Goal: Task Accomplishment & Management: Complete application form

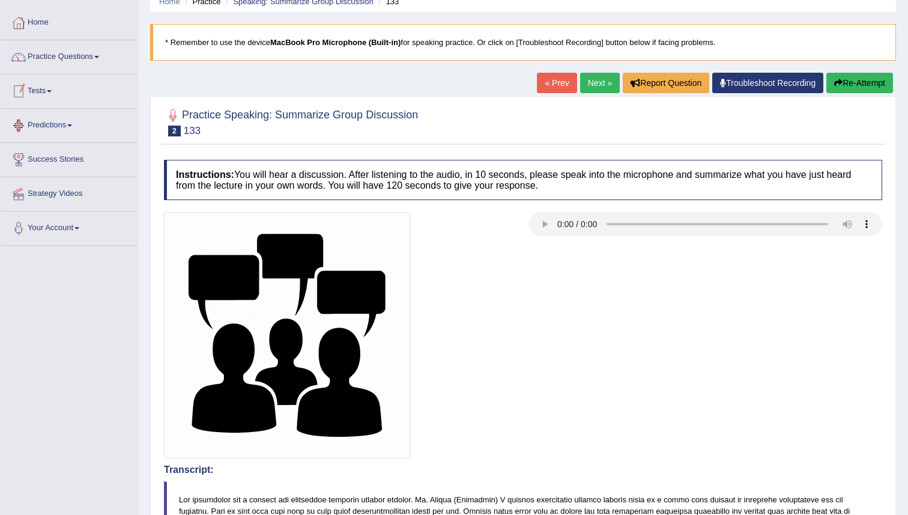
scroll to position [47, 0]
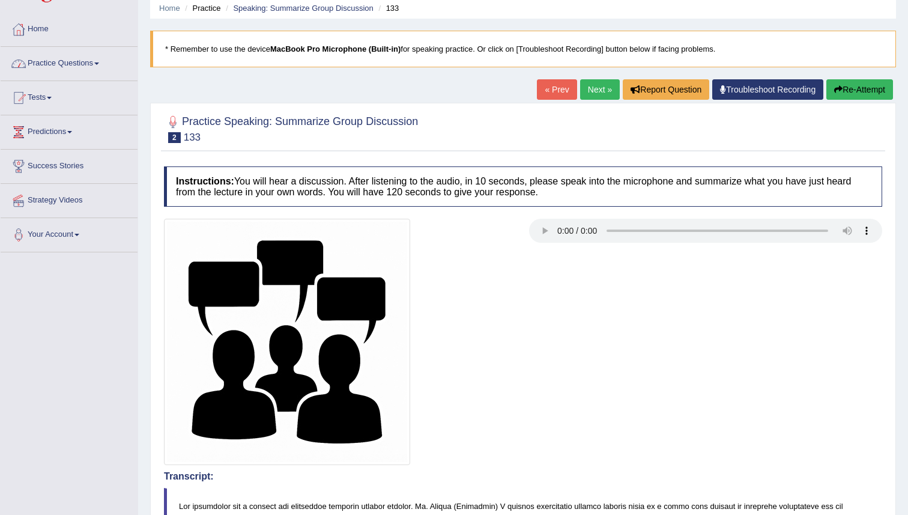
click at [102, 66] on link "Practice Questions" at bounding box center [69, 62] width 137 height 30
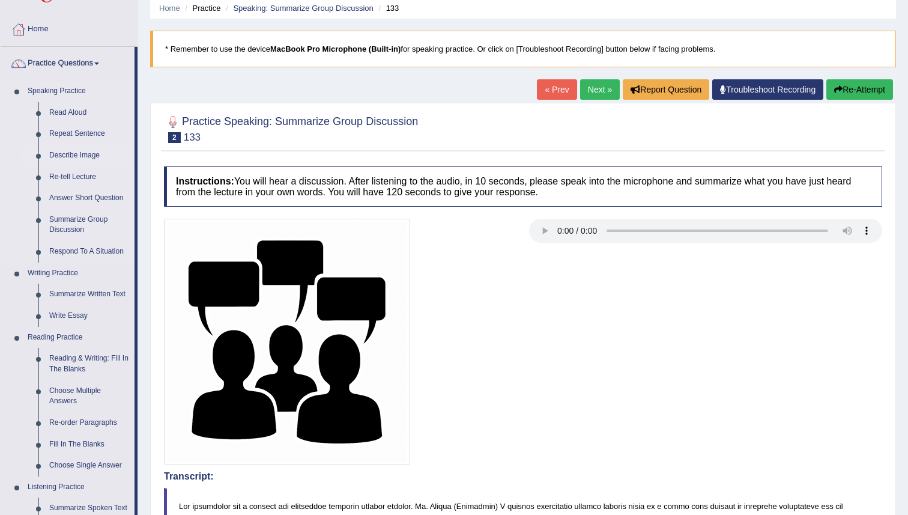
click at [79, 162] on link "Describe Image" at bounding box center [89, 156] width 91 height 22
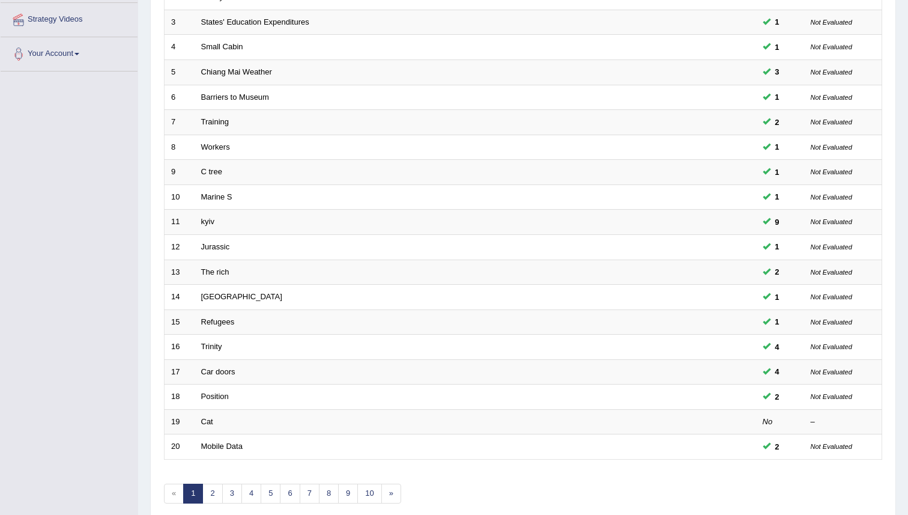
scroll to position [281, 0]
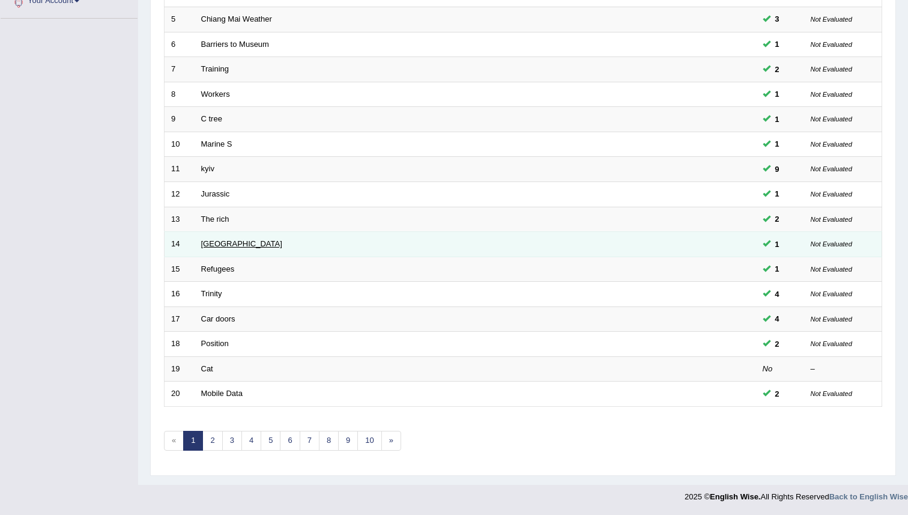
click at [206, 248] on link "Laos" at bounding box center [241, 243] width 81 height 9
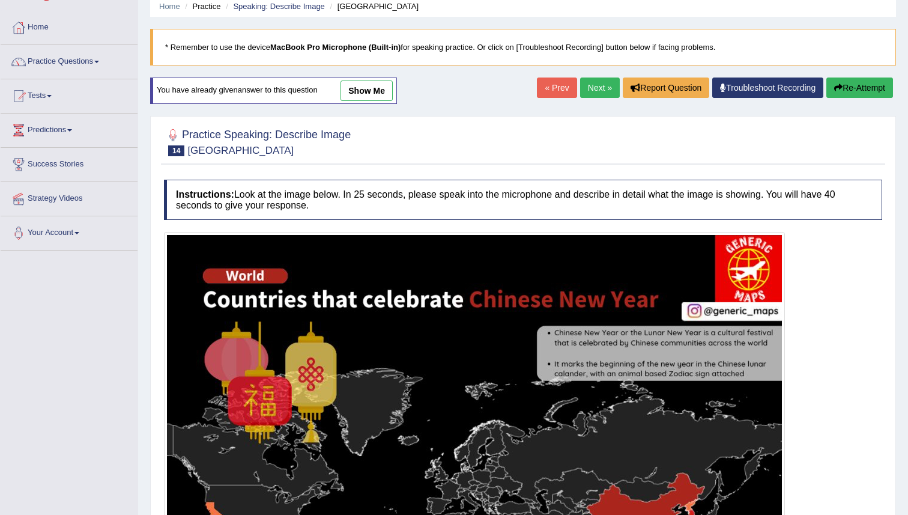
scroll to position [48, 0]
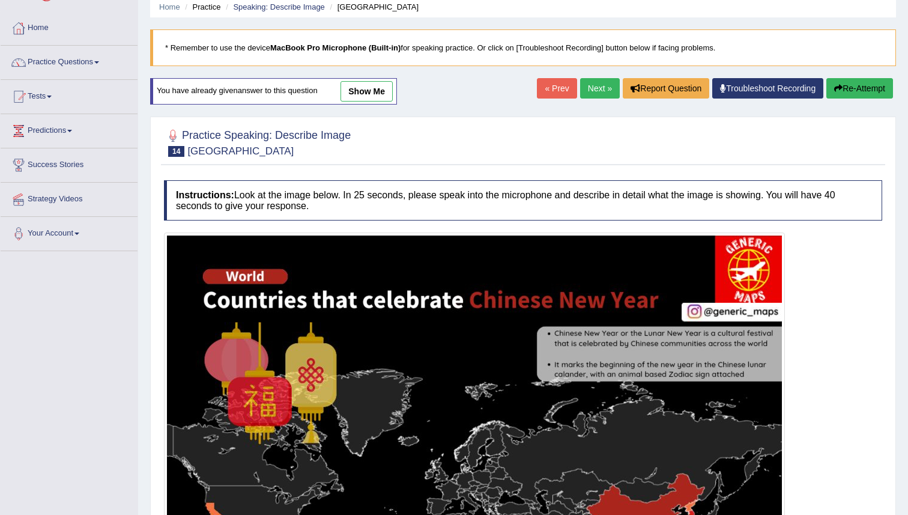
click at [369, 96] on link "show me" at bounding box center [367, 91] width 52 height 20
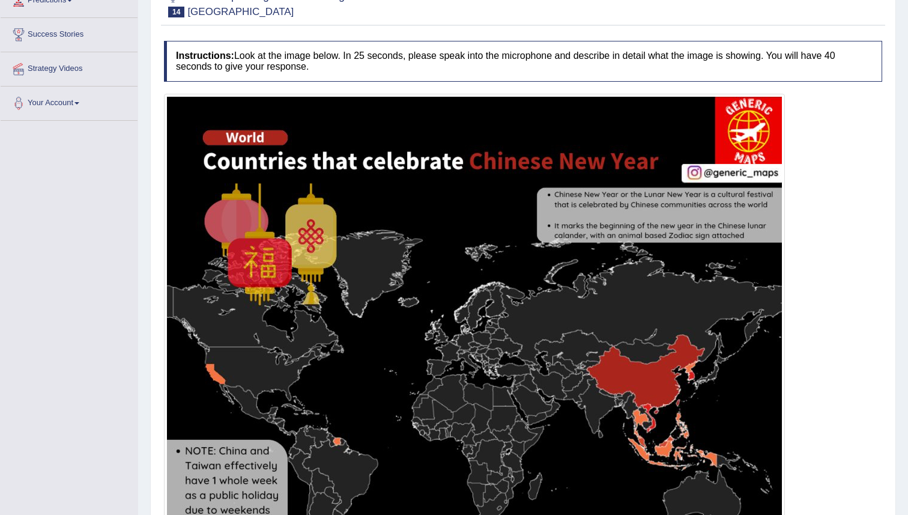
scroll to position [0, 0]
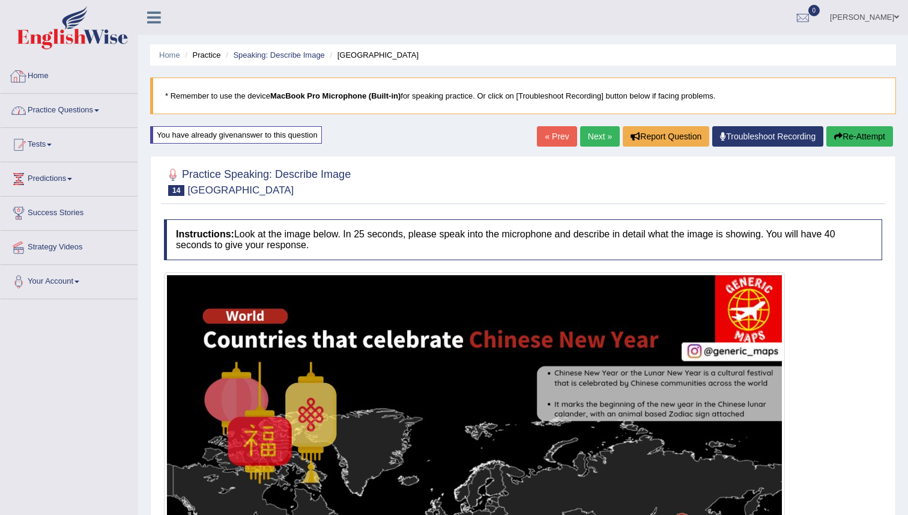
click at [35, 108] on link "Practice Questions" at bounding box center [69, 109] width 137 height 30
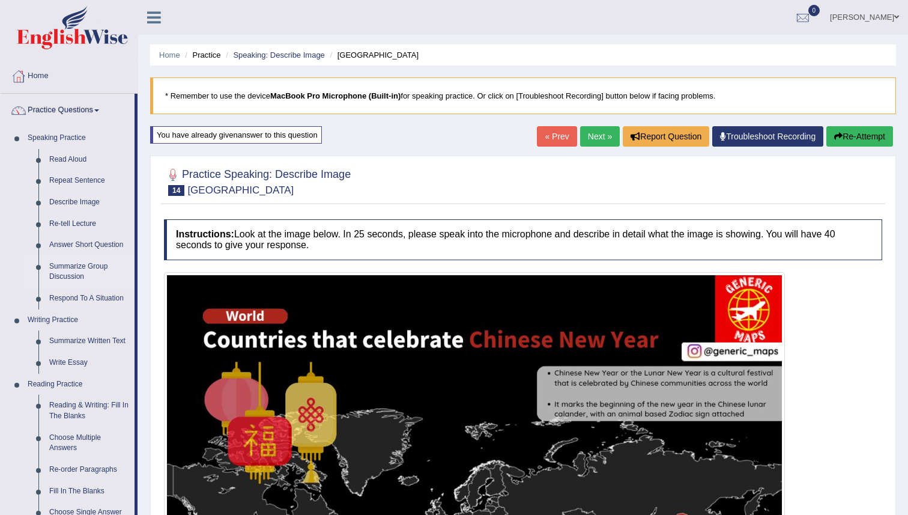
click at [72, 275] on link "Summarize Group Discussion" at bounding box center [89, 272] width 91 height 32
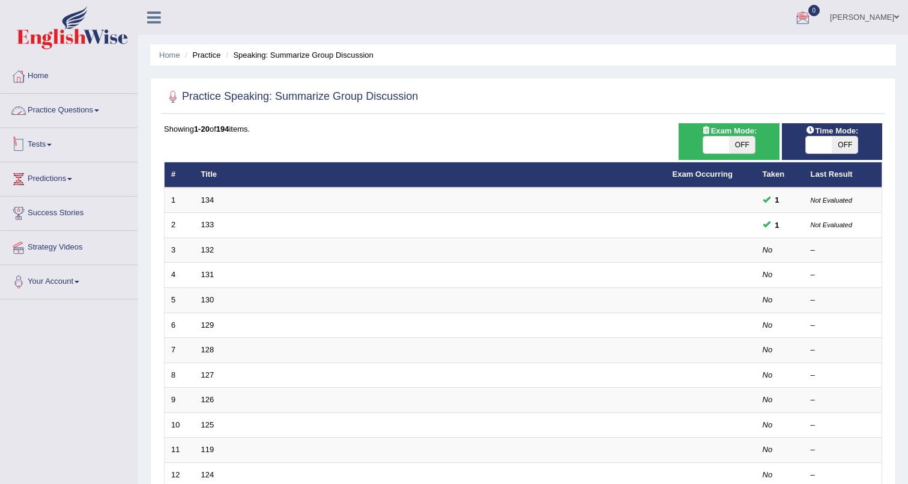
click at [64, 109] on link "Practice Questions" at bounding box center [69, 109] width 137 height 30
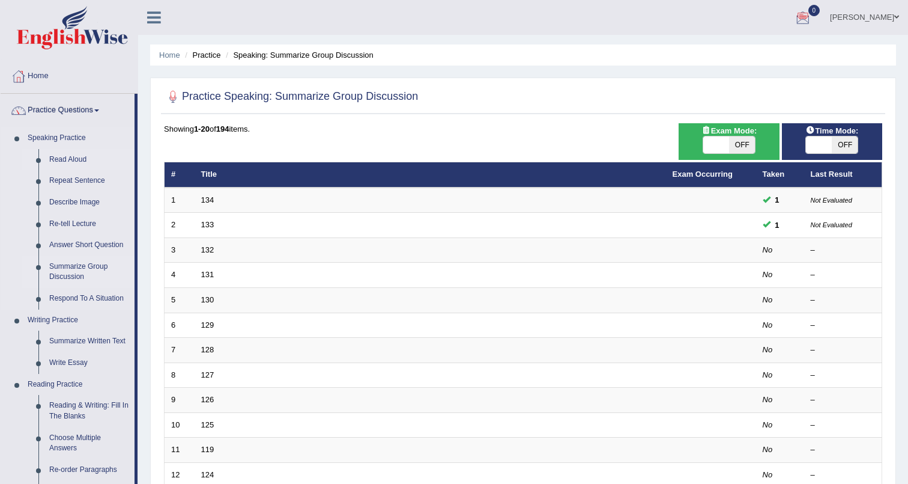
click at [69, 154] on link "Read Aloud" at bounding box center [89, 160] width 91 height 22
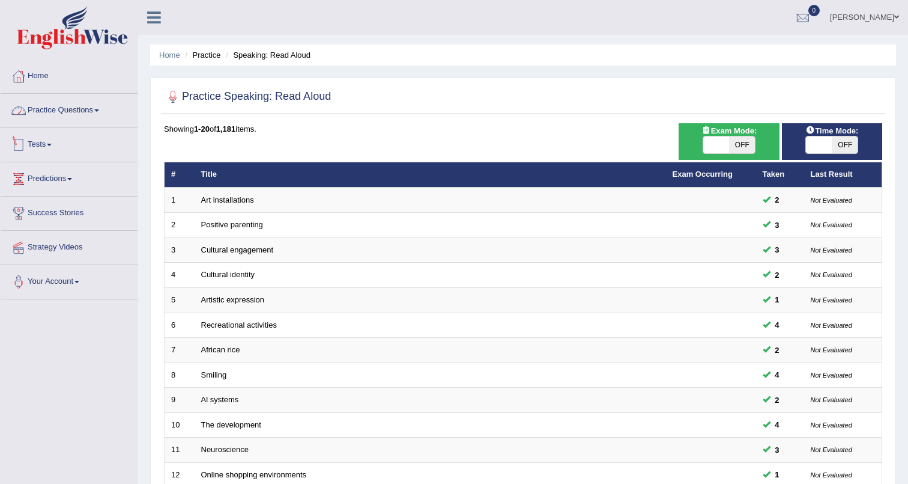
click at [65, 107] on link "Practice Questions" at bounding box center [69, 109] width 137 height 30
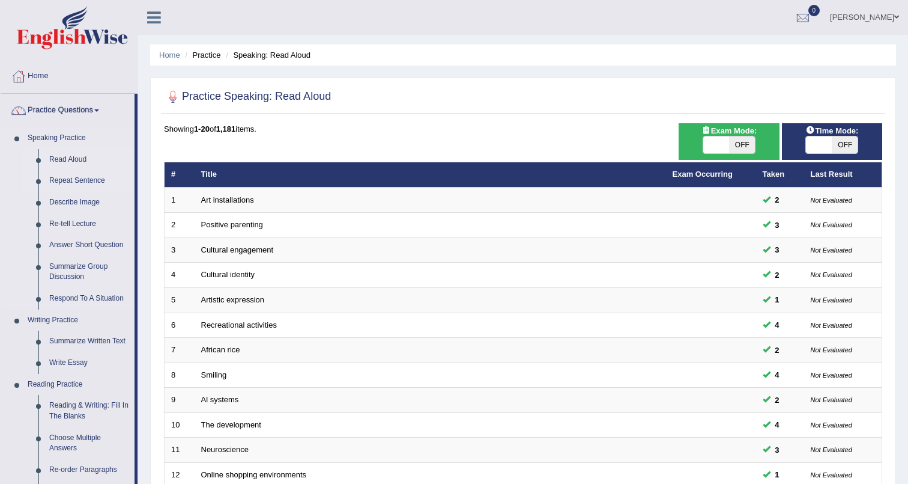
click at [58, 185] on link "Repeat Sentence" at bounding box center [89, 181] width 91 height 22
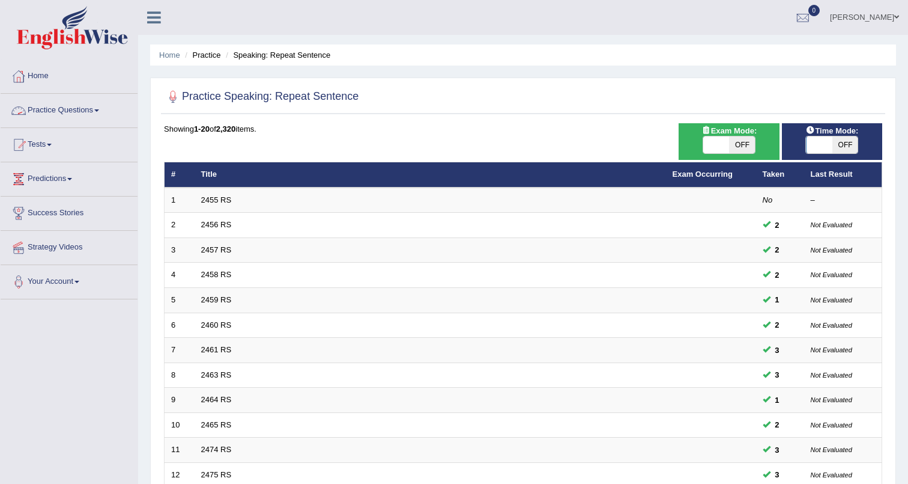
click at [43, 117] on link "Practice Questions" at bounding box center [69, 109] width 137 height 30
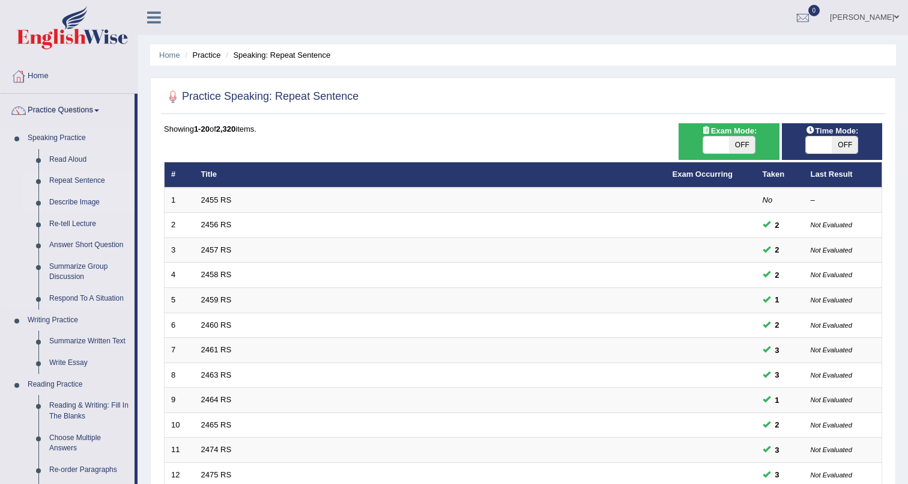
click at [58, 202] on link "Describe Image" at bounding box center [89, 203] width 91 height 22
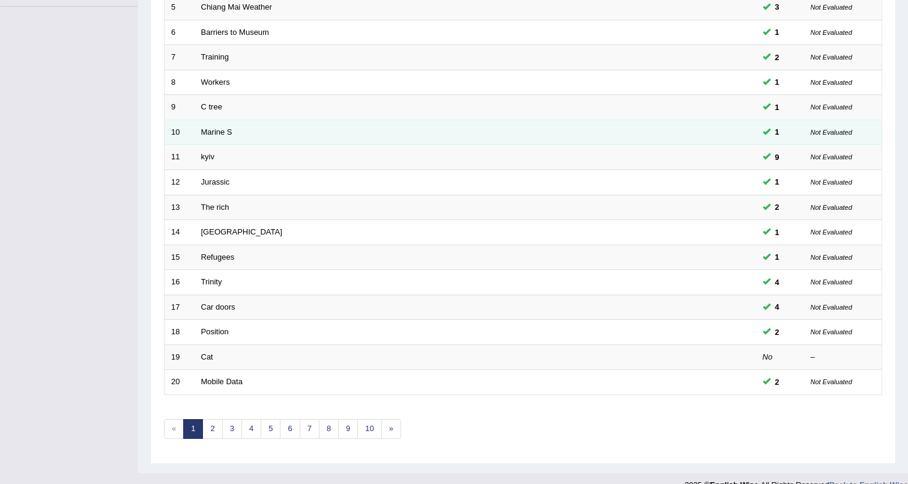
scroll to position [290, 0]
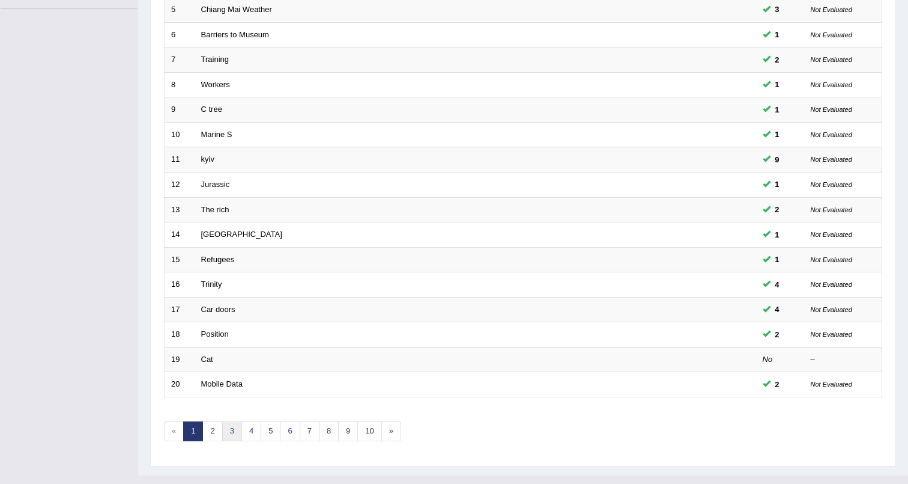
click at [228, 424] on link "3" at bounding box center [232, 431] width 20 height 20
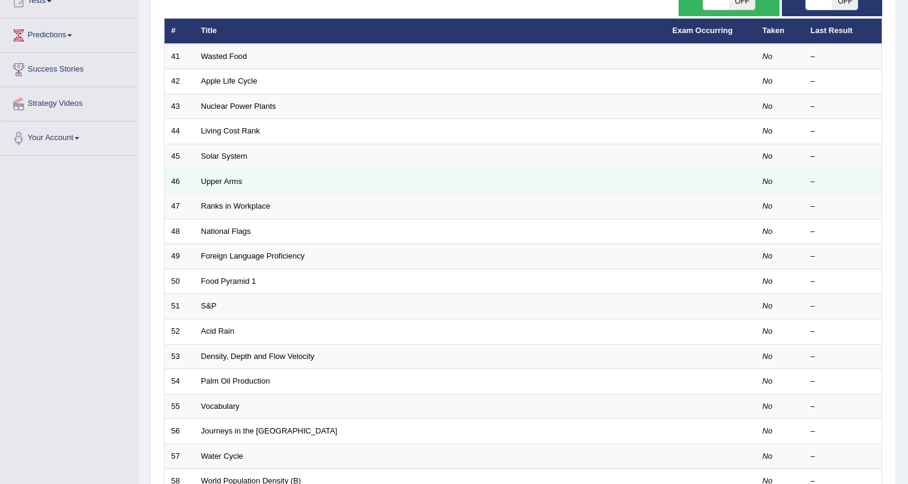
scroll to position [312, 0]
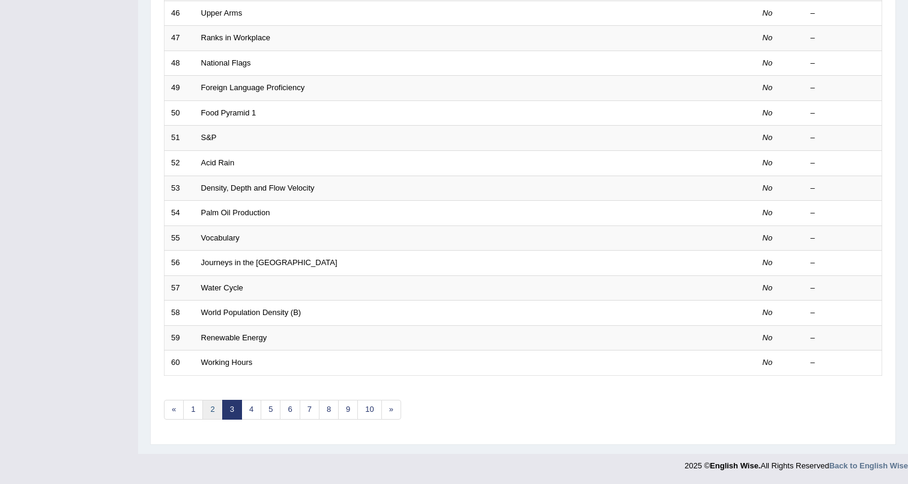
click at [211, 405] on link "2" at bounding box center [212, 410] width 20 height 20
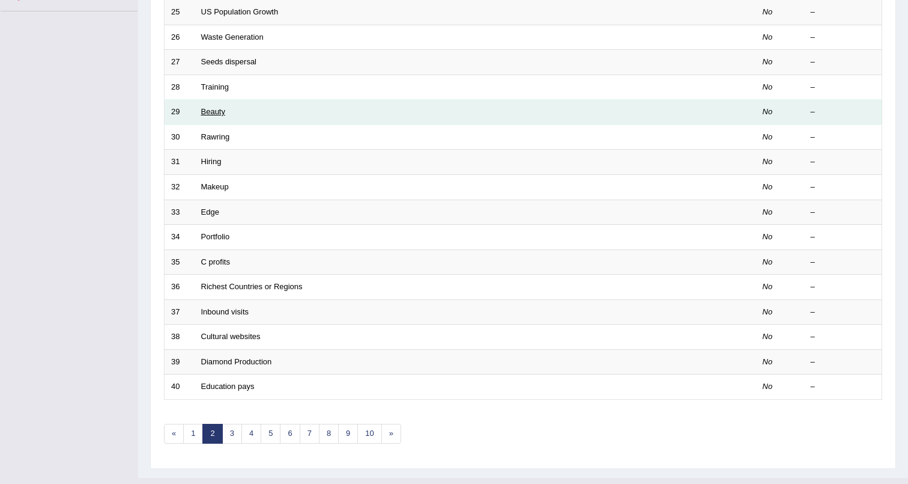
scroll to position [312, 0]
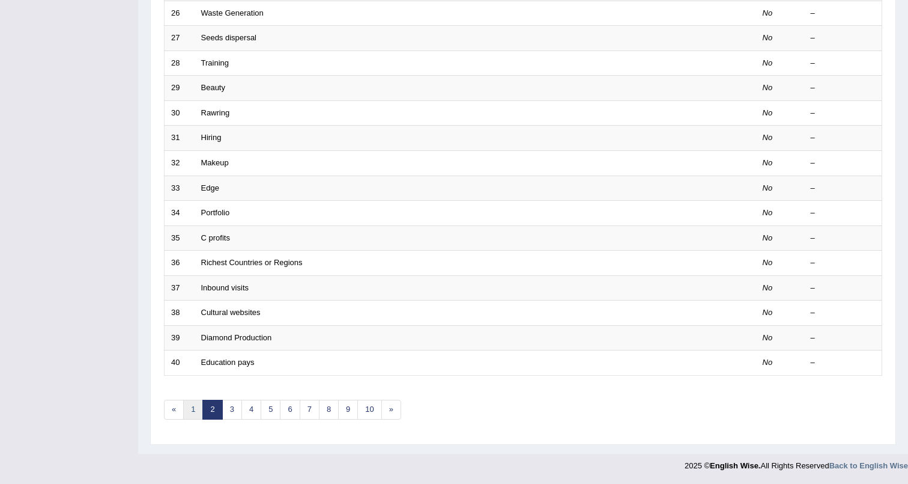
click at [196, 407] on link "1" at bounding box center [193, 410] width 20 height 20
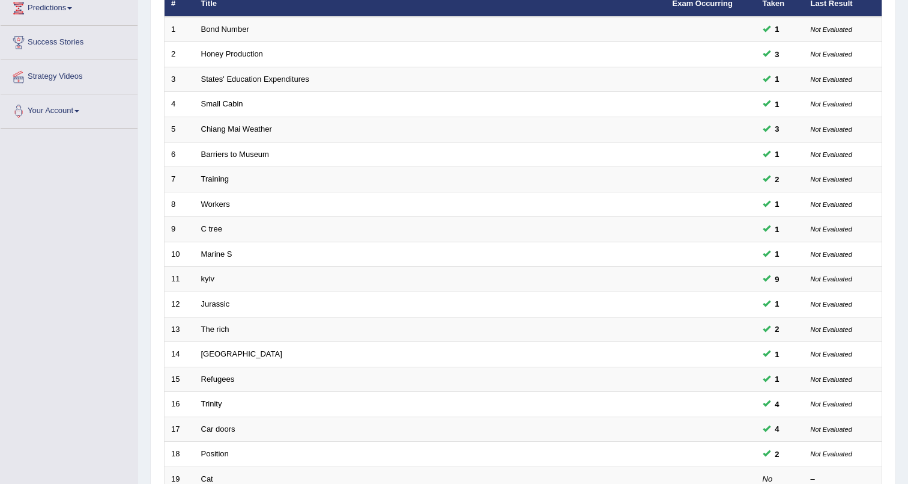
scroll to position [184, 0]
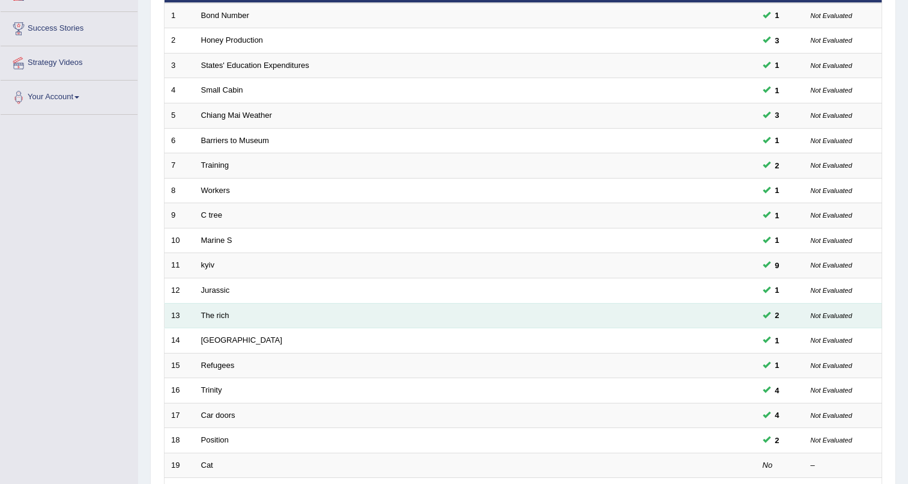
click at [202, 320] on td "The rich" at bounding box center [431, 315] width 472 height 25
click at [207, 321] on td "The rich" at bounding box center [431, 315] width 472 height 25
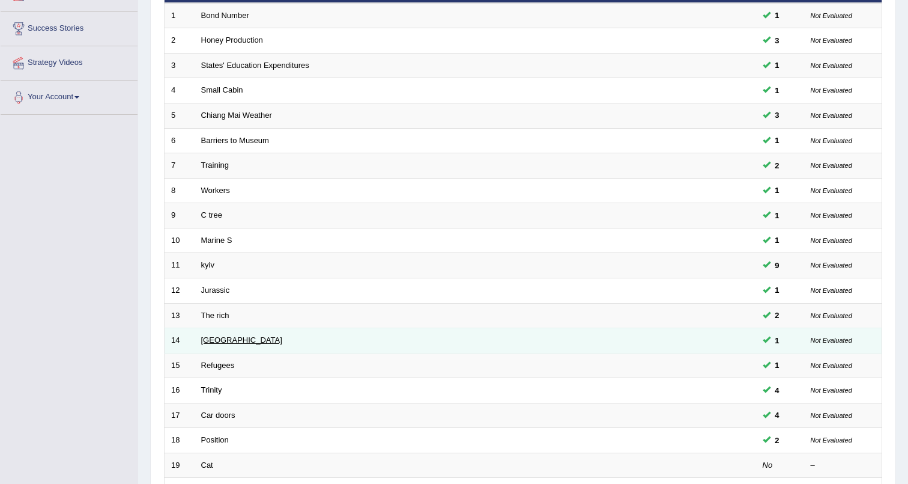
click at [201, 338] on link "[GEOGRAPHIC_DATA]" at bounding box center [241, 339] width 81 height 9
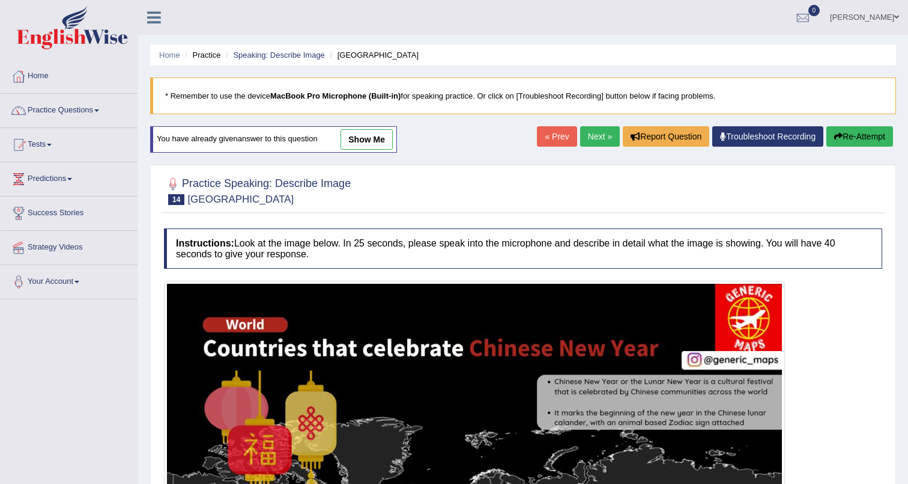
click at [374, 143] on link "show me" at bounding box center [367, 139] width 52 height 20
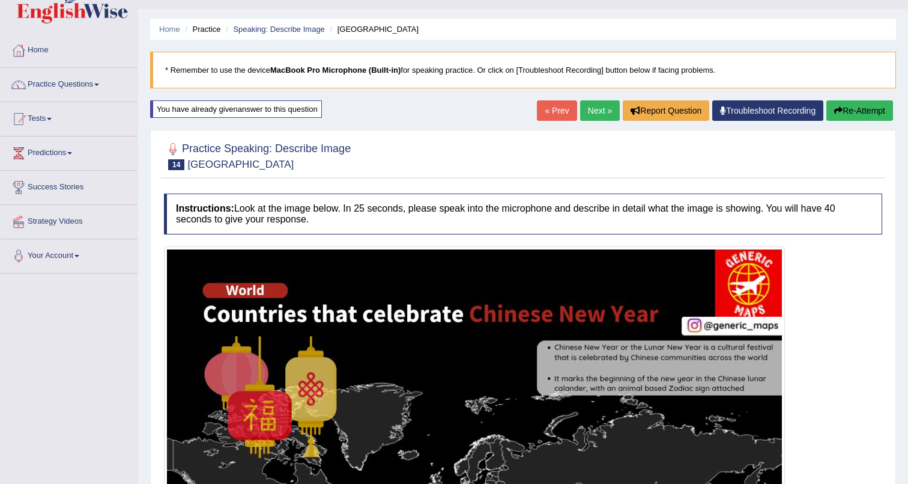
scroll to position [28, 0]
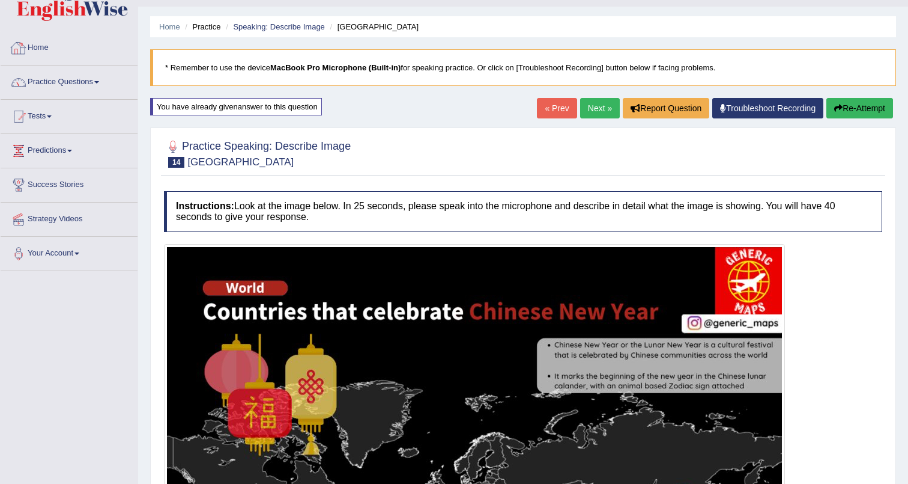
click at [61, 83] on link "Practice Questions" at bounding box center [69, 80] width 137 height 30
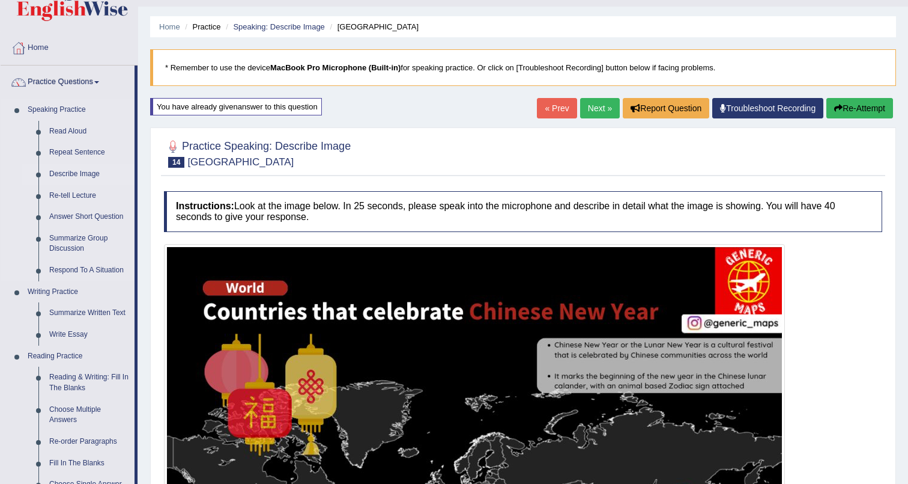
click at [59, 174] on link "Describe Image" at bounding box center [89, 174] width 91 height 22
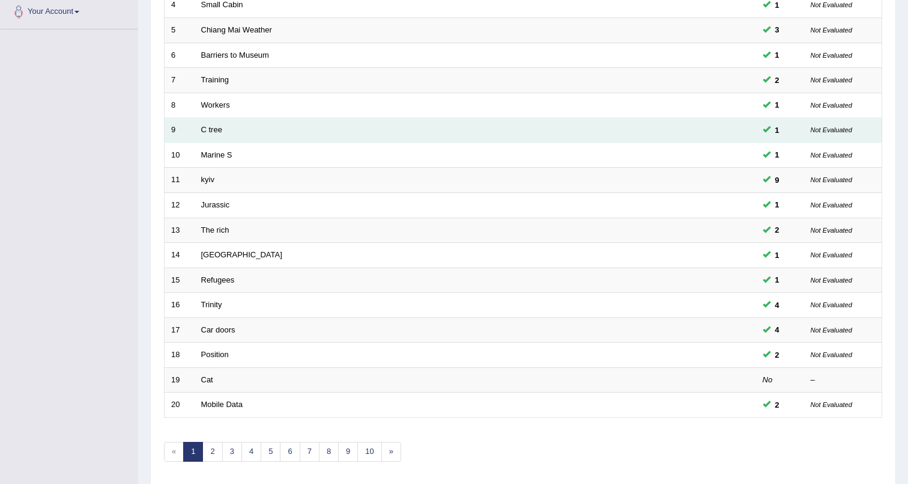
scroll to position [312, 0]
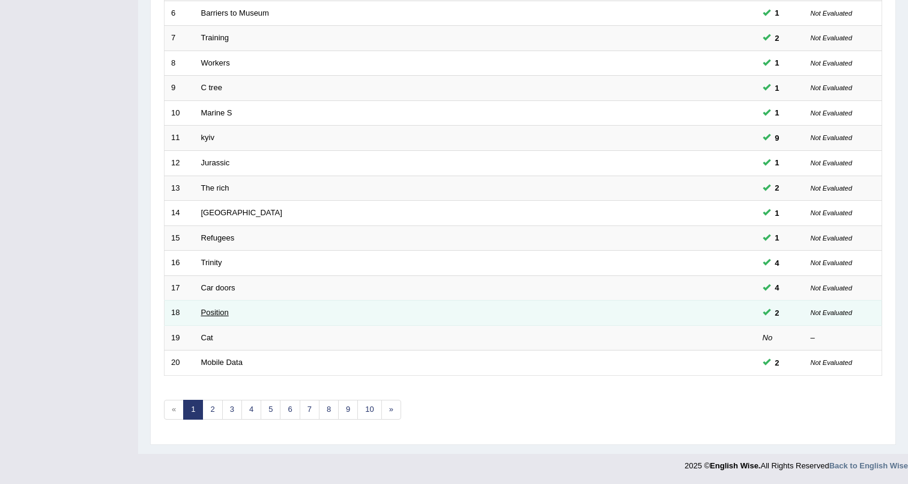
click at [217, 316] on link "Position" at bounding box center [215, 312] width 28 height 9
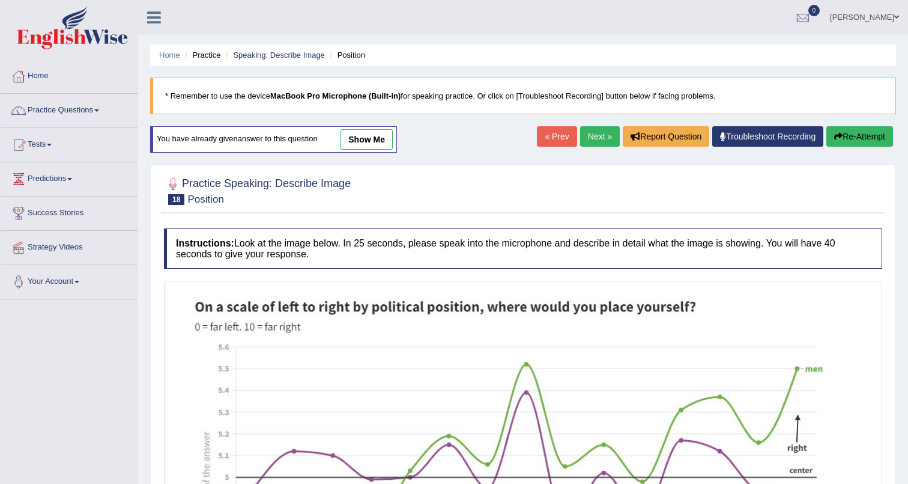
click at [366, 135] on link "show me" at bounding box center [367, 139] width 52 height 20
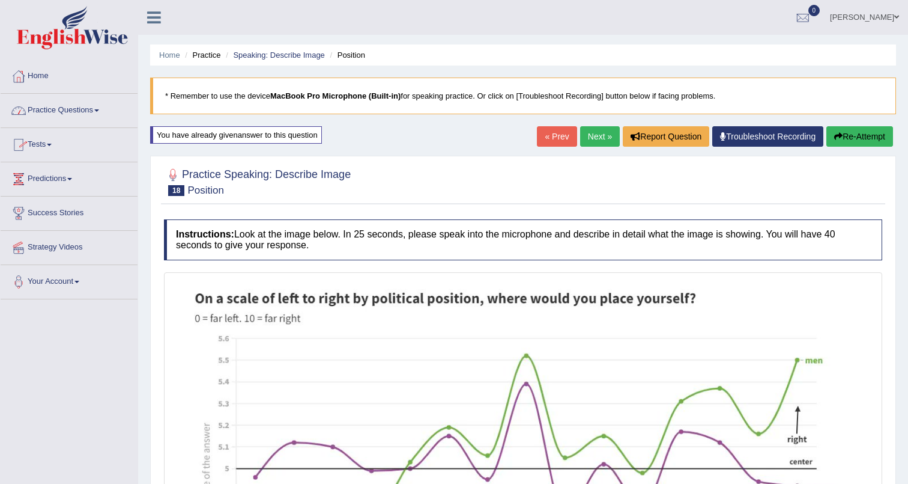
click at [59, 109] on link "Practice Questions" at bounding box center [69, 109] width 137 height 30
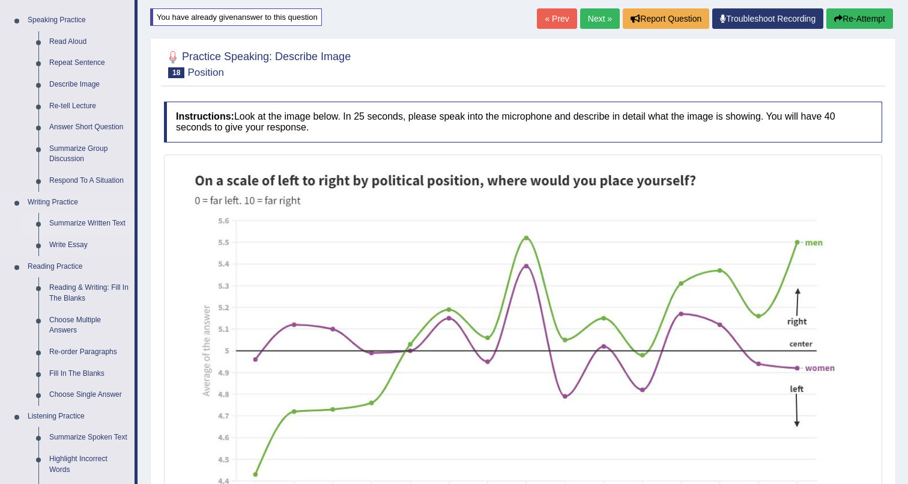
scroll to position [114, 0]
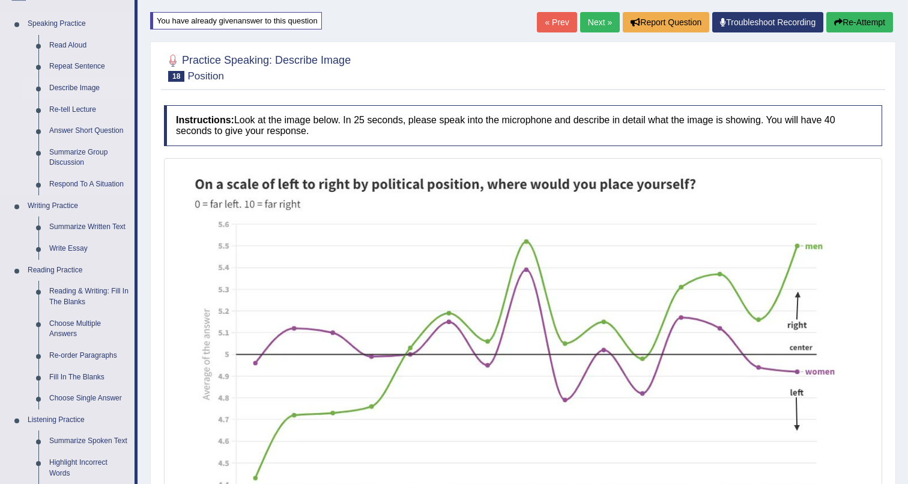
click at [67, 90] on link "Describe Image" at bounding box center [89, 89] width 91 height 22
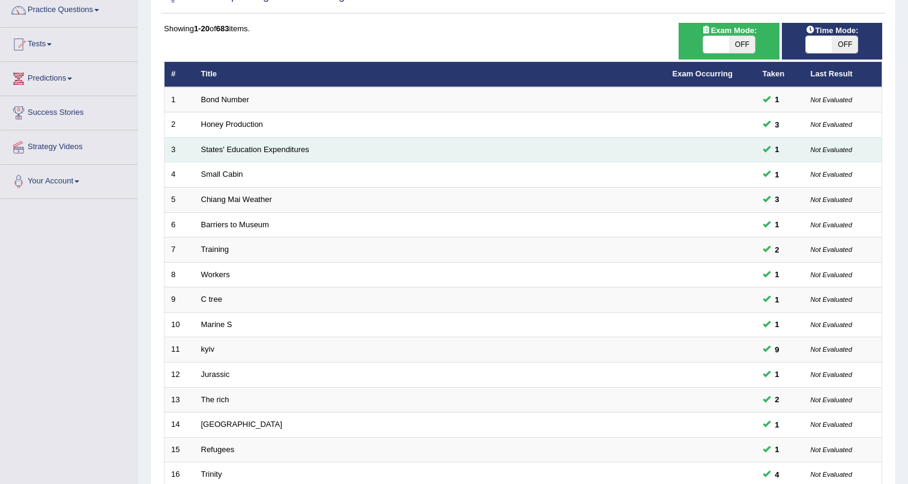
scroll to position [312, 0]
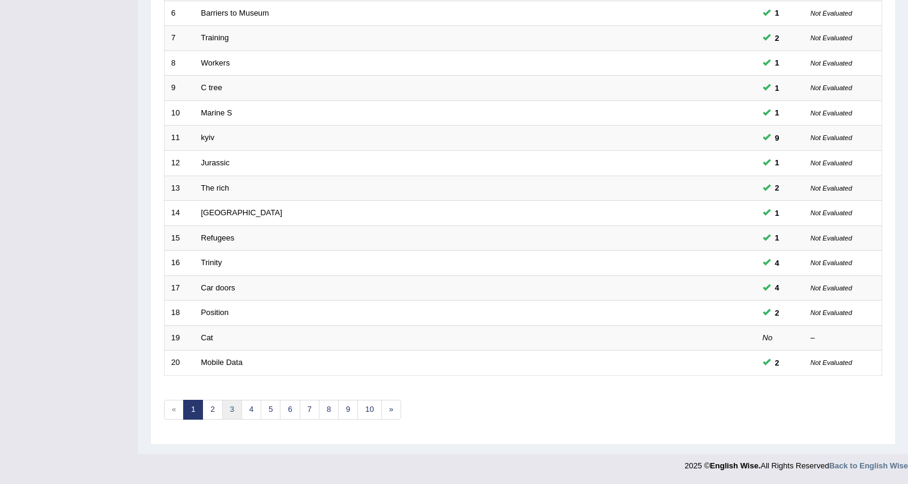
click at [234, 410] on link "3" at bounding box center [232, 410] width 20 height 20
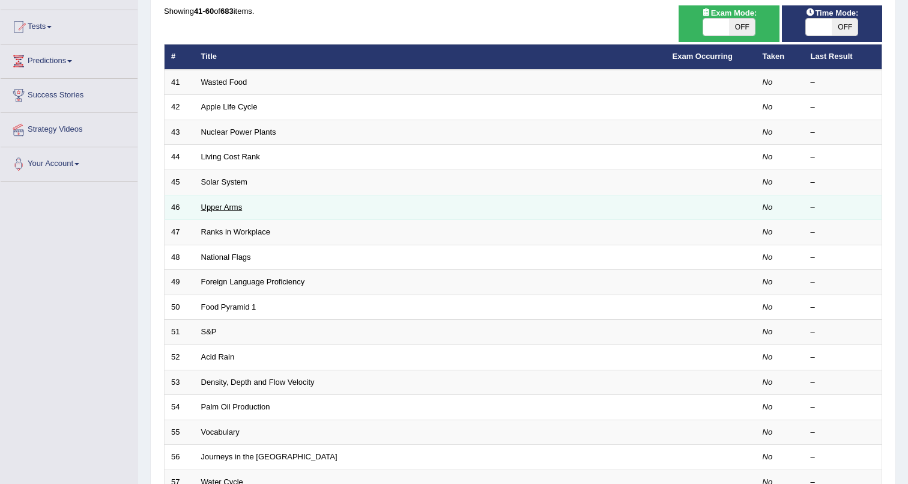
scroll to position [312, 0]
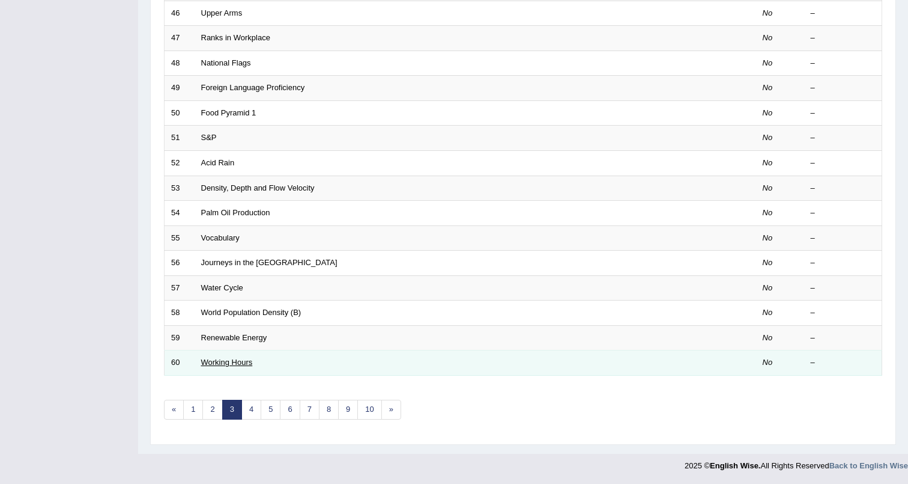
click at [218, 363] on link "Working Hours" at bounding box center [227, 361] width 52 height 9
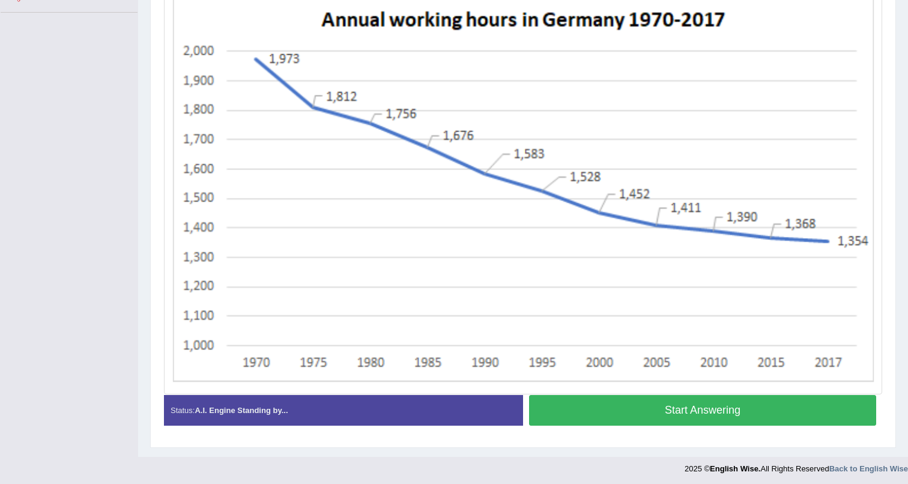
scroll to position [290, 0]
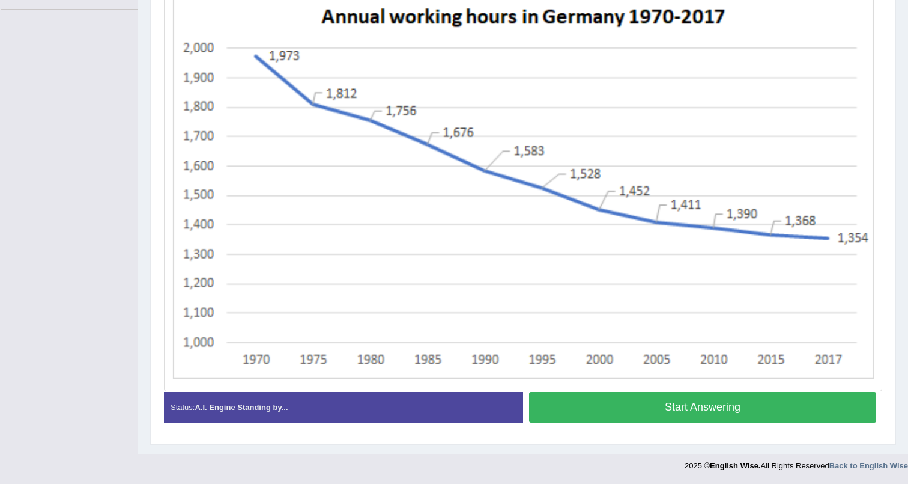
click at [604, 403] on button "Start Answering" at bounding box center [702, 407] width 347 height 31
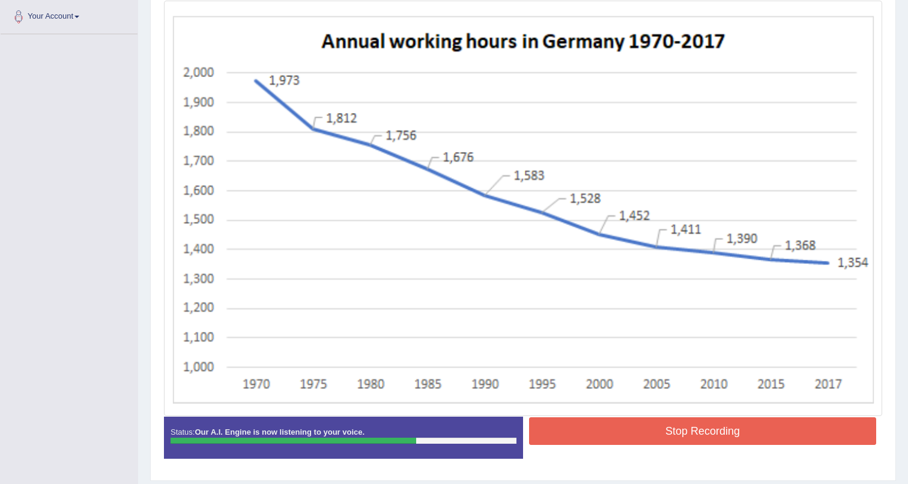
scroll to position [258, 0]
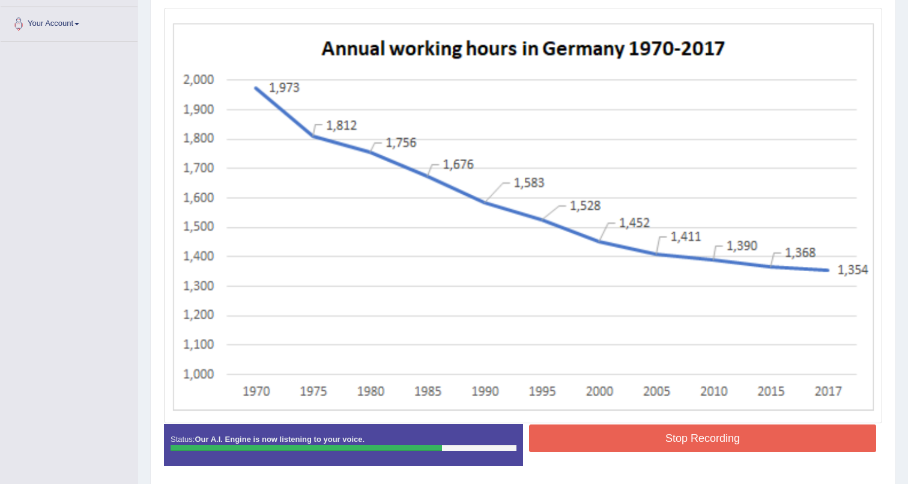
click at [638, 434] on button "Stop Recording" at bounding box center [702, 438] width 347 height 28
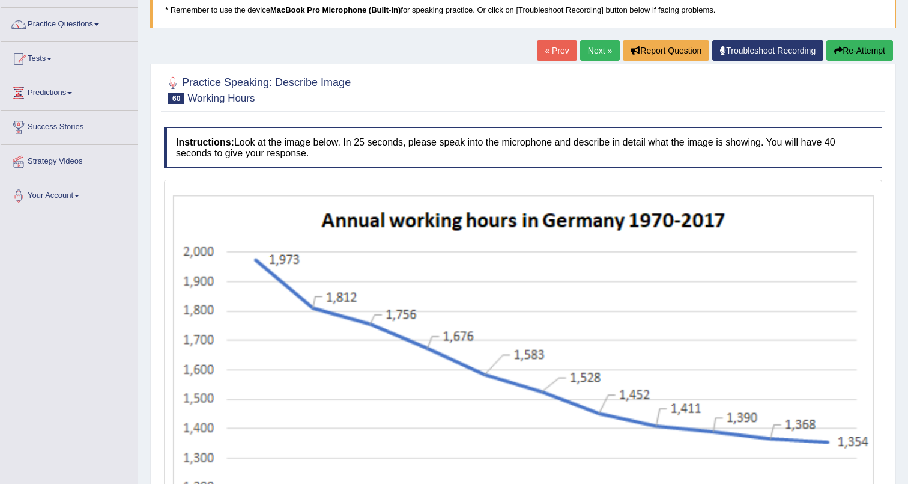
scroll to position [85, 0]
click at [584, 49] on link "Next »" at bounding box center [600, 51] width 40 height 20
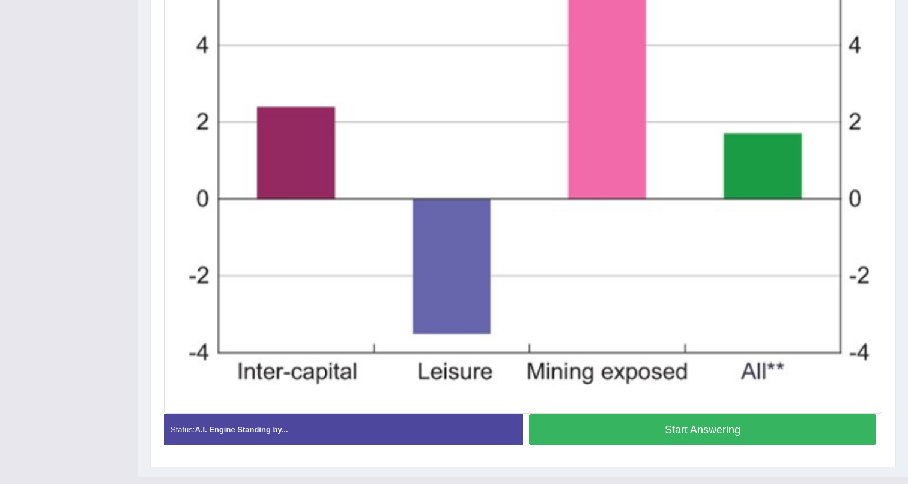
scroll to position [451, 0]
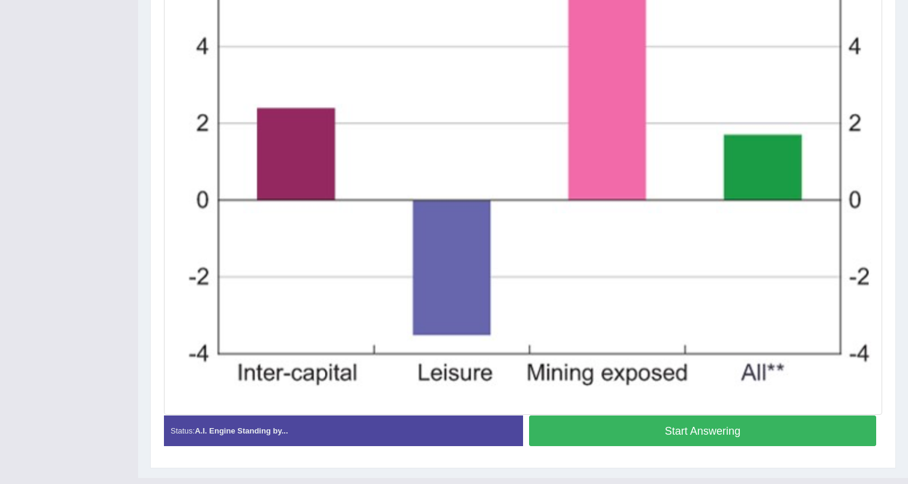
click at [603, 434] on button "Start Answering" at bounding box center [702, 430] width 347 height 31
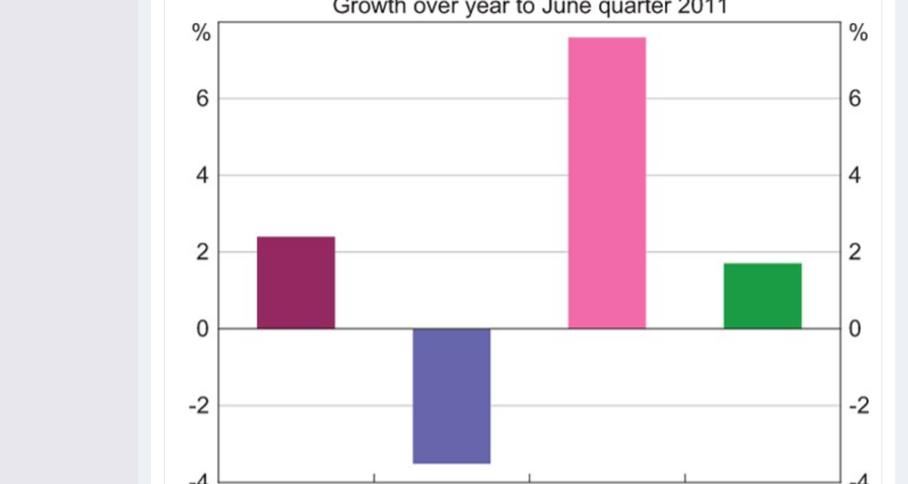
scroll to position [461, 0]
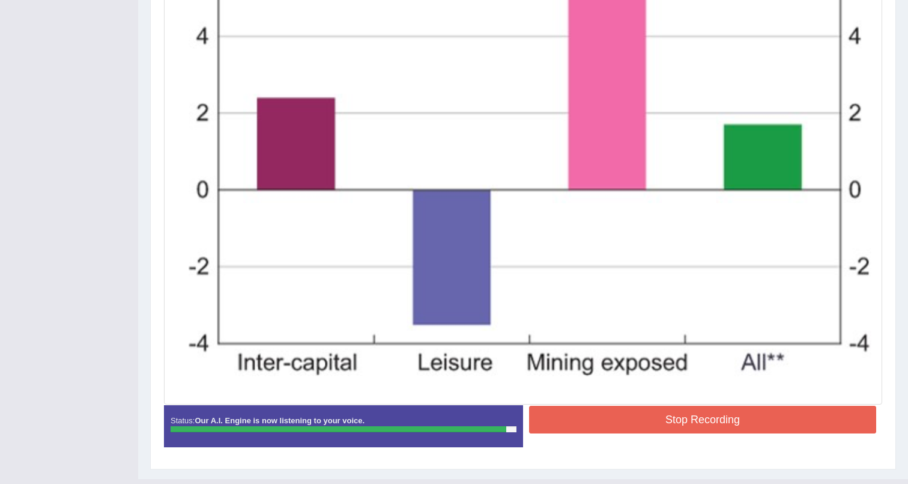
click at [645, 411] on button "Stop Recording" at bounding box center [702, 420] width 347 height 28
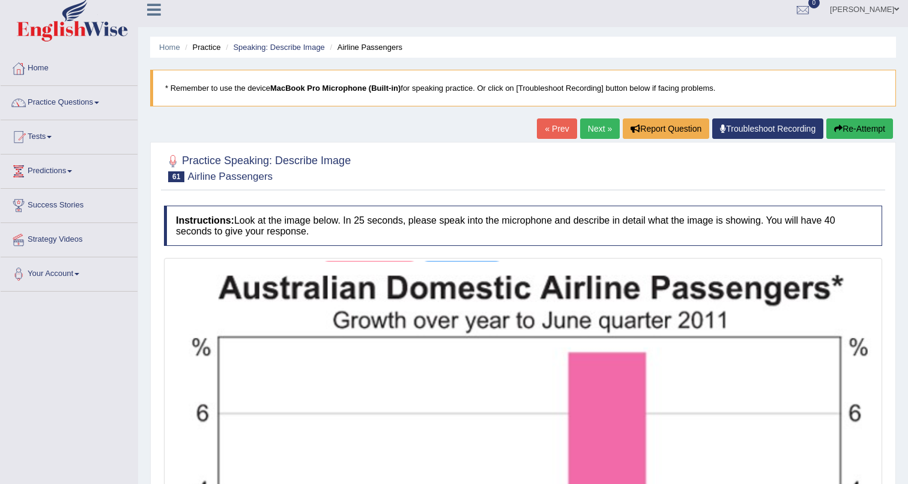
scroll to position [0, 0]
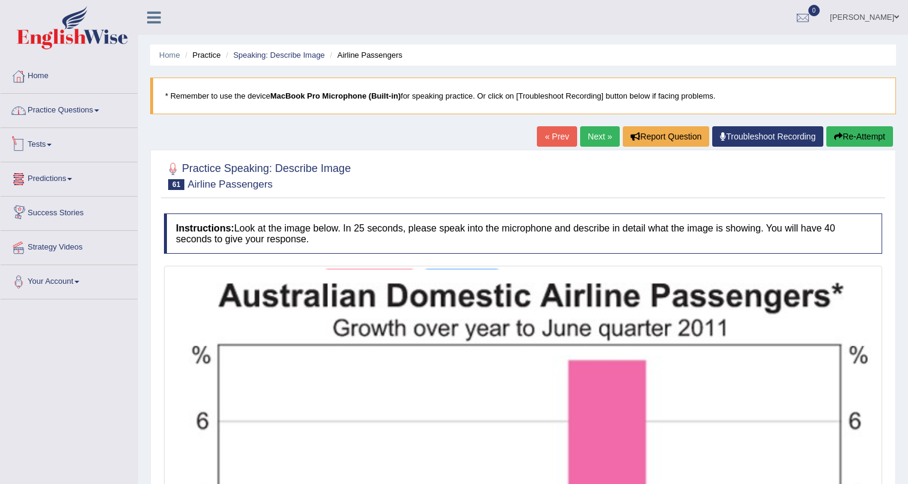
click at [84, 112] on link "Practice Questions" at bounding box center [69, 109] width 137 height 30
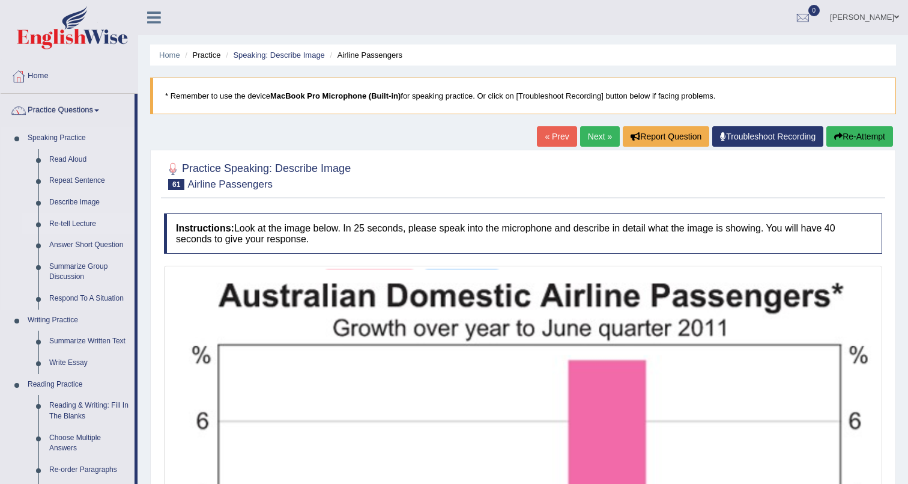
click at [70, 219] on link "Re-tell Lecture" at bounding box center [89, 224] width 91 height 22
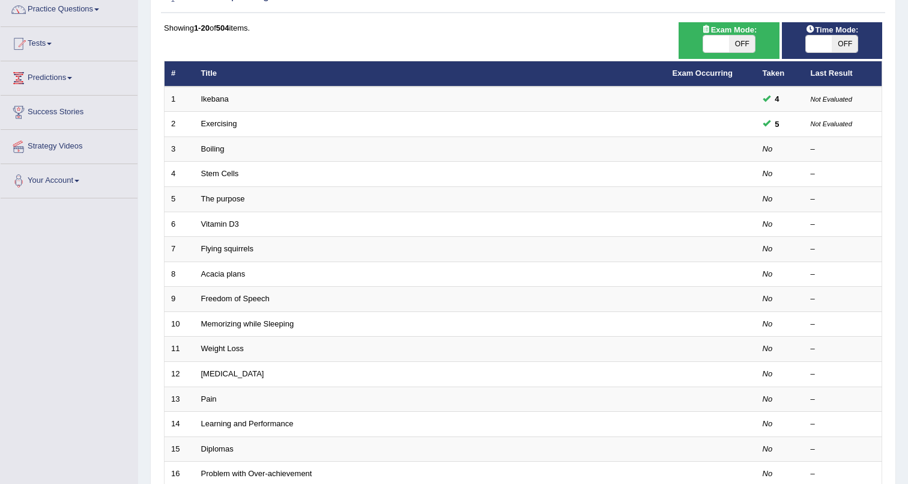
scroll to position [78, 0]
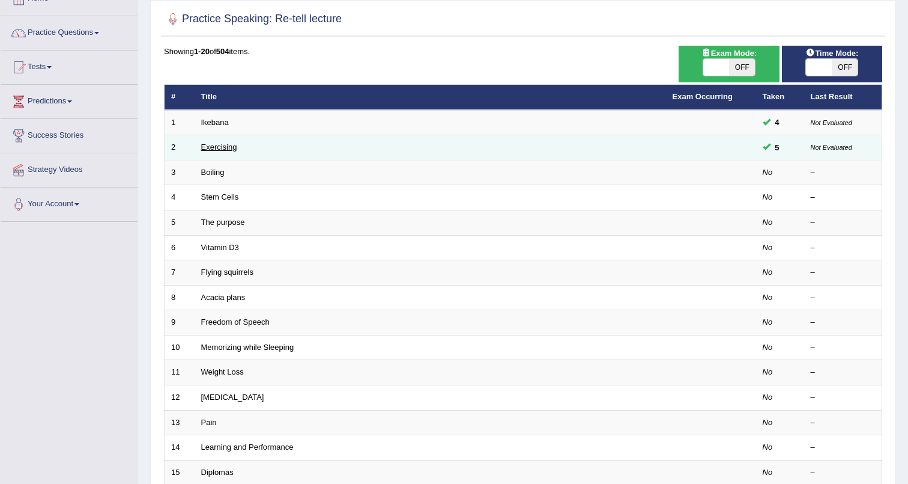
click at [208, 146] on link "Exercising" at bounding box center [219, 146] width 36 height 9
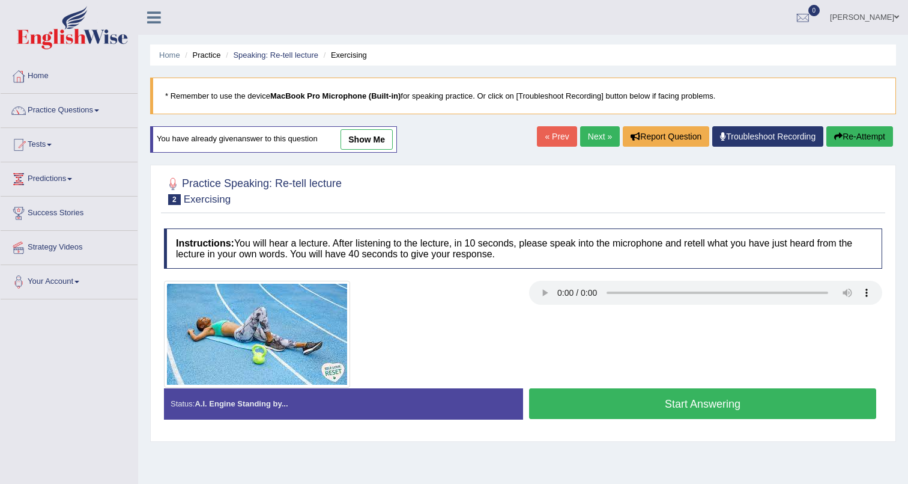
click at [370, 139] on link "show me" at bounding box center [367, 139] width 52 height 20
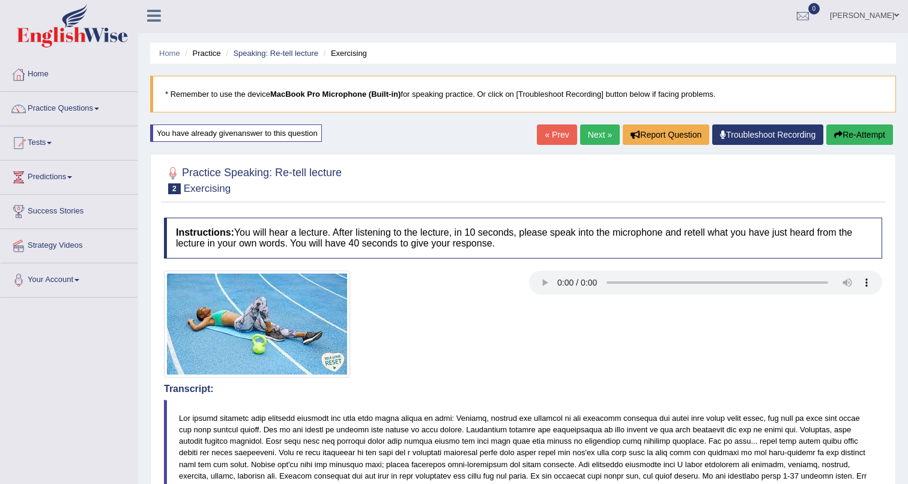
scroll to position [1, 0]
click at [61, 109] on link "Practice Questions" at bounding box center [69, 108] width 137 height 30
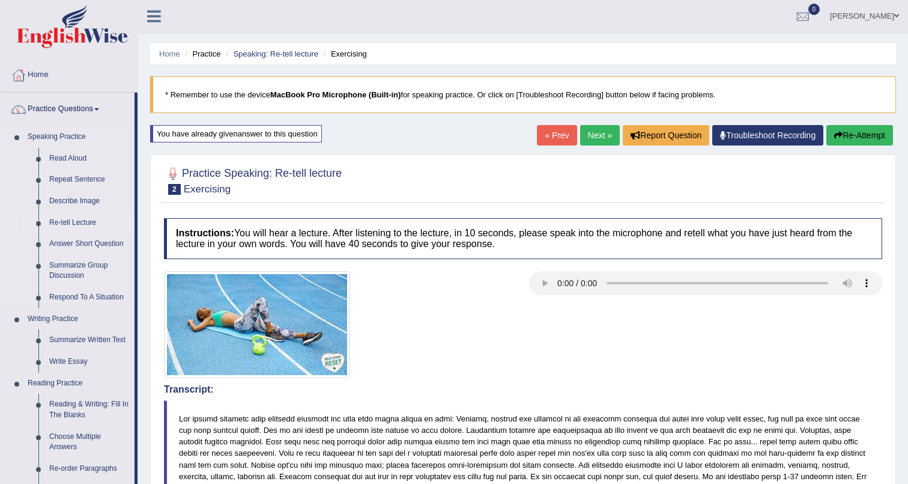
click at [62, 222] on link "Re-tell Lecture" at bounding box center [89, 223] width 91 height 22
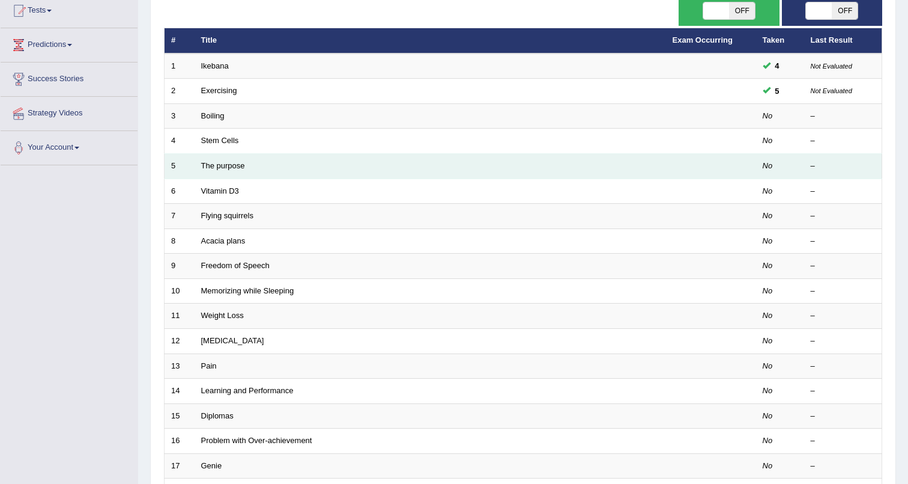
scroll to position [135, 0]
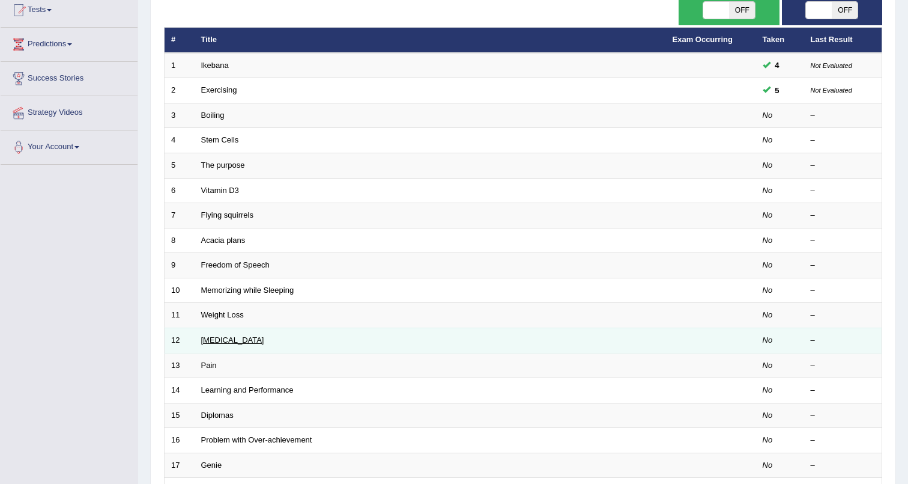
click at [216, 341] on link "[MEDICAL_DATA]" at bounding box center [232, 339] width 63 height 9
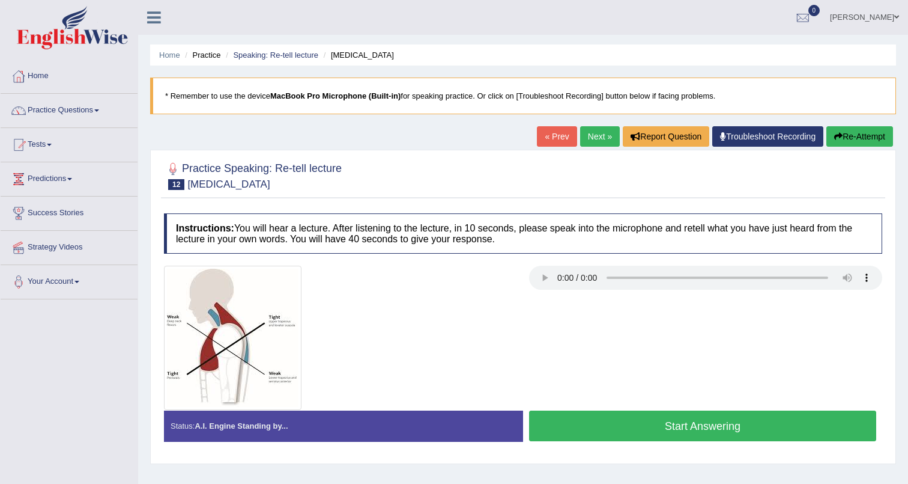
click at [637, 428] on button "Start Answering" at bounding box center [702, 425] width 347 height 31
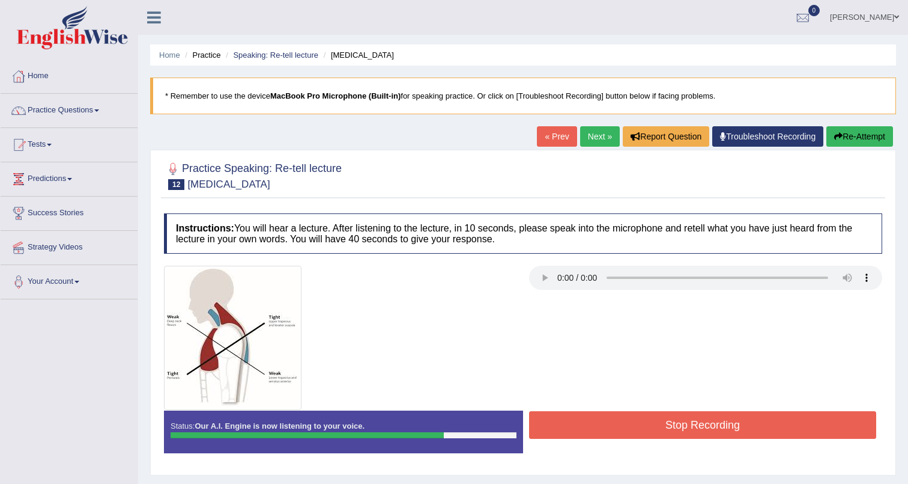
click at [637, 428] on button "Stop Recording" at bounding box center [702, 425] width 347 height 28
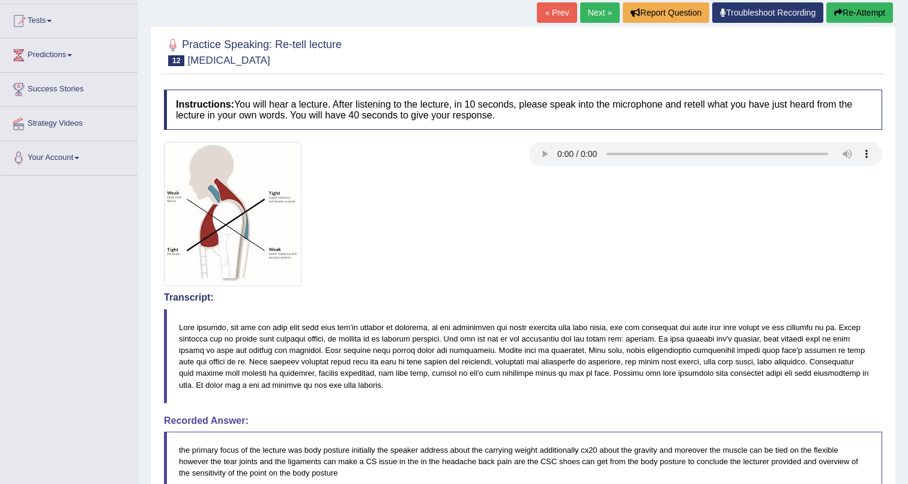
scroll to position [123, 0]
click at [580, 13] on link "Next »" at bounding box center [600, 13] width 40 height 20
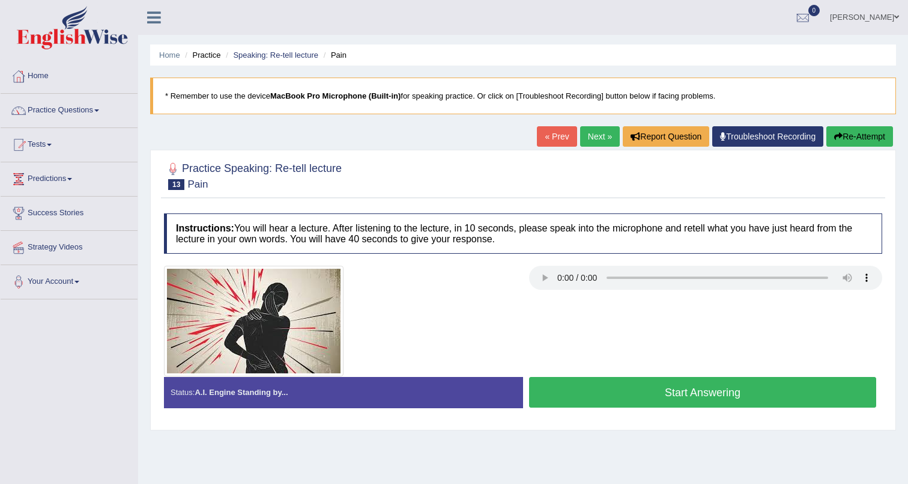
click at [625, 394] on button "Start Answering" at bounding box center [702, 392] width 347 height 31
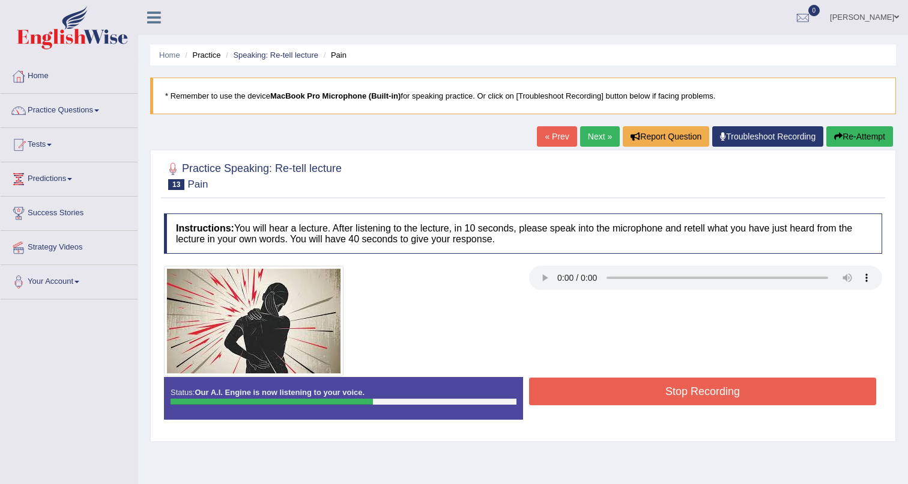
click at [625, 394] on button "Stop Recording" at bounding box center [702, 391] width 347 height 28
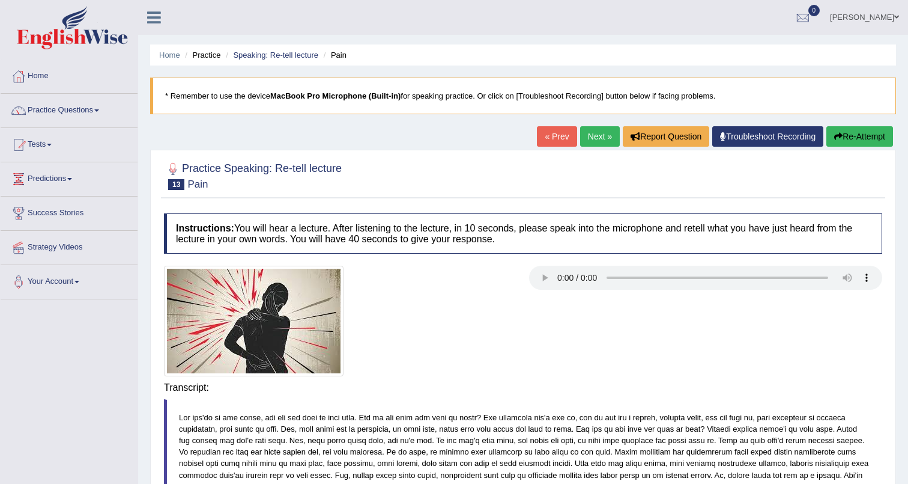
click at [628, 395] on body "Toggle navigation Home Practice Questions Speaking Practice Read Aloud Repeat S…" at bounding box center [454, 242] width 908 height 484
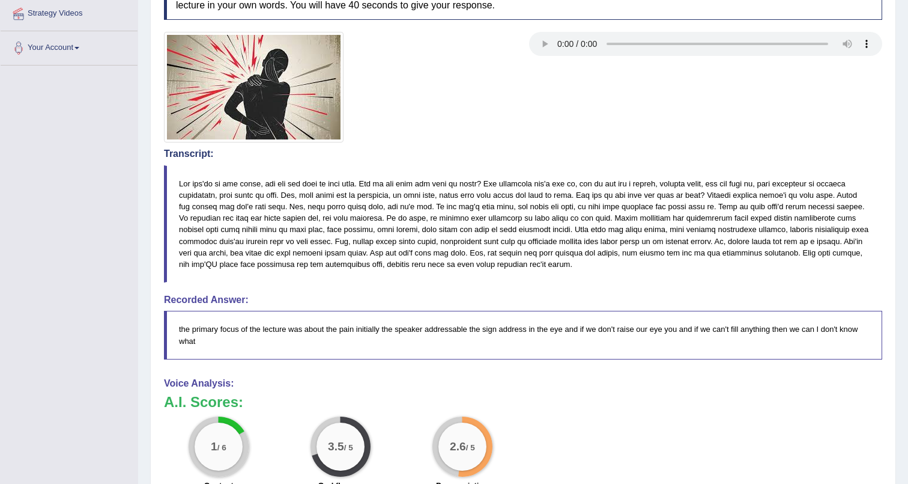
scroll to position [258, 0]
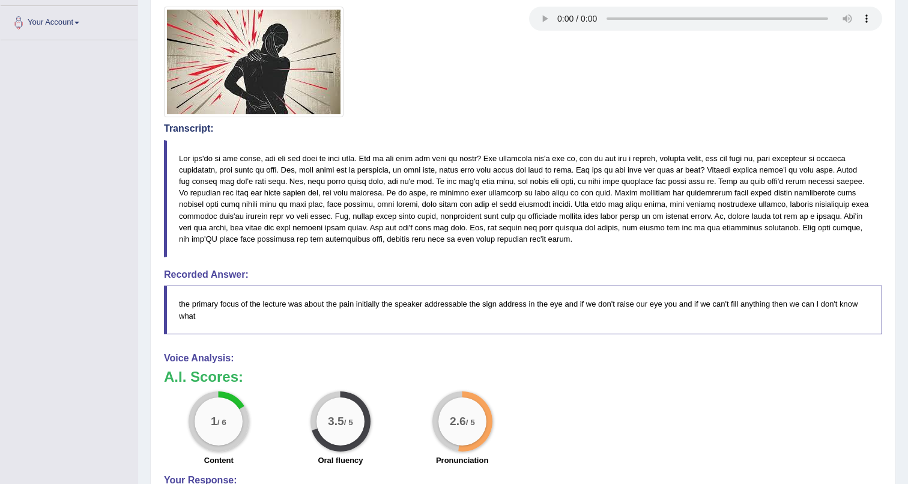
drag, startPoint x: 458, startPoint y: 395, endPoint x: 445, endPoint y: 321, distance: 75.8
click at [445, 321] on div "Instructions: You will hear a lecture. After listening to the lecture, in 10 se…" at bounding box center [523, 297] width 725 height 699
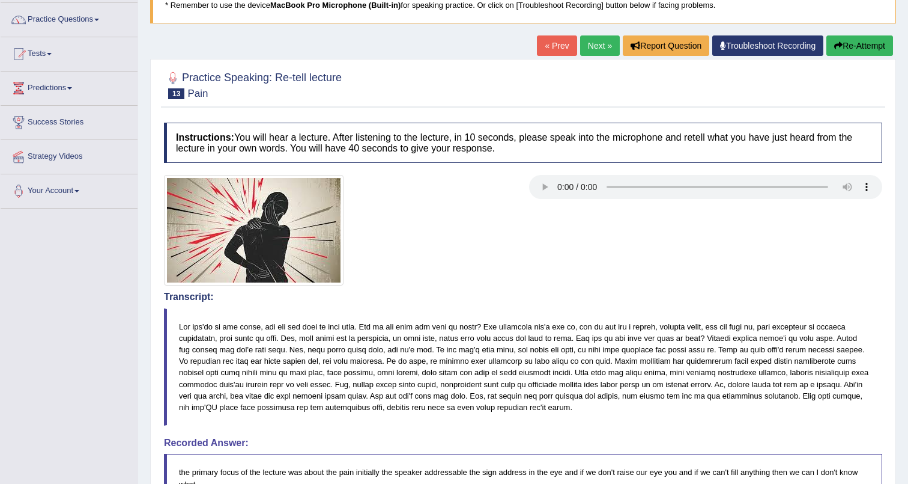
scroll to position [0, 0]
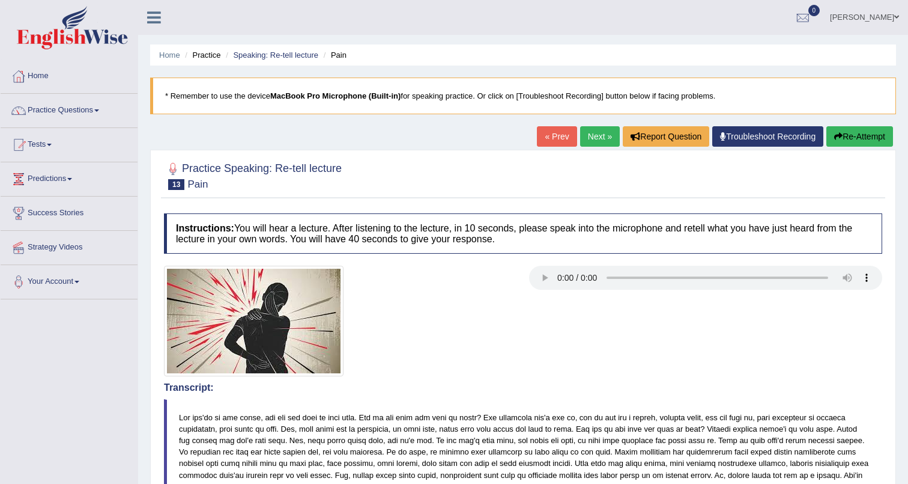
click at [865, 137] on button "Re-Attempt" at bounding box center [860, 136] width 67 height 20
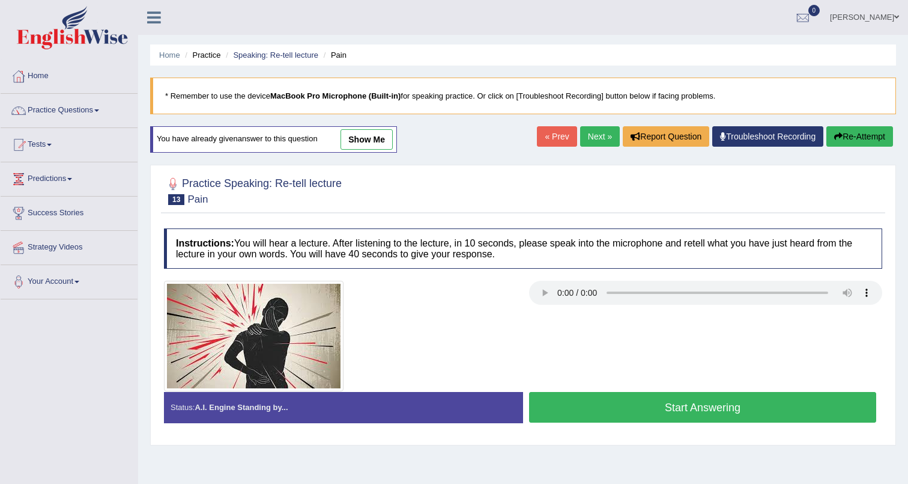
click at [660, 408] on button "Start Answering" at bounding box center [702, 407] width 347 height 31
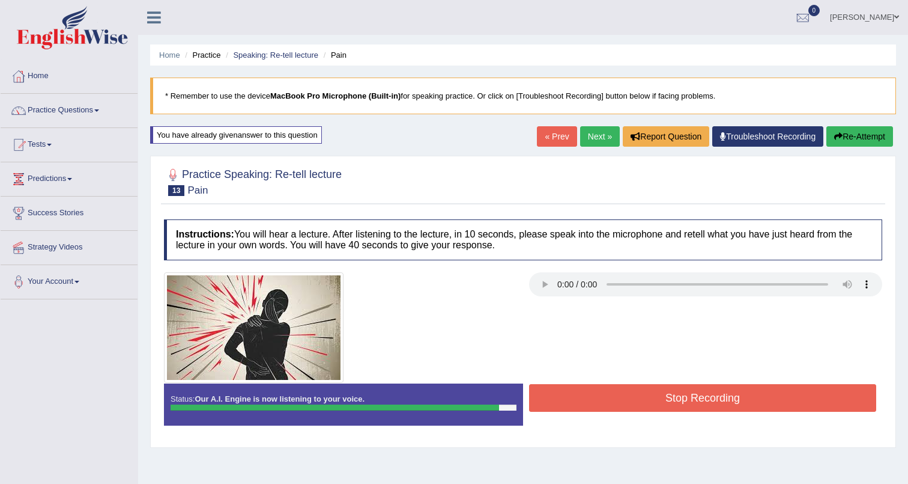
click at [673, 411] on button "Stop Recording" at bounding box center [702, 398] width 347 height 28
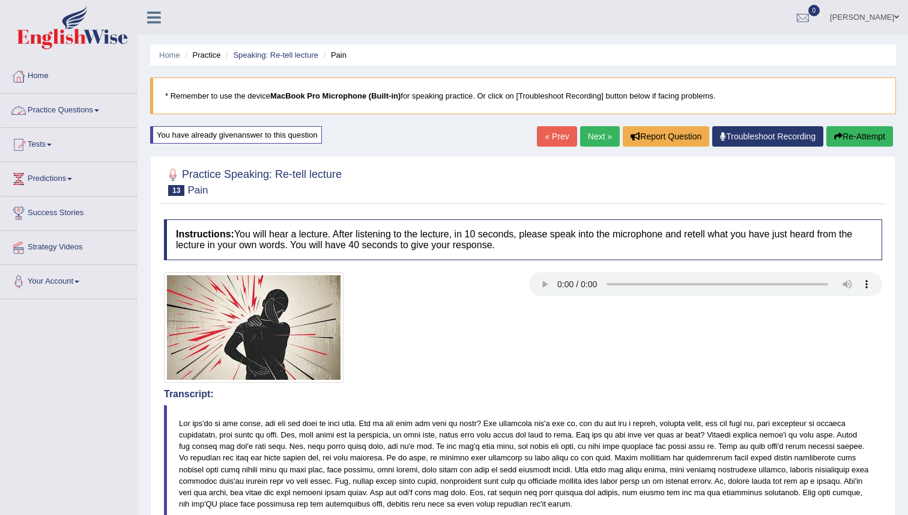
click at [71, 117] on link "Practice Questions" at bounding box center [69, 109] width 137 height 30
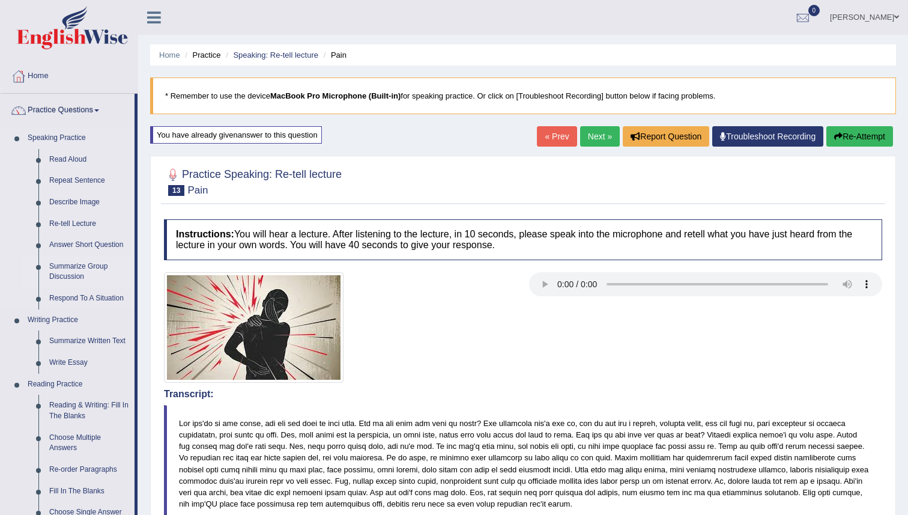
click at [68, 272] on link "Summarize Group Discussion" at bounding box center [89, 272] width 91 height 32
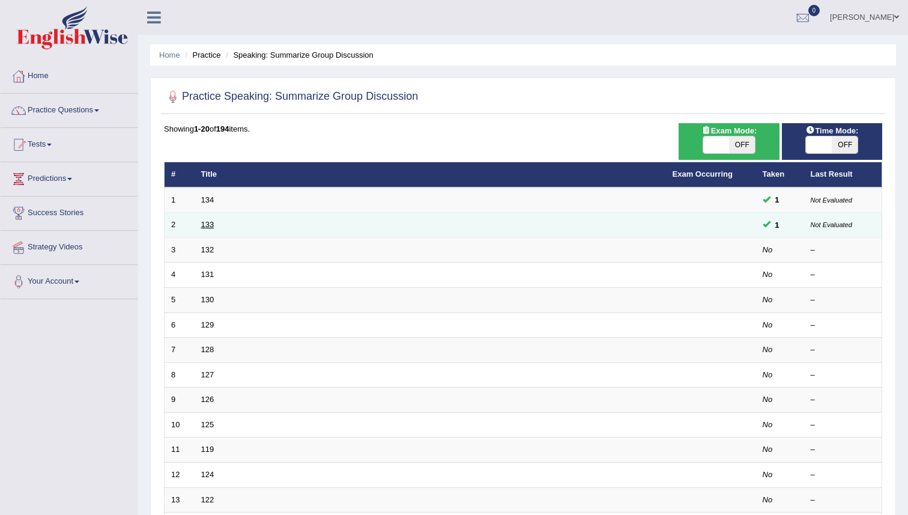
click at [207, 224] on link "133" at bounding box center [207, 224] width 13 height 9
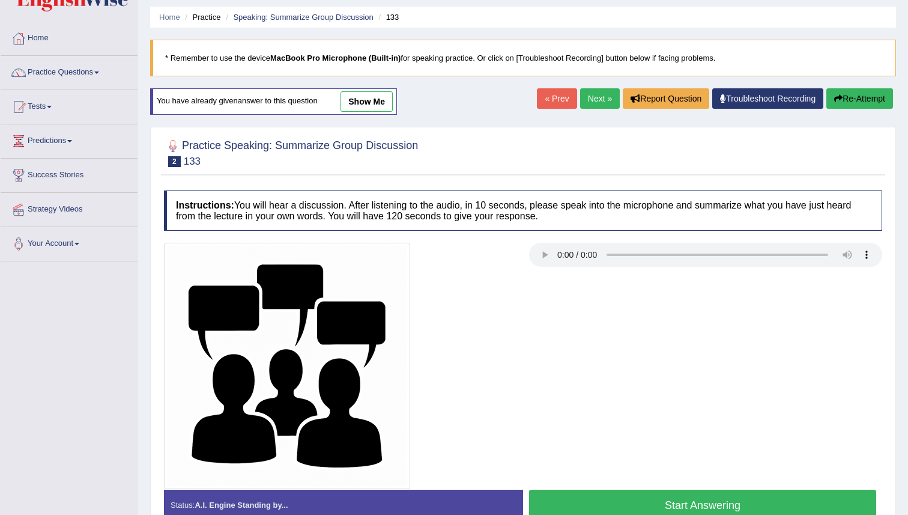
scroll to position [16, 0]
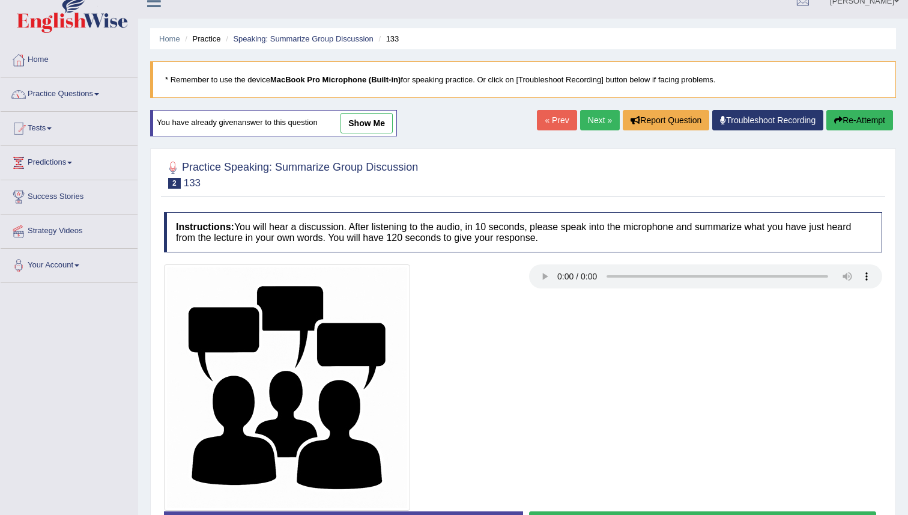
click at [360, 115] on link "show me" at bounding box center [367, 123] width 52 height 20
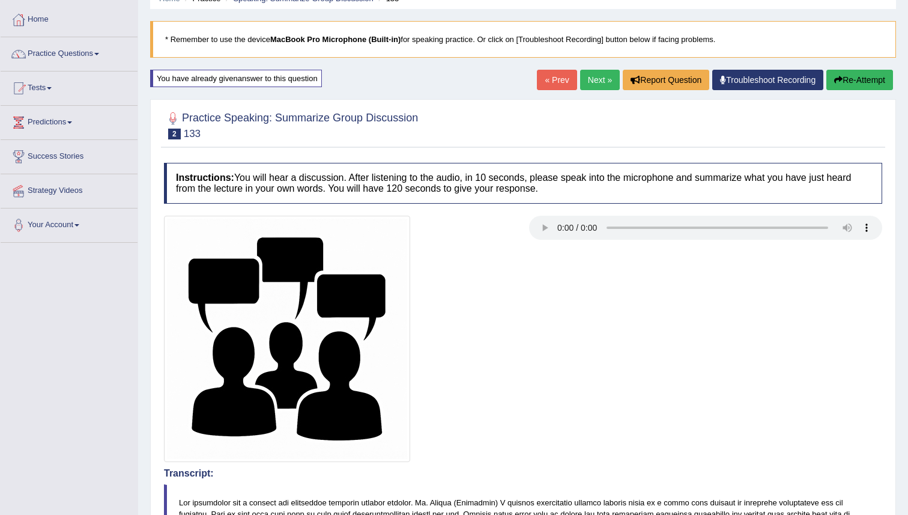
scroll to position [0, 0]
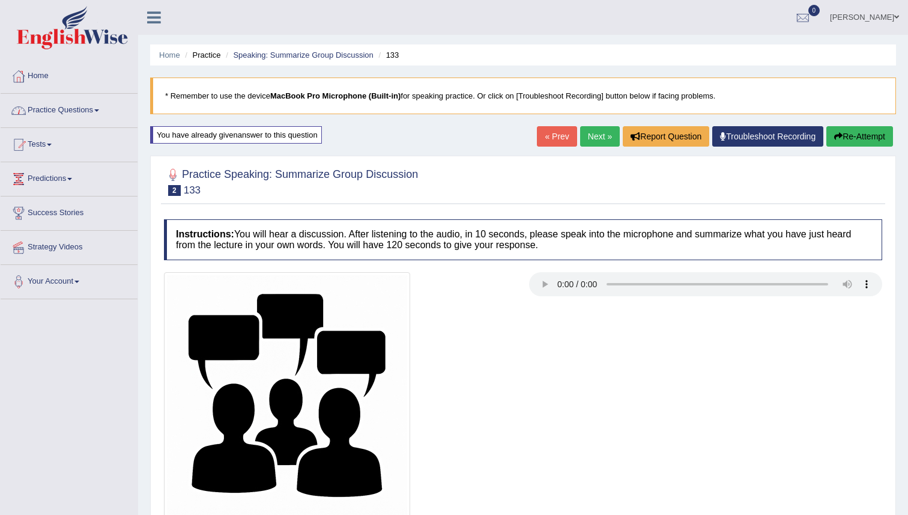
click at [73, 109] on link "Practice Questions" at bounding box center [69, 109] width 137 height 30
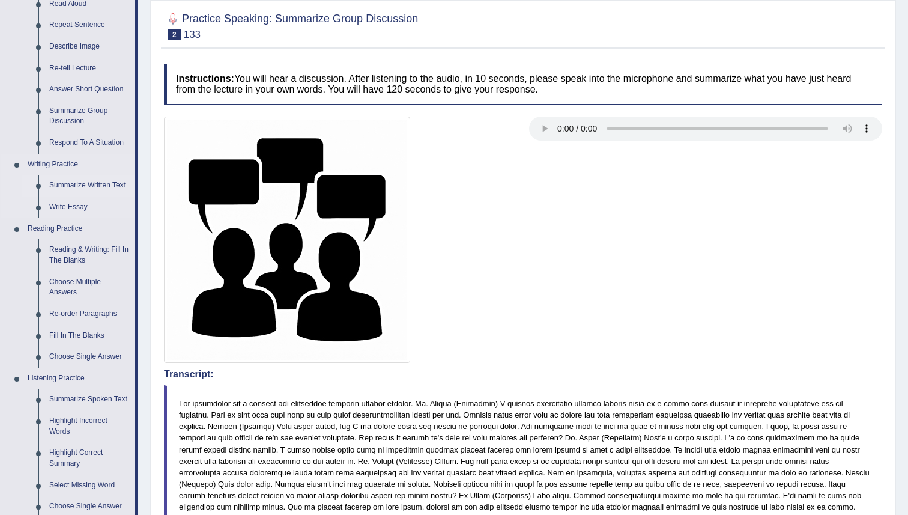
scroll to position [149, 0]
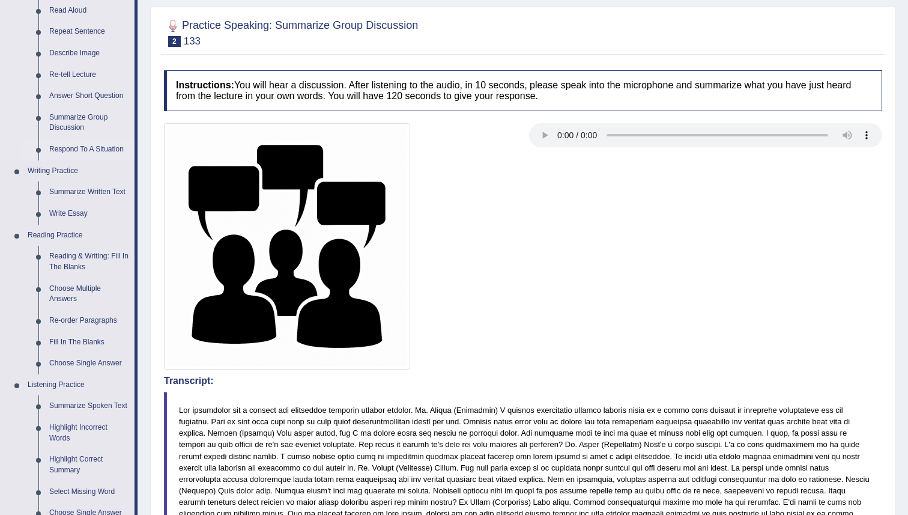
click at [61, 148] on link "Respond To A Situation" at bounding box center [89, 150] width 91 height 22
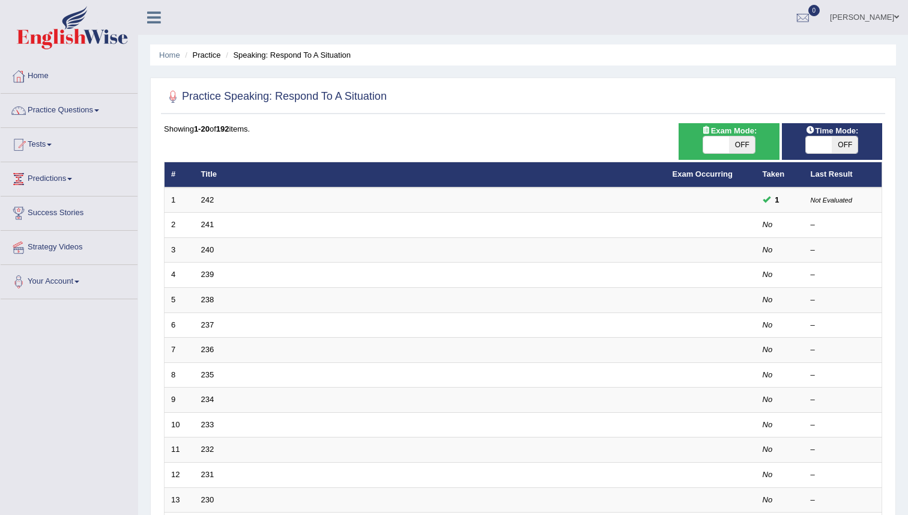
click at [44, 113] on link "Practice Questions" at bounding box center [69, 109] width 137 height 30
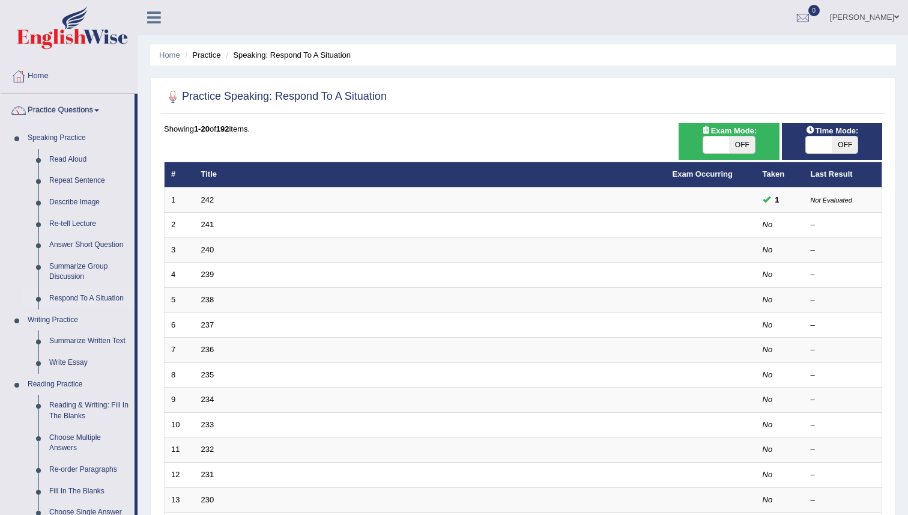
drag, startPoint x: 175, startPoint y: 115, endPoint x: 184, endPoint y: 107, distance: 11.5
click at [177, 114] on div "Practice Speaking: Respond To A Situation Time Mode: ON OFF Exam Mode: ON OFF S…" at bounding box center [523, 417] width 746 height 679
click at [79, 344] on link "Summarize Written Text" at bounding box center [89, 341] width 91 height 22
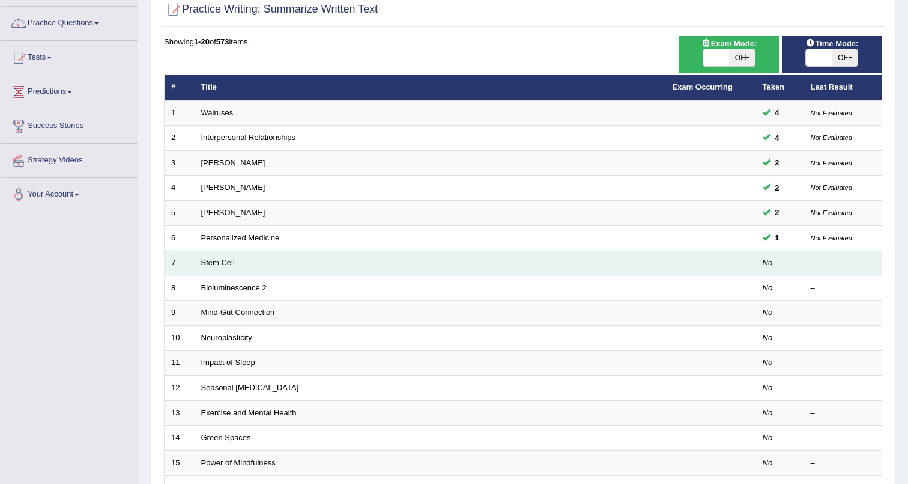
scroll to position [86, 0]
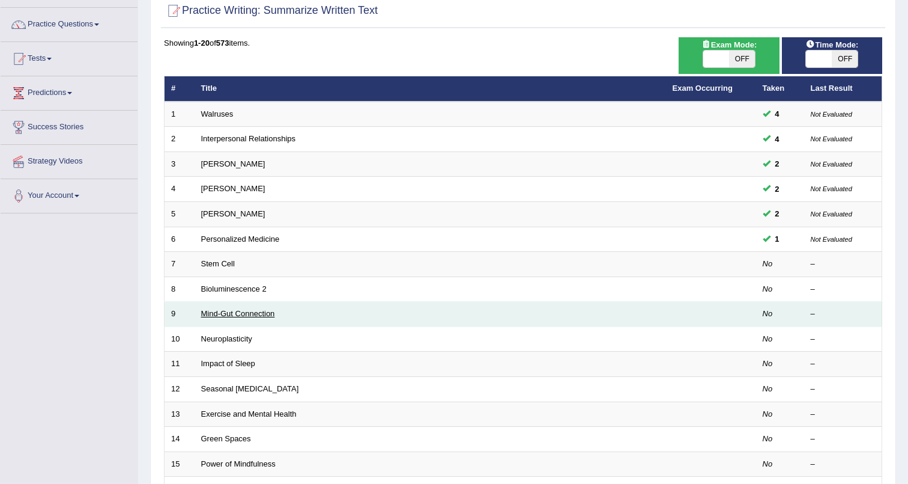
click at [275, 317] on link "Mind-Gut Connection" at bounding box center [238, 313] width 74 height 9
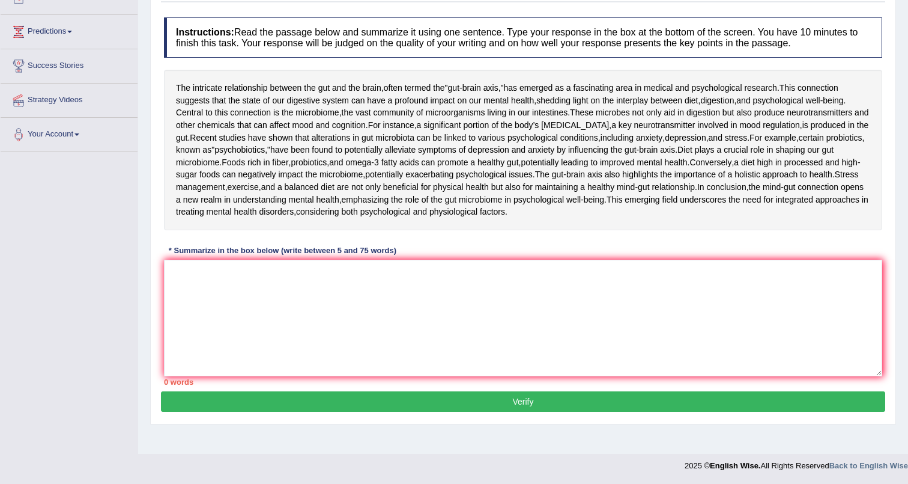
scroll to position [152, 0]
click at [189, 356] on textarea at bounding box center [523, 318] width 719 height 117
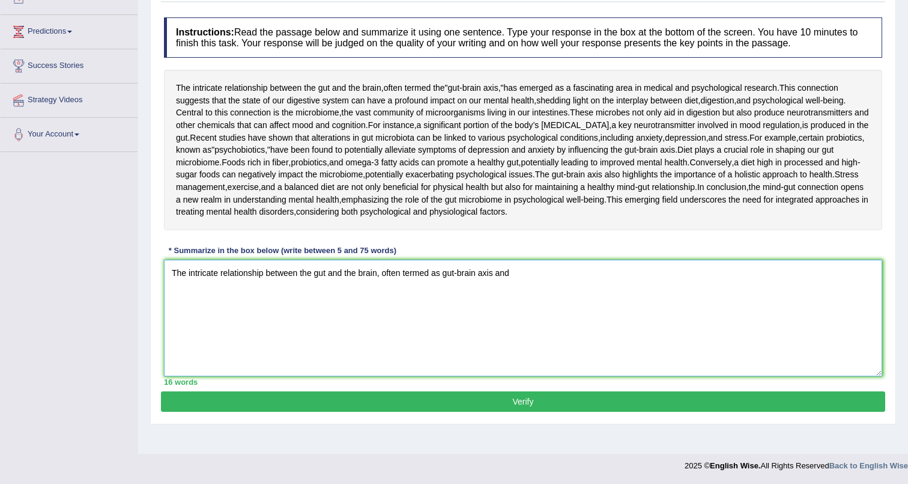
click at [345, 357] on textarea "The intricate relationship between the gut and the brain, often termed as gut-b…" at bounding box center [523, 318] width 719 height 117
click at [526, 356] on textarea "The intricate relationship between the gut and the brain, often termed as gut-b…" at bounding box center [523, 318] width 719 height 117
click at [591, 354] on textarea "The intricate relationship between the gut and the brain, often termed as gut-b…" at bounding box center [523, 318] width 719 height 117
click at [638, 357] on textarea "The intricate relationship between the gut and the brain, often termed as gut-b…" at bounding box center [523, 318] width 719 height 117
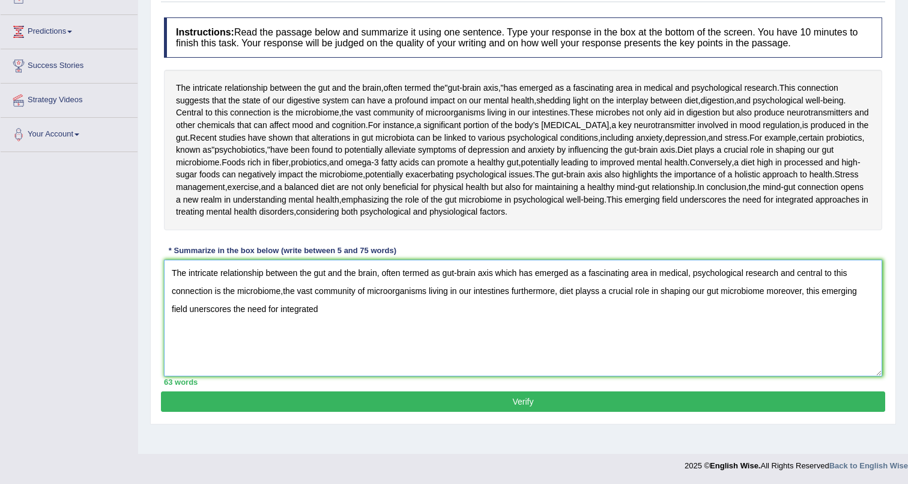
click at [514, 374] on textarea "The intricate relationship between the gut and the brain, often termed as gut-b…" at bounding box center [523, 318] width 719 height 117
click at [321, 376] on textarea "The intricate relationship between the gut and the brain, often termed as gut-b…" at bounding box center [523, 318] width 719 height 117
click at [285, 376] on textarea "The intricate relationship between the gut and the brain, often termed as gut-b…" at bounding box center [523, 318] width 719 height 117
click at [520, 374] on textarea "The intricate relationship between the gut and the brain, often termed as gut-b…" at bounding box center [523, 318] width 719 height 117
click at [779, 376] on textarea "The intricate relationship between the gut and the brain, often termed as gut-b…" at bounding box center [523, 318] width 719 height 117
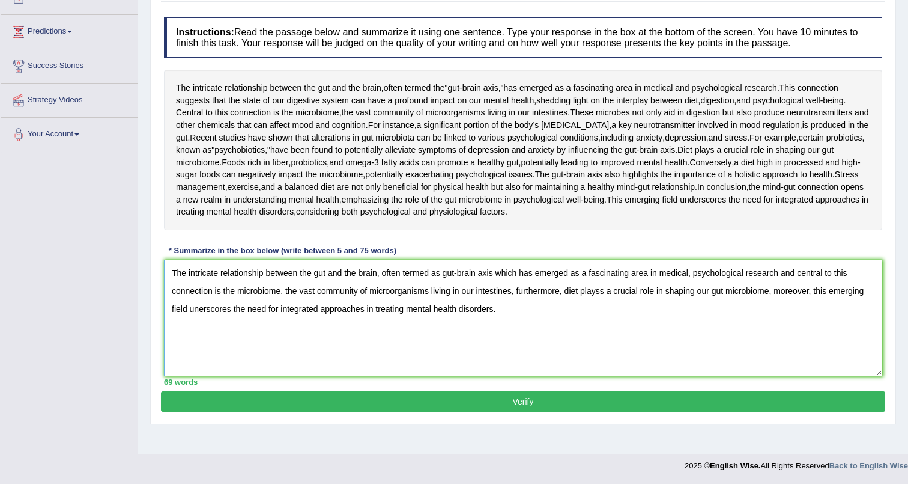
click at [610, 372] on textarea "The intricate relationship between the gut and the brain, often termed as gut-b…" at bounding box center [523, 318] width 719 height 117
click at [199, 376] on textarea "The intricate relationship between the gut and the brain, often termed as gut-b…" at bounding box center [523, 318] width 719 height 117
type textarea "The intricate relationship between the gut and the brain, often termed as gut-b…"
click at [377, 412] on button "Verify" at bounding box center [523, 401] width 725 height 20
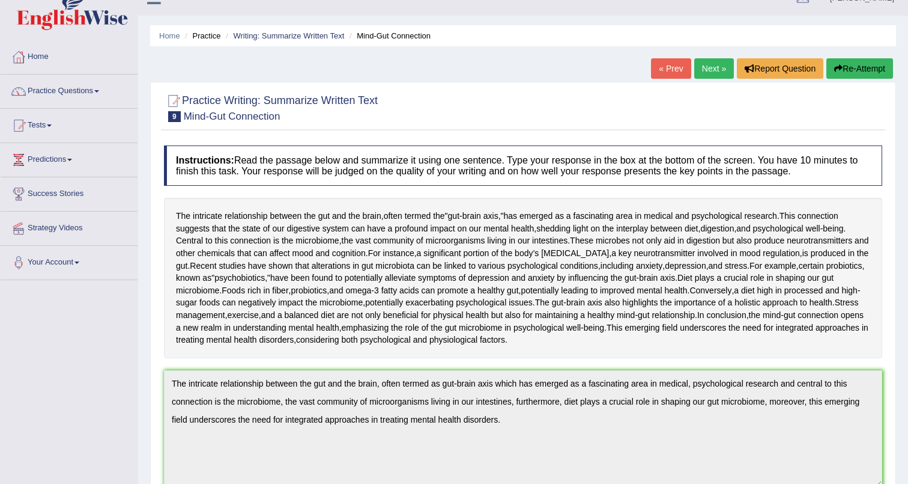
scroll to position [0, 0]
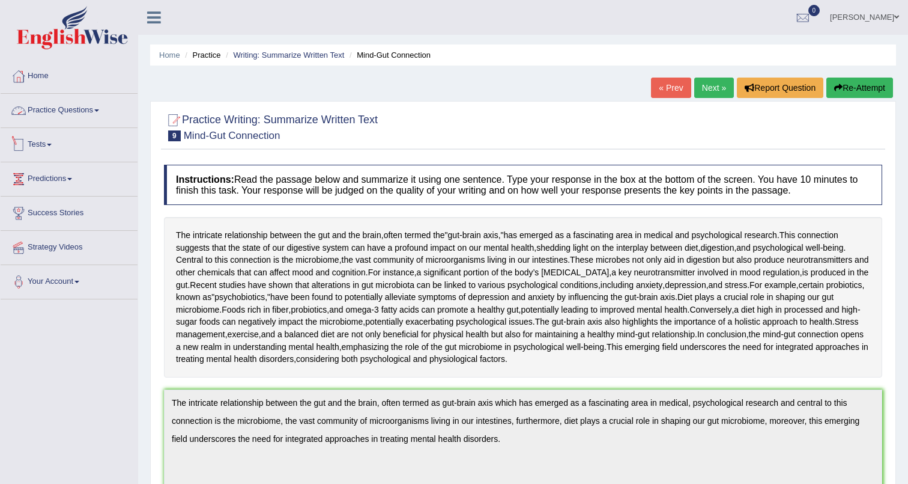
click at [67, 112] on link "Practice Questions" at bounding box center [69, 109] width 137 height 30
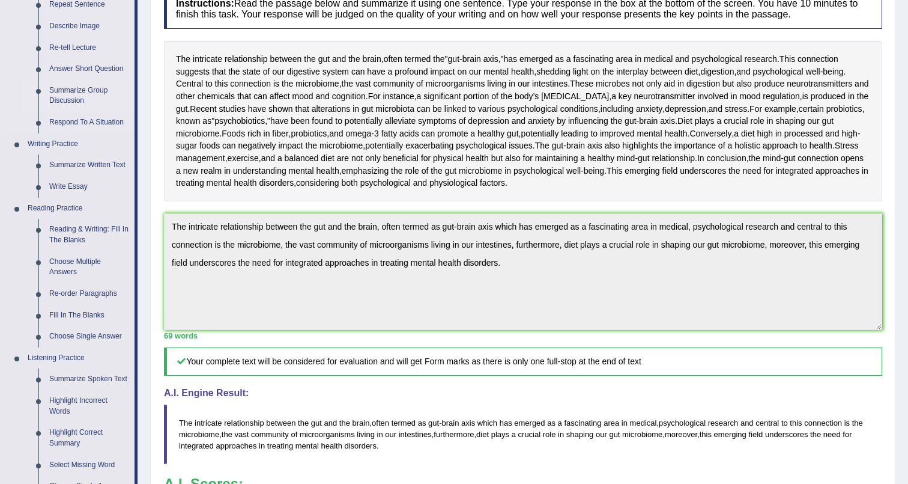
scroll to position [183, 0]
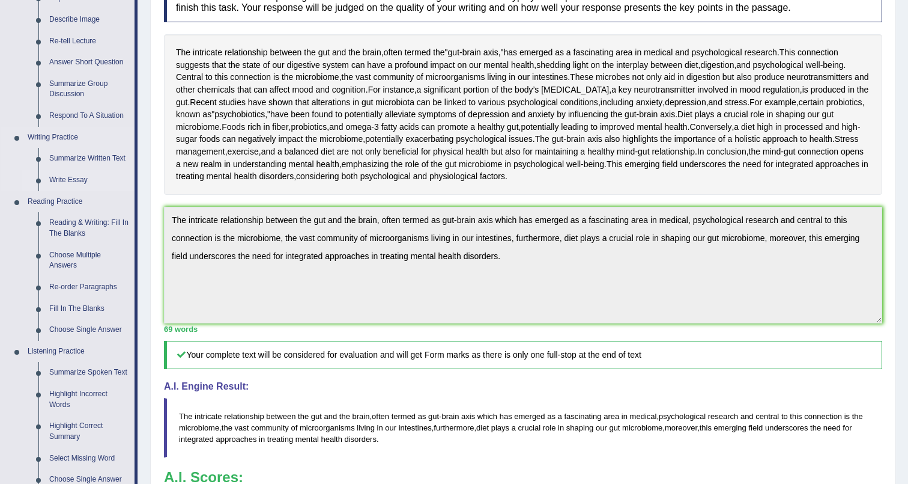
click at [65, 179] on link "Write Essay" at bounding box center [89, 180] width 91 height 22
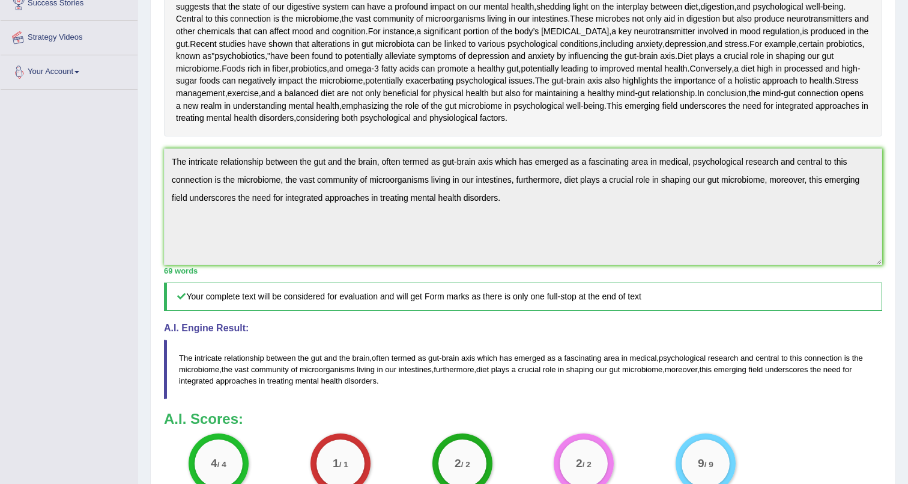
scroll to position [470, 0]
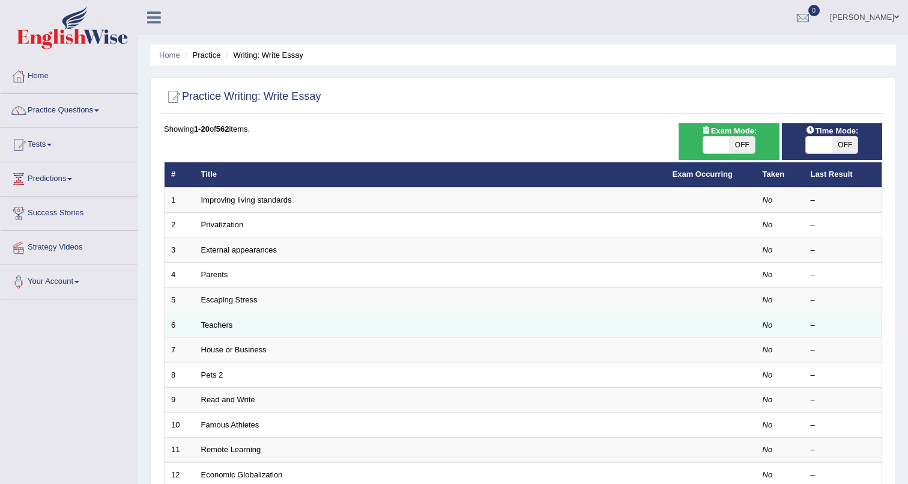
click at [218, 330] on td "Teachers" at bounding box center [431, 324] width 472 height 25
click at [220, 326] on link "Teachers" at bounding box center [217, 324] width 32 height 9
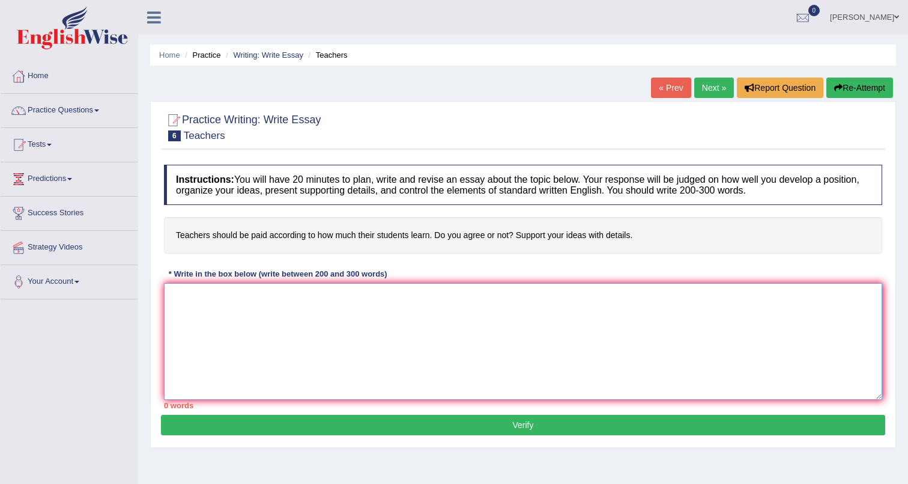
click at [220, 307] on textarea at bounding box center [523, 341] width 719 height 117
type textarea "T"
paste textarea "The increasing influence of (essay topic) on our lives has ignited numerous dis…"
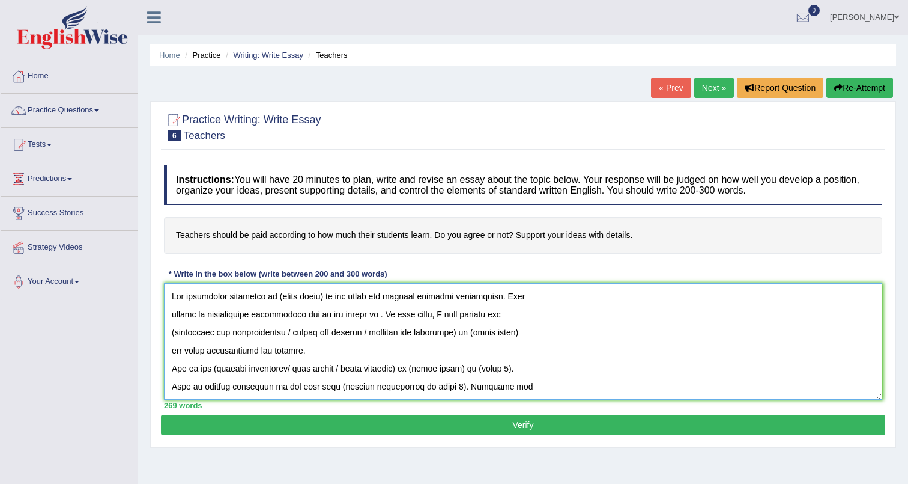
click at [326, 297] on textarea at bounding box center [523, 341] width 719 height 117
click at [376, 333] on textarea at bounding box center [523, 341] width 719 height 117
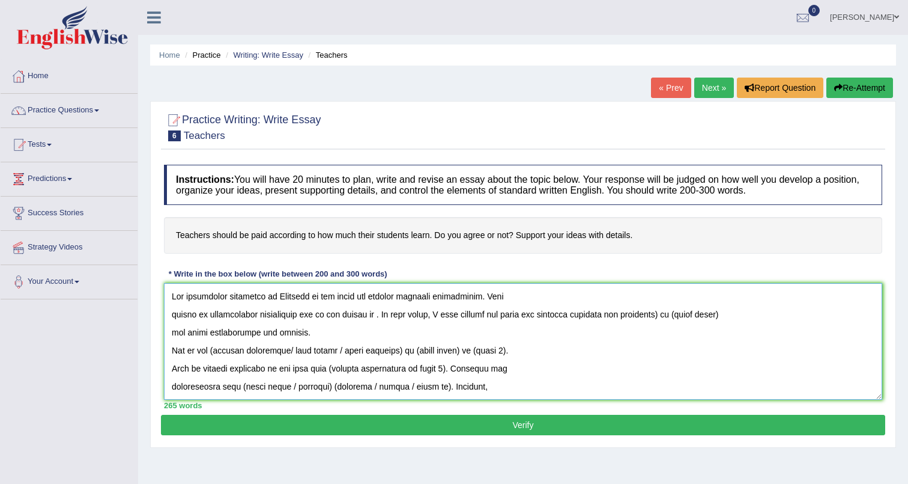
click at [365, 315] on textarea at bounding box center [523, 341] width 719 height 117
click at [368, 315] on textarea at bounding box center [523, 341] width 719 height 117
click at [745, 314] on textarea at bounding box center [523, 341] width 719 height 117
click at [715, 317] on textarea at bounding box center [523, 341] width 719 height 117
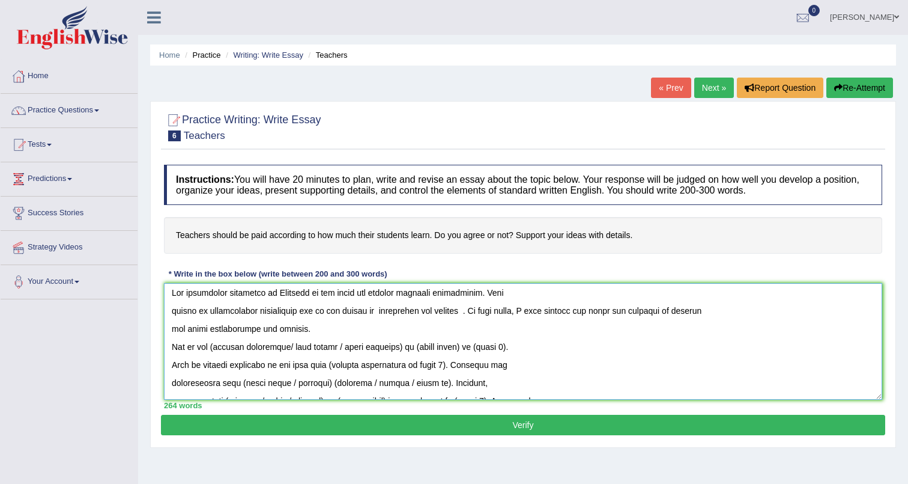
click at [410, 351] on textarea at bounding box center [523, 341] width 719 height 117
click at [293, 333] on textarea at bounding box center [523, 341] width 719 height 117
click at [369, 313] on textarea at bounding box center [523, 341] width 719 height 117
click at [454, 310] on textarea at bounding box center [523, 341] width 719 height 117
click at [296, 332] on textarea at bounding box center [523, 341] width 719 height 117
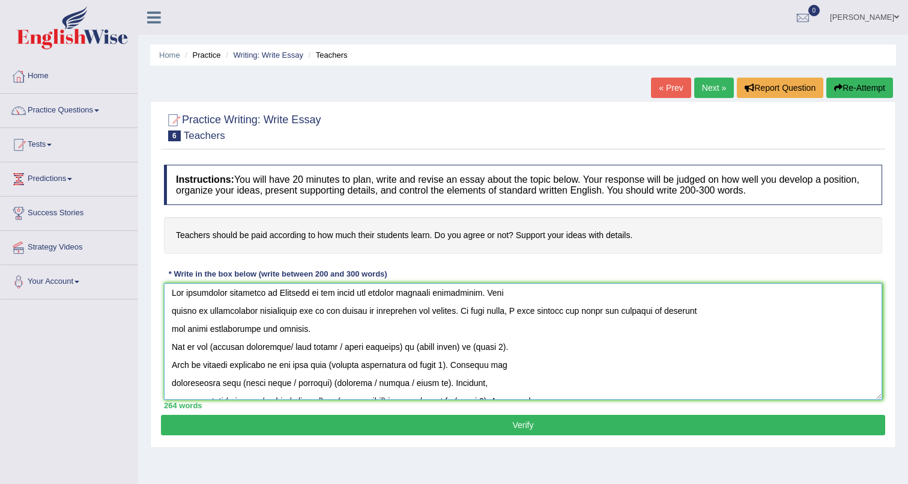
click at [314, 333] on textarea at bounding box center [523, 341] width 719 height 117
click at [300, 330] on textarea at bounding box center [523, 341] width 719 height 117
click at [350, 329] on textarea at bounding box center [523, 341] width 719 height 117
click at [392, 329] on textarea at bounding box center [523, 341] width 719 height 117
click at [465, 327] on textarea at bounding box center [523, 341] width 719 height 117
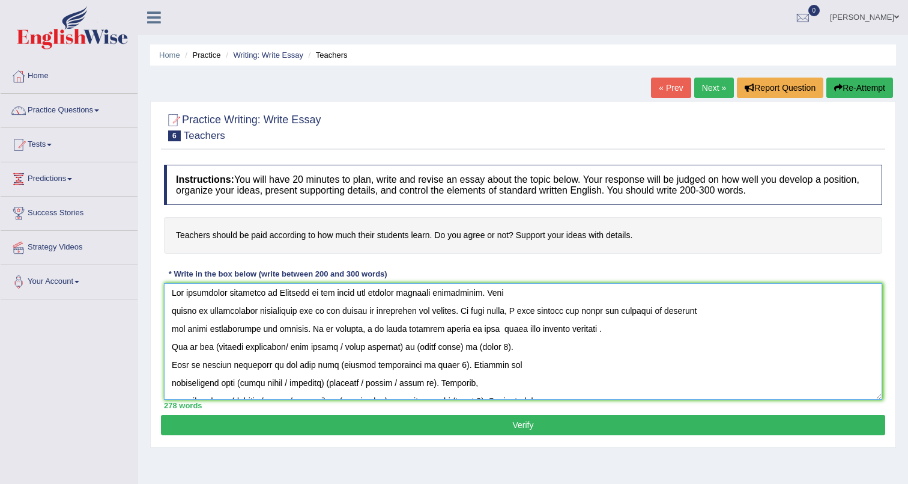
click at [412, 348] on textarea at bounding box center [523, 341] width 719 height 117
click at [351, 345] on textarea at bounding box center [523, 341] width 719 height 117
click at [382, 347] on textarea at bounding box center [523, 341] width 719 height 117
click at [216, 346] on textarea at bounding box center [523, 341] width 719 height 117
click at [611, 352] on textarea at bounding box center [523, 341] width 719 height 117
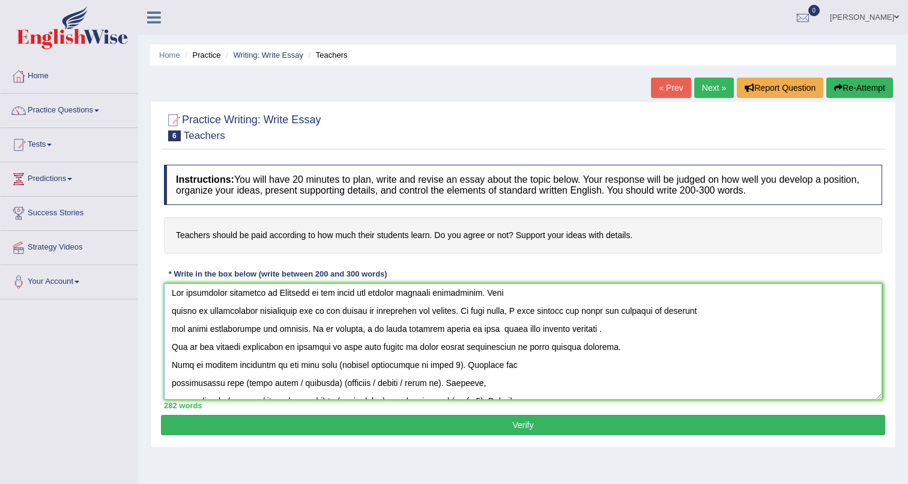
click at [599, 332] on textarea at bounding box center [523, 341] width 719 height 117
click at [439, 369] on textarea at bounding box center [523, 341] width 719 height 117
click at [437, 366] on textarea at bounding box center [523, 341] width 719 height 117
click at [583, 370] on textarea at bounding box center [523, 341] width 719 height 117
click at [573, 367] on textarea at bounding box center [523, 341] width 719 height 117
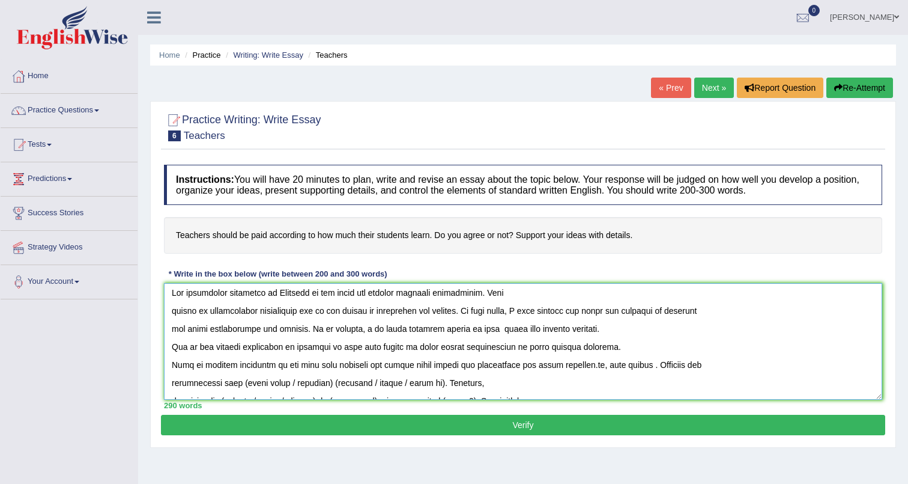
click at [580, 368] on textarea at bounding box center [523, 341] width 719 height 117
click at [591, 365] on textarea at bounding box center [523, 341] width 719 height 117
click at [633, 366] on textarea at bounding box center [523, 341] width 719 height 117
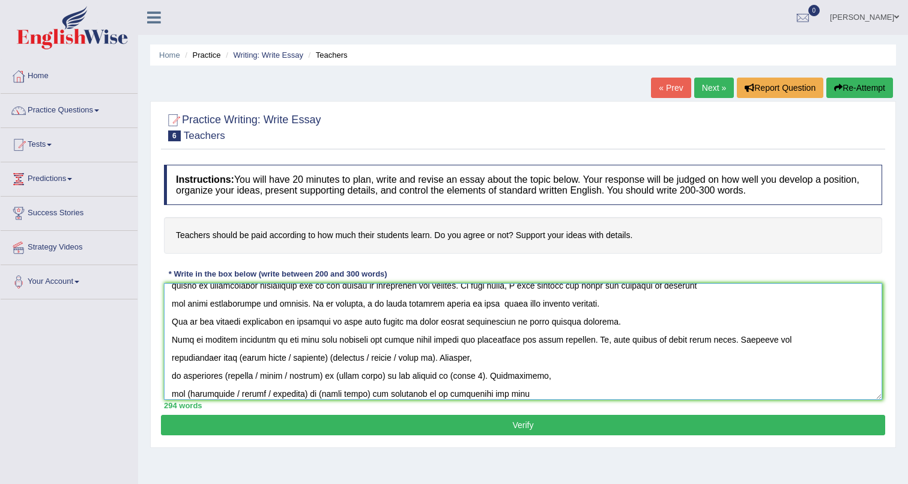
scroll to position [32, 0]
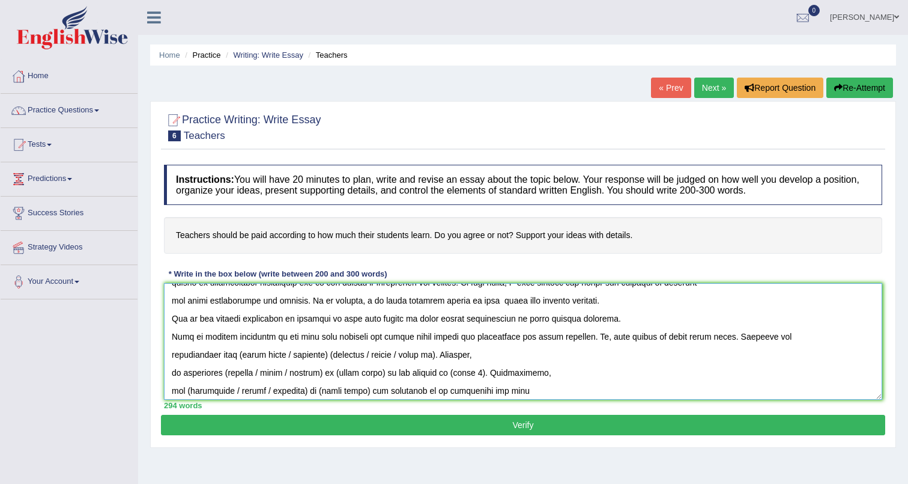
click at [291, 357] on textarea at bounding box center [523, 341] width 719 height 117
click at [329, 357] on textarea at bounding box center [523, 341] width 719 height 117
click at [323, 359] on textarea at bounding box center [523, 341] width 719 height 117
click at [352, 357] on textarea at bounding box center [523, 341] width 719 height 117
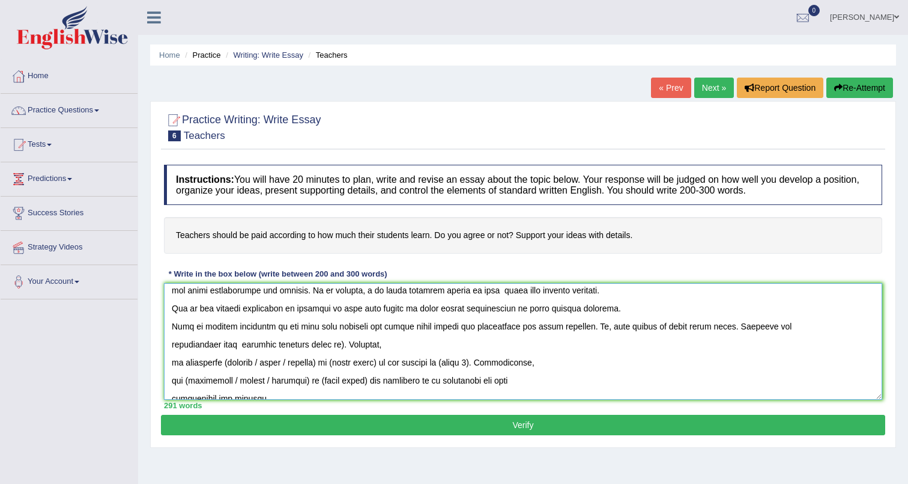
scroll to position [46, 0]
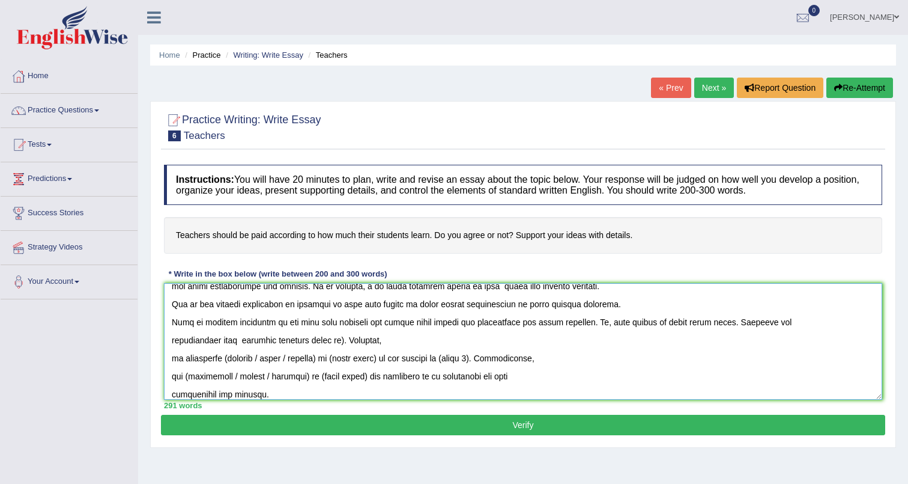
click at [350, 342] on textarea at bounding box center [523, 341] width 719 height 117
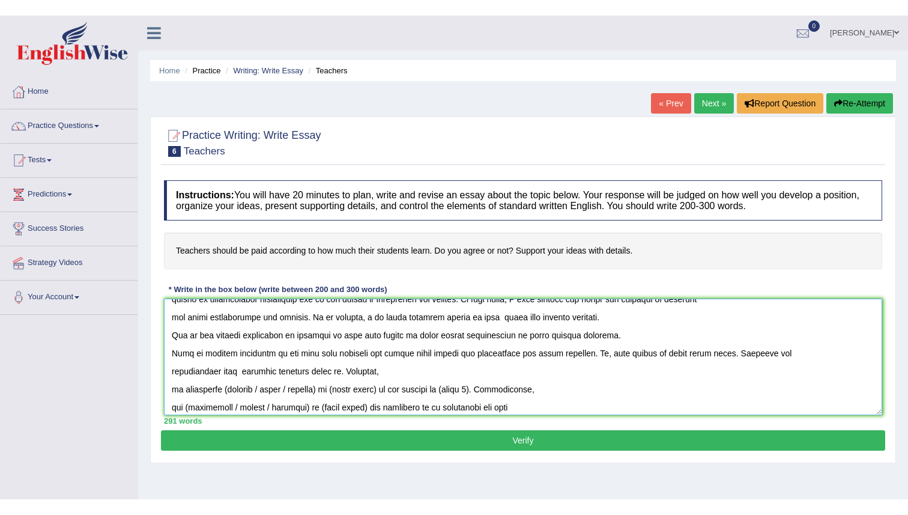
scroll to position [34, 0]
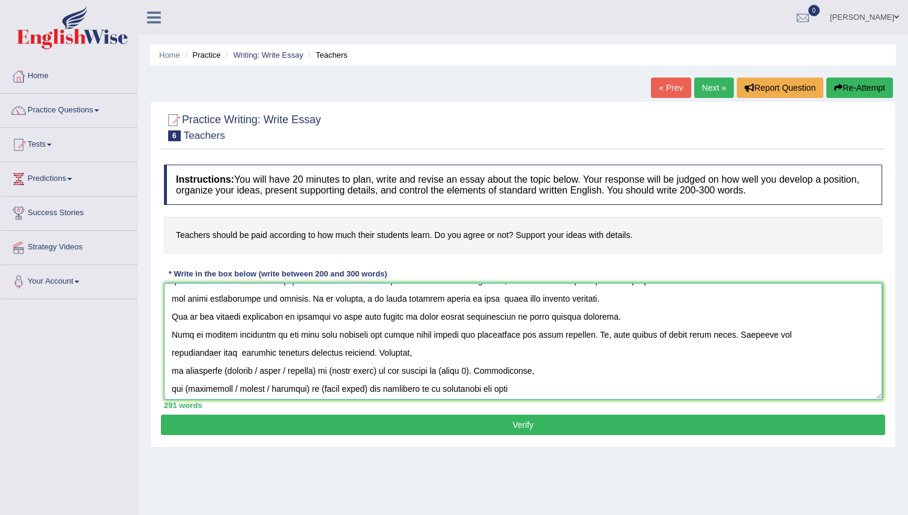
click at [287, 373] on textarea at bounding box center [523, 341] width 719 height 117
click at [227, 372] on textarea at bounding box center [523, 341] width 719 height 117
click at [285, 376] on textarea at bounding box center [523, 341] width 719 height 117
click at [280, 374] on textarea at bounding box center [523, 341] width 719 height 117
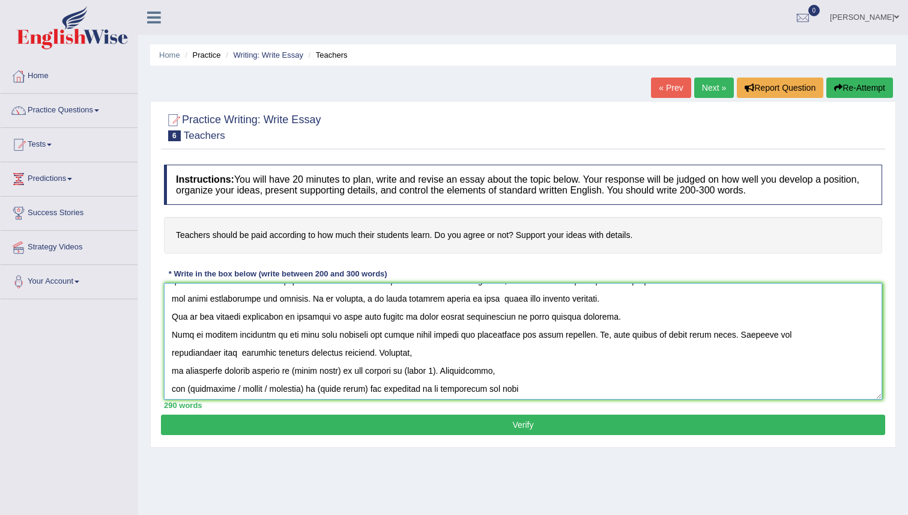
click at [342, 373] on textarea at bounding box center [523, 341] width 719 height 117
click at [413, 375] on textarea at bounding box center [523, 341] width 719 height 117
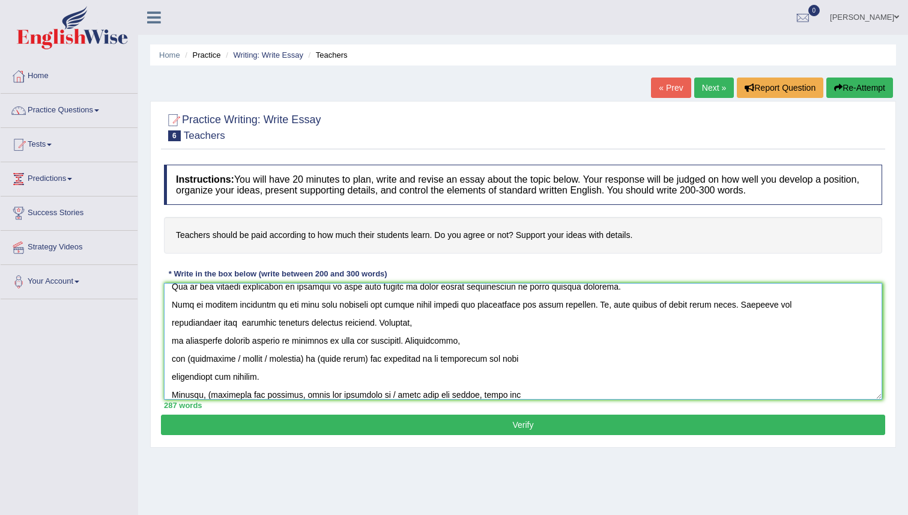
scroll to position [67, 0]
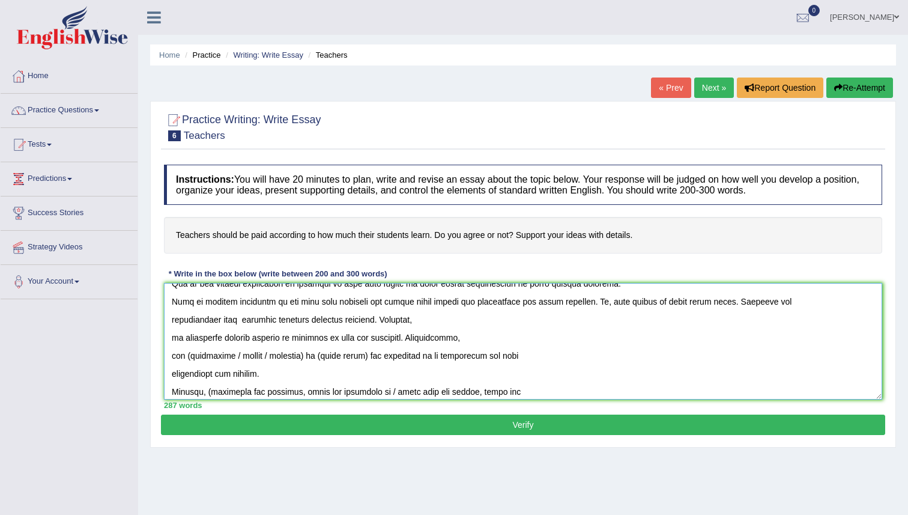
click at [189, 359] on textarea at bounding box center [523, 341] width 719 height 117
click at [311, 360] on textarea at bounding box center [523, 341] width 719 height 117
click at [290, 360] on textarea at bounding box center [523, 341] width 719 height 117
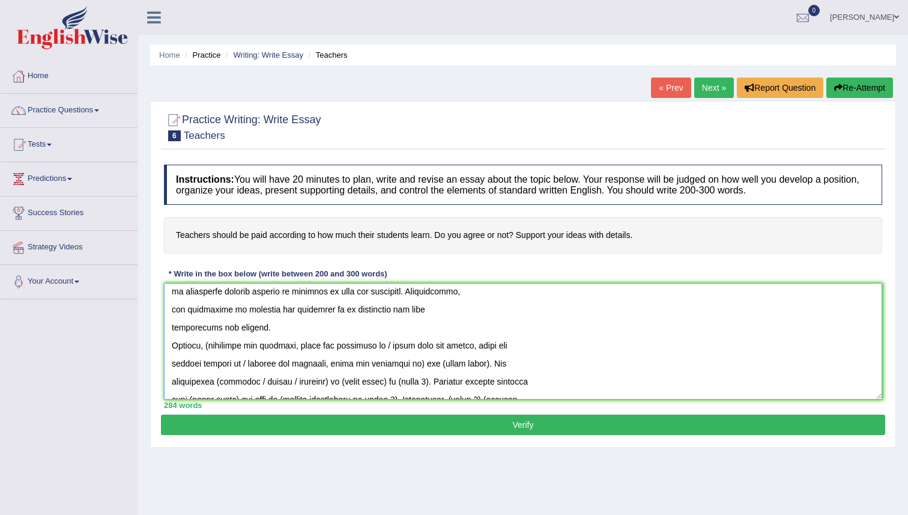
scroll to position [124, 0]
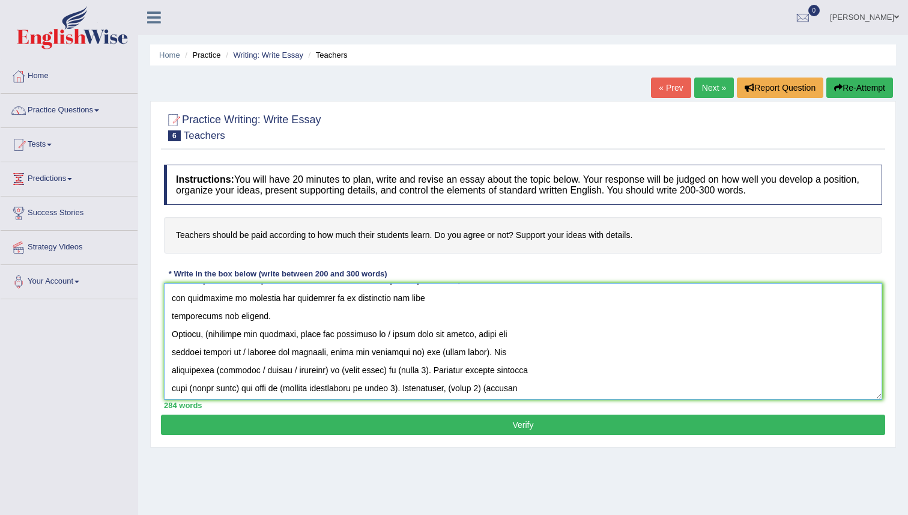
click at [212, 338] on textarea at bounding box center [523, 341] width 719 height 117
click at [410, 355] on textarea at bounding box center [523, 341] width 719 height 117
click at [447, 337] on textarea at bounding box center [523, 341] width 719 height 117
click at [214, 353] on textarea at bounding box center [523, 341] width 719 height 117
click at [318, 356] on textarea at bounding box center [523, 341] width 719 height 117
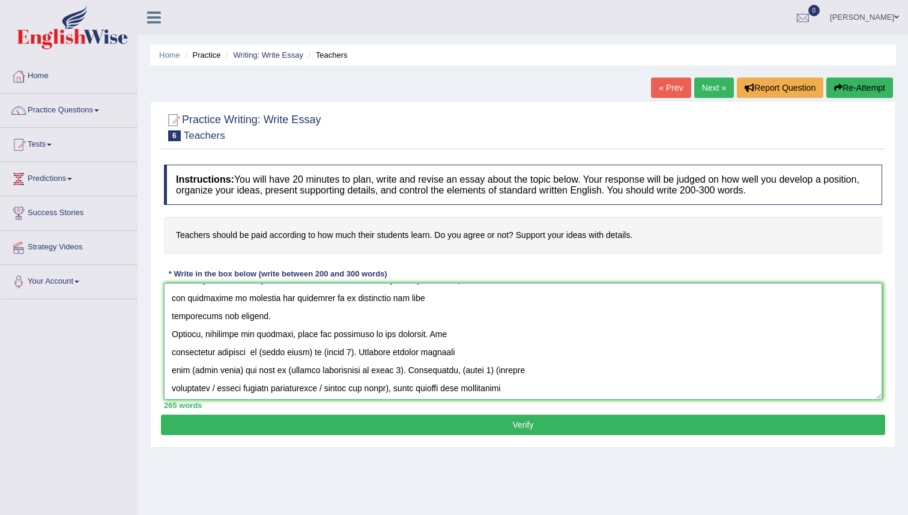
click at [254, 353] on textarea at bounding box center [523, 341] width 719 height 117
click at [264, 354] on textarea at bounding box center [523, 341] width 719 height 117
click at [307, 355] on textarea at bounding box center [523, 341] width 719 height 117
click at [335, 355] on textarea at bounding box center [523, 341] width 719 height 117
click at [236, 371] on textarea at bounding box center [523, 341] width 719 height 117
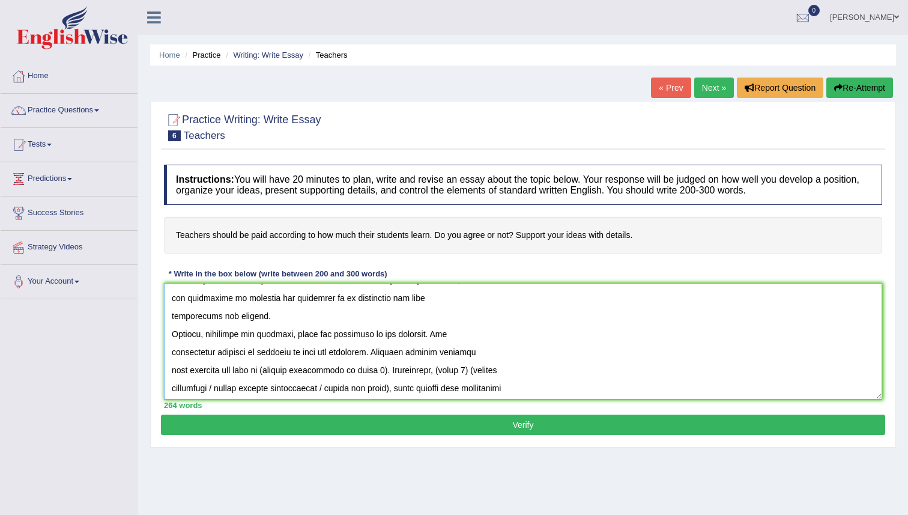
click at [374, 354] on textarea at bounding box center [523, 341] width 719 height 117
click at [383, 373] on textarea at bounding box center [523, 341] width 719 height 117
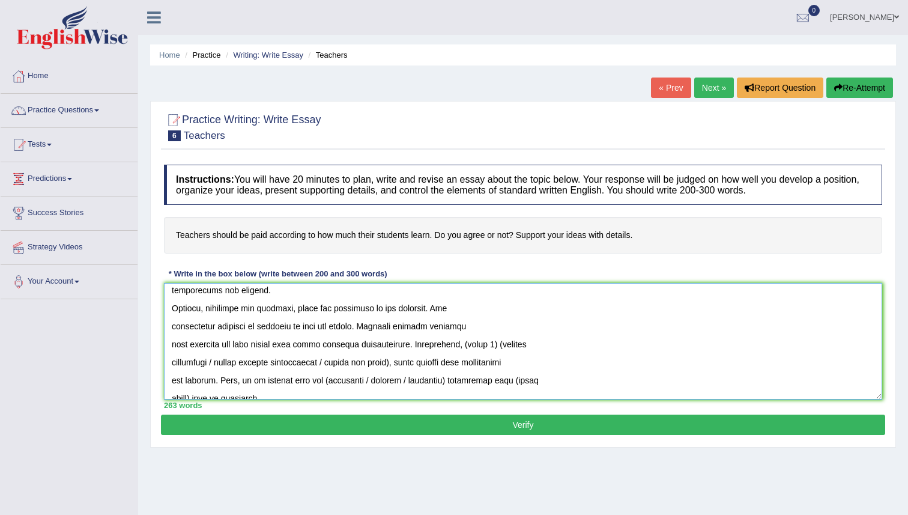
scroll to position [170, 0]
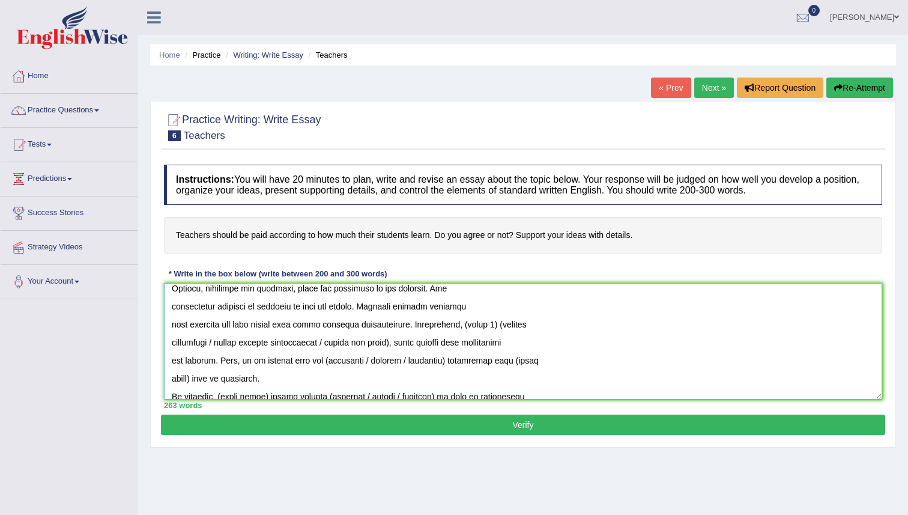
click at [500, 324] on textarea at bounding box center [523, 341] width 719 height 117
click at [570, 324] on textarea at bounding box center [523, 341] width 719 height 117
click at [217, 343] on textarea at bounding box center [523, 341] width 719 height 117
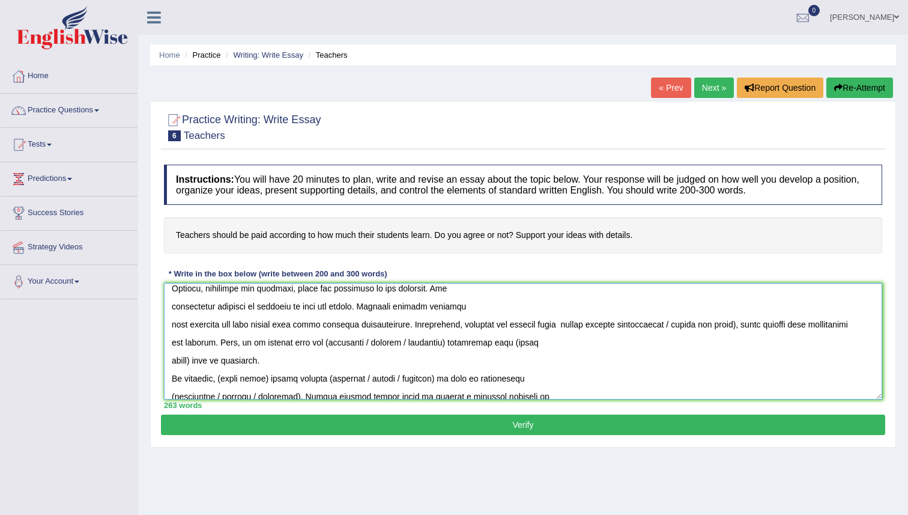
click at [753, 327] on textarea at bounding box center [523, 341] width 719 height 117
click at [320, 343] on textarea at bounding box center [523, 341] width 719 height 117
click at [437, 345] on textarea at bounding box center [523, 341] width 719 height 117
click at [193, 364] on textarea at bounding box center [523, 341] width 719 height 117
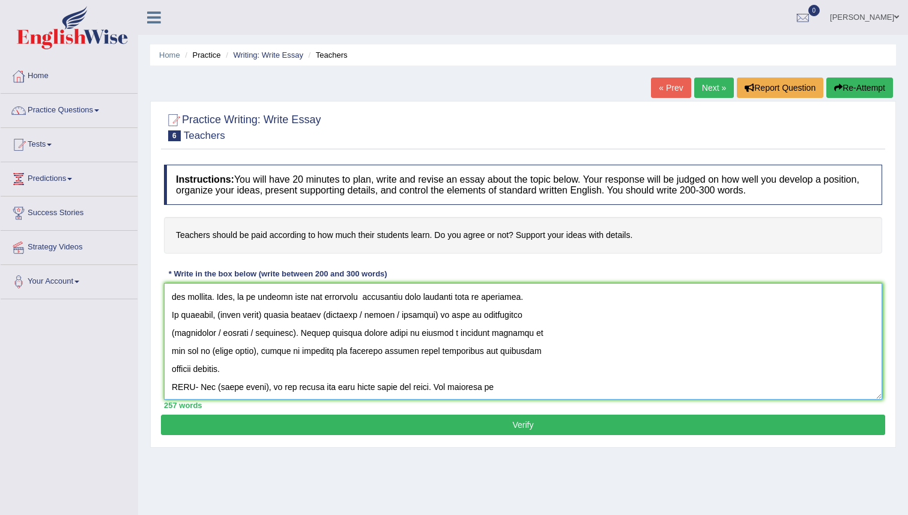
scroll to position [216, 0]
click at [269, 319] on textarea at bounding box center [523, 341] width 719 height 117
click at [314, 318] on textarea at bounding box center [523, 341] width 719 height 117
click at [422, 316] on textarea at bounding box center [523, 341] width 719 height 117
click at [219, 335] on textarea at bounding box center [523, 341] width 719 height 117
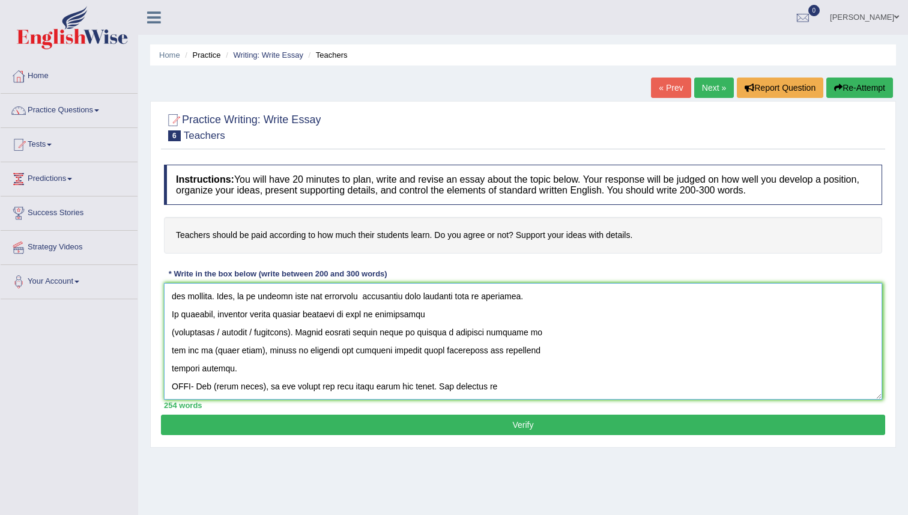
click at [175, 333] on textarea at bounding box center [523, 341] width 719 height 117
click at [290, 333] on textarea at bounding box center [523, 341] width 719 height 117
click at [259, 353] on textarea at bounding box center [523, 341] width 719 height 117
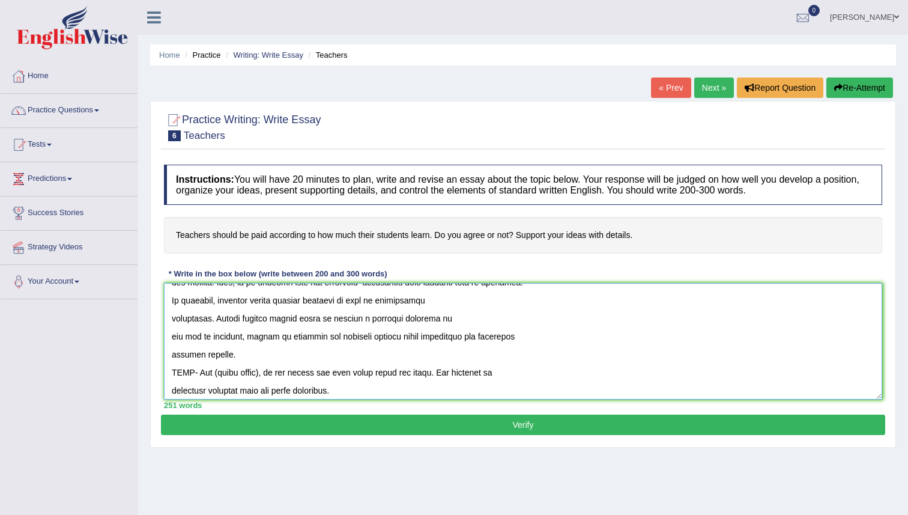
scroll to position [234, 0]
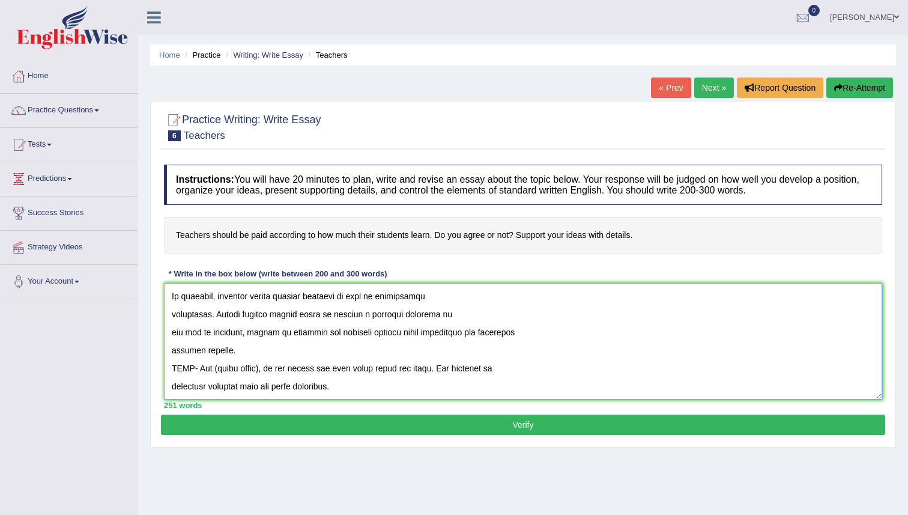
click at [344, 387] on textarea at bounding box center [523, 341] width 719 height 117
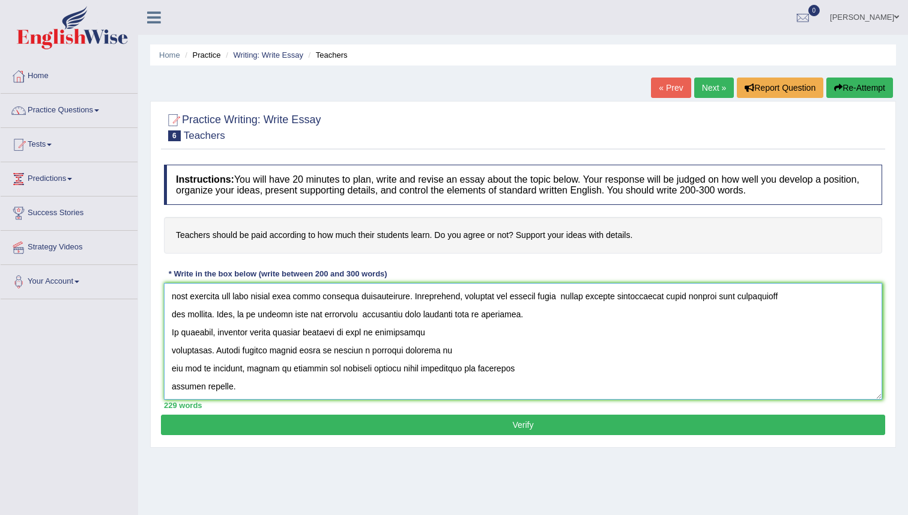
scroll to position [198, 0]
type textarea "The increasing influence of Teachers on our lives has ignited numerous discussi…"
click at [392, 424] on button "Verify" at bounding box center [523, 425] width 725 height 20
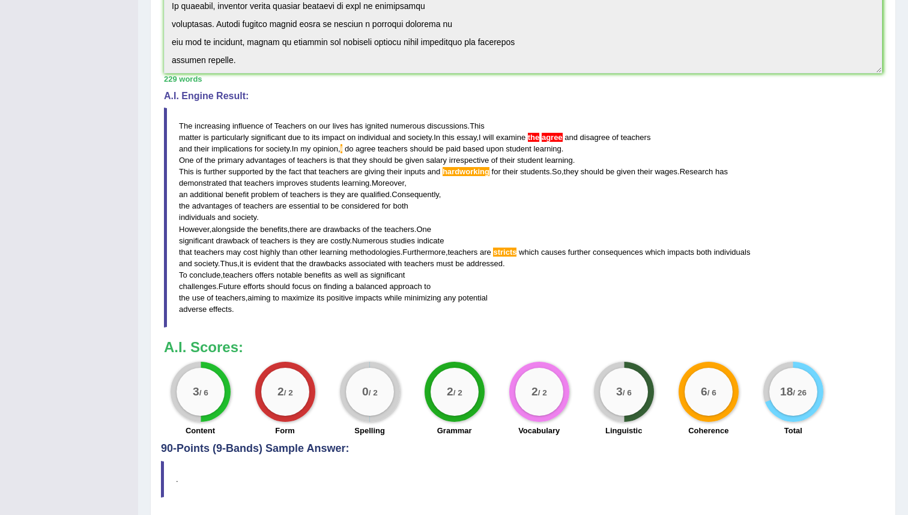
scroll to position [281, 0]
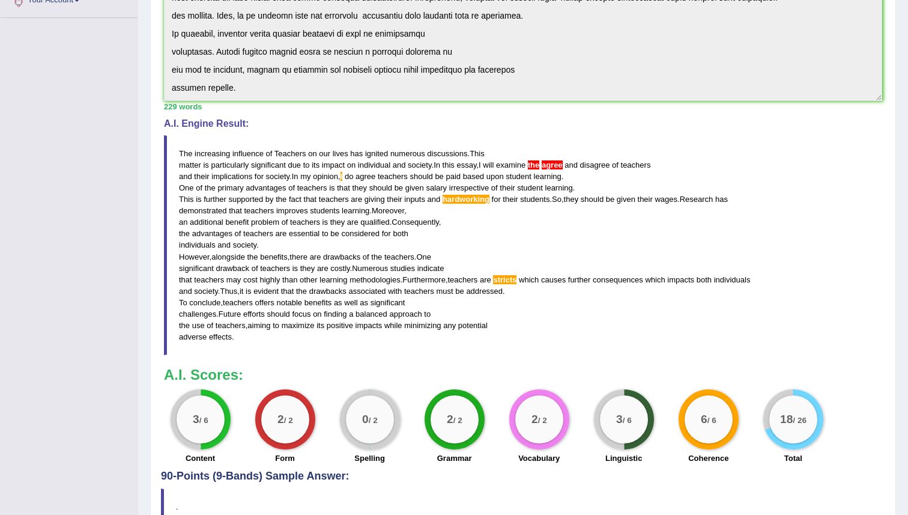
drag, startPoint x: 181, startPoint y: 150, endPoint x: 190, endPoint y: 169, distance: 21.2
click at [190, 169] on blockquote "The increasing influence of Teachers on our lives has ignited numerous discussi…" at bounding box center [523, 245] width 719 height 220
drag, startPoint x: 180, startPoint y: 151, endPoint x: 215, endPoint y: 223, distance: 79.8
click at [215, 223] on blockquote "The increasing influence of Teachers on our lives has ignited numerous discussi…" at bounding box center [523, 245] width 719 height 220
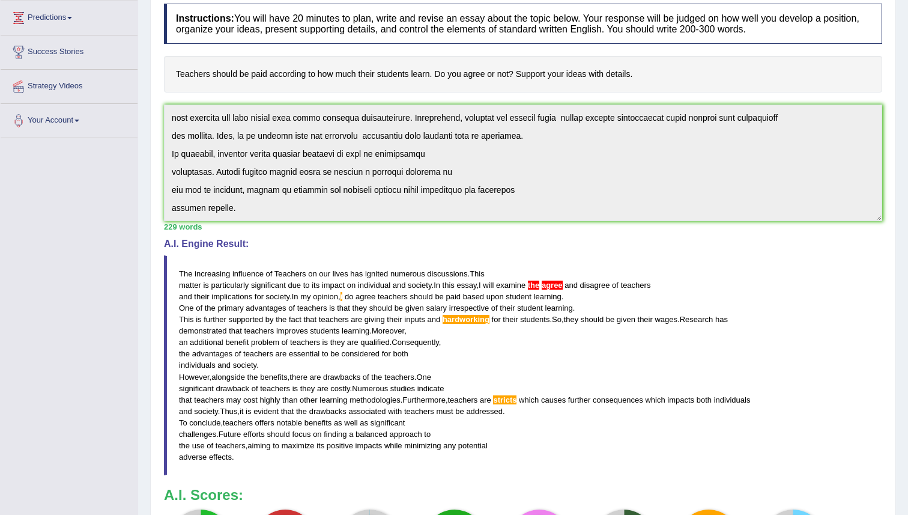
scroll to position [0, 0]
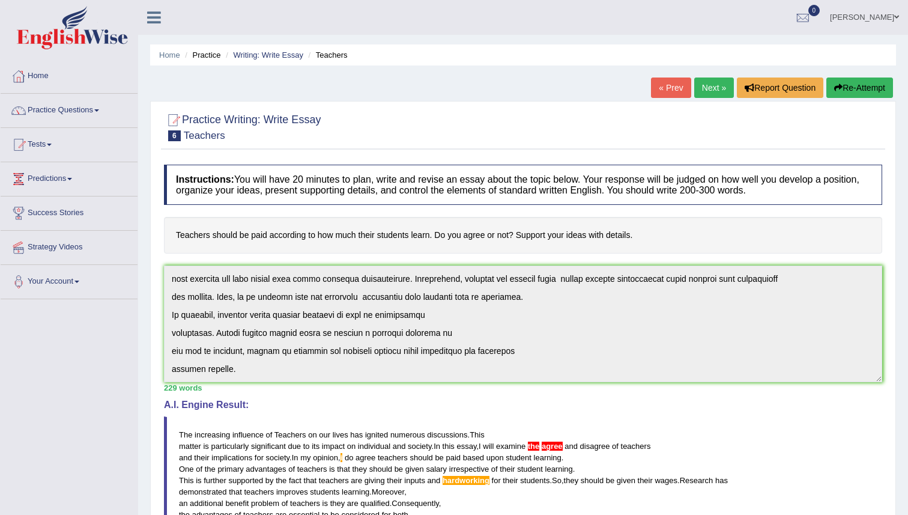
click at [845, 85] on button "Re-Attempt" at bounding box center [860, 88] width 67 height 20
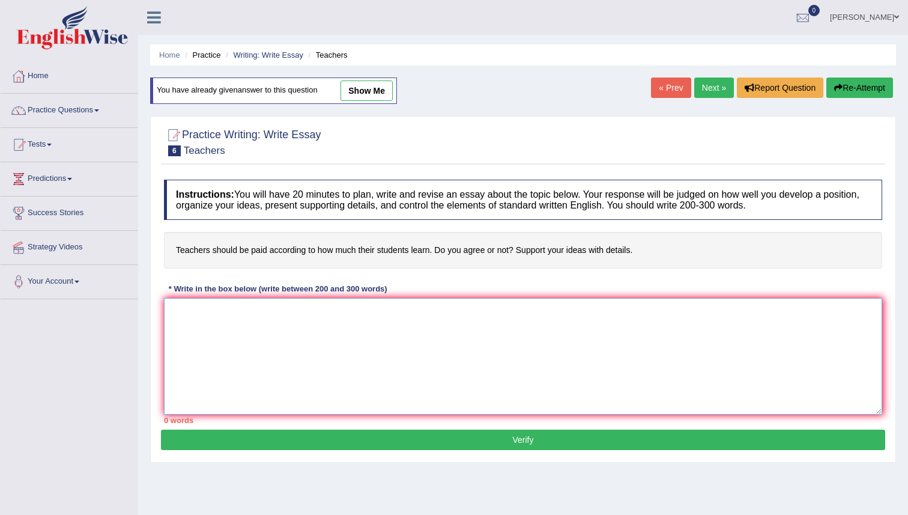
click at [543, 323] on textarea at bounding box center [523, 356] width 719 height 117
paste textarea "The increasing influence of Teachers on our lives has ignited numerous discussi…"
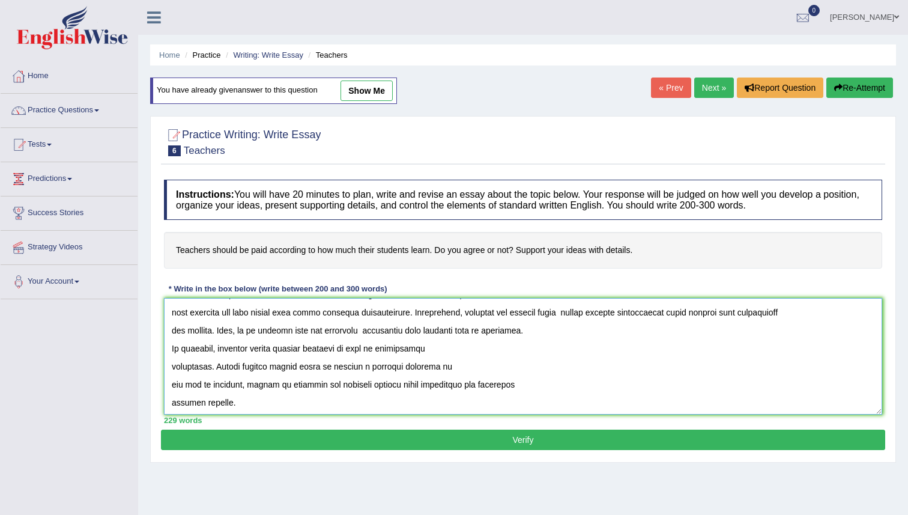
scroll to position [193, 0]
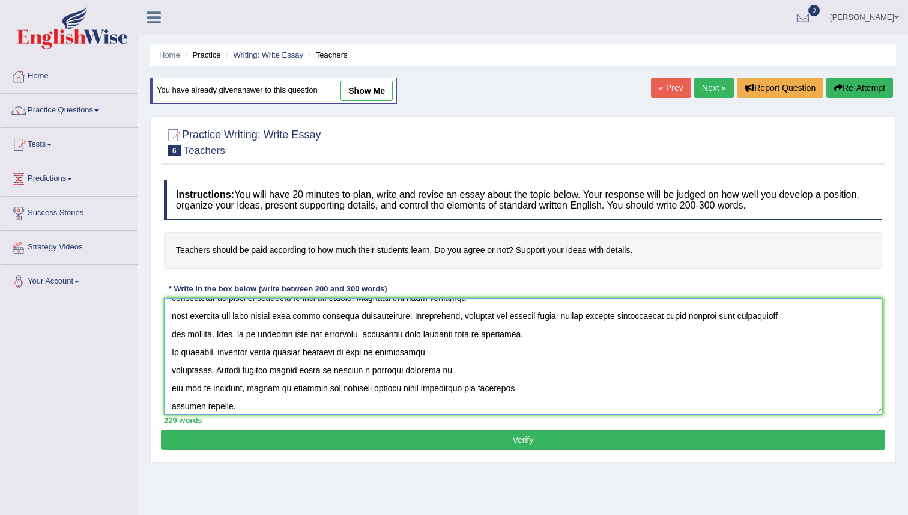
click at [541, 318] on textarea at bounding box center [523, 356] width 719 height 117
click at [521, 317] on textarea at bounding box center [523, 356] width 719 height 117
click at [538, 316] on textarea at bounding box center [523, 356] width 719 height 117
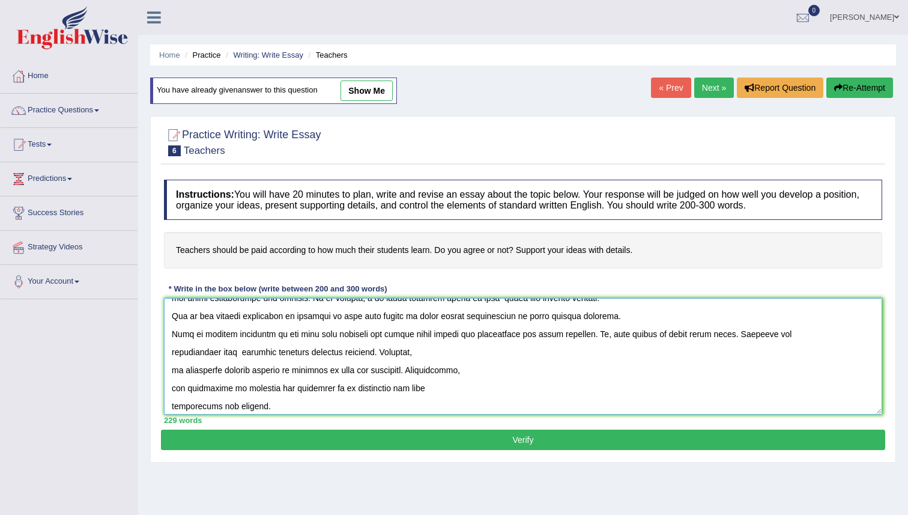
scroll to position [41, 0]
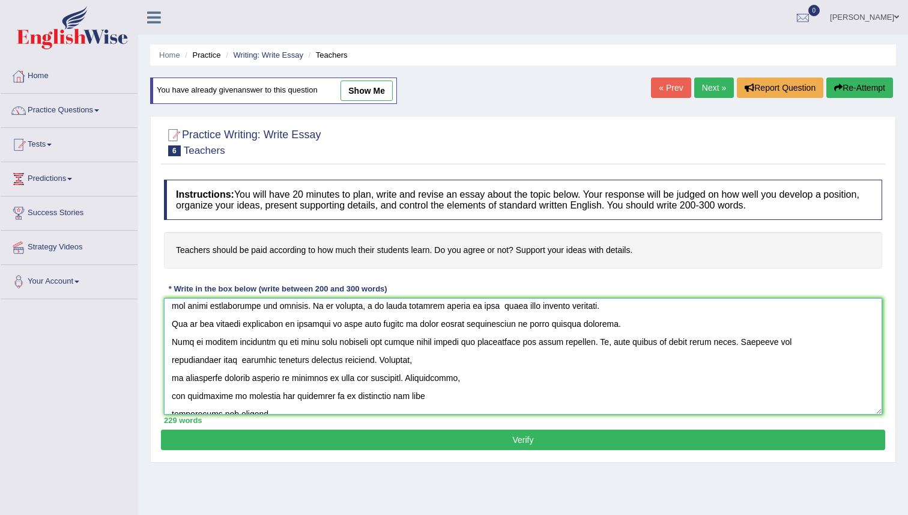
click at [506, 345] on textarea at bounding box center [523, 356] width 719 height 117
type textarea "The increasing influence of Teachers on our lives has ignited numerous discussi…"
click at [544, 438] on button "Verify" at bounding box center [523, 440] width 725 height 20
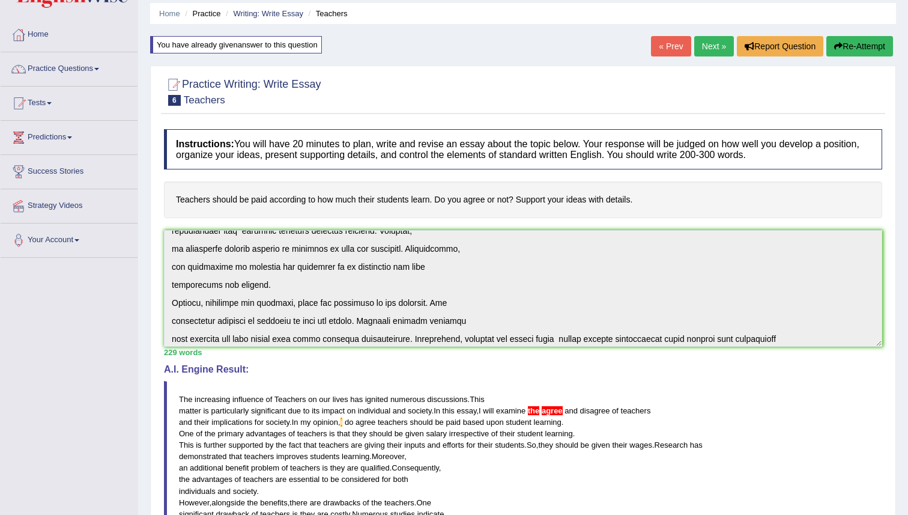
scroll to position [198, 0]
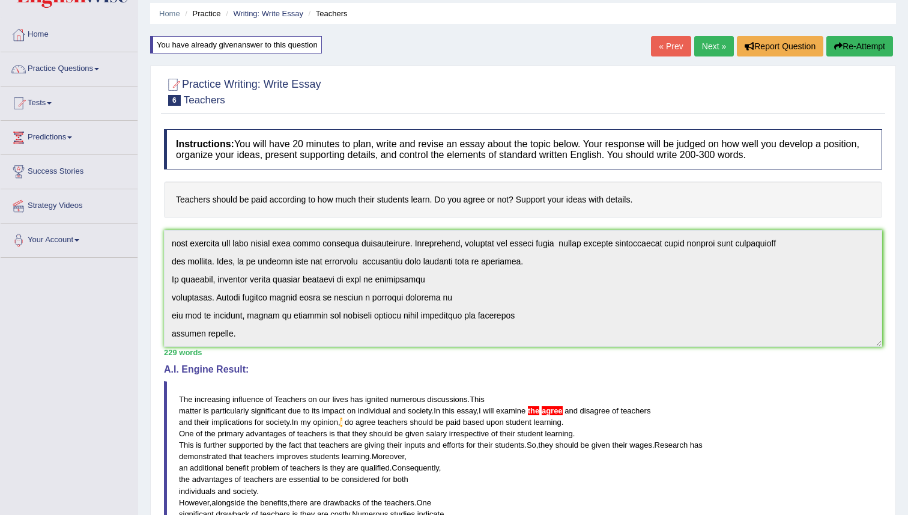
click at [263, 349] on div "Instructions: You will have 20 minutes to plan, write and revise an essay about…" at bounding box center [523, 419] width 725 height 593
click at [856, 53] on button "Re-Attempt" at bounding box center [860, 46] width 67 height 20
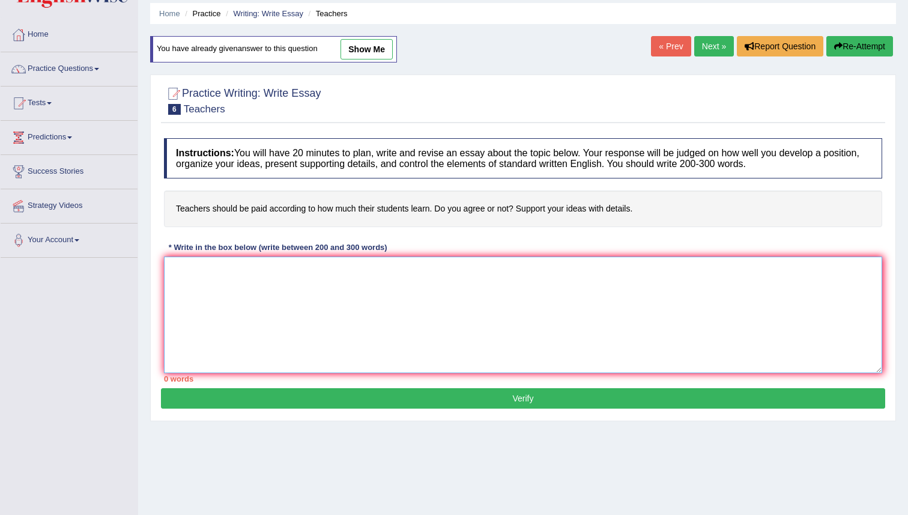
click at [495, 309] on textarea at bounding box center [523, 315] width 719 height 117
paste textarea "The increasing influence of Teachers on our lives has ignited numerous discussi…"
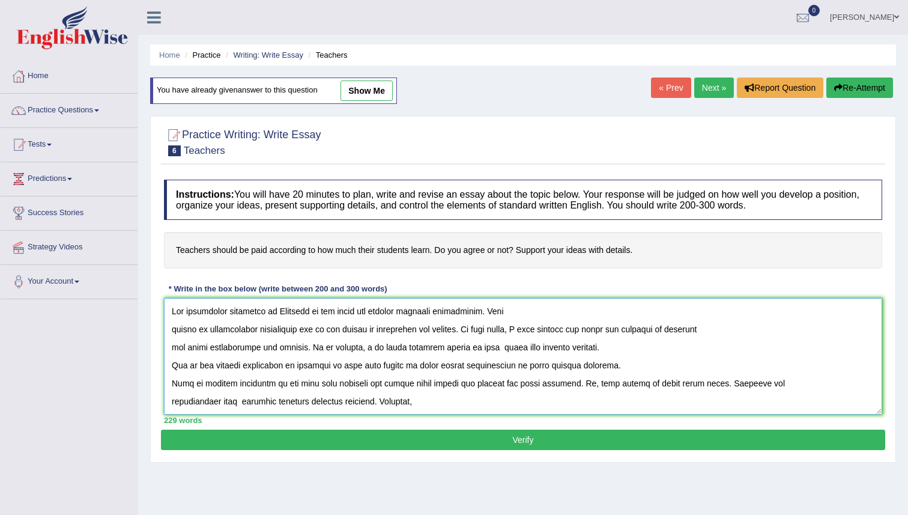
type textarea "The increasing influence of Teachers on our lives has ignited numerous discussi…"
click at [849, 91] on button "Re-Attempt" at bounding box center [860, 88] width 67 height 20
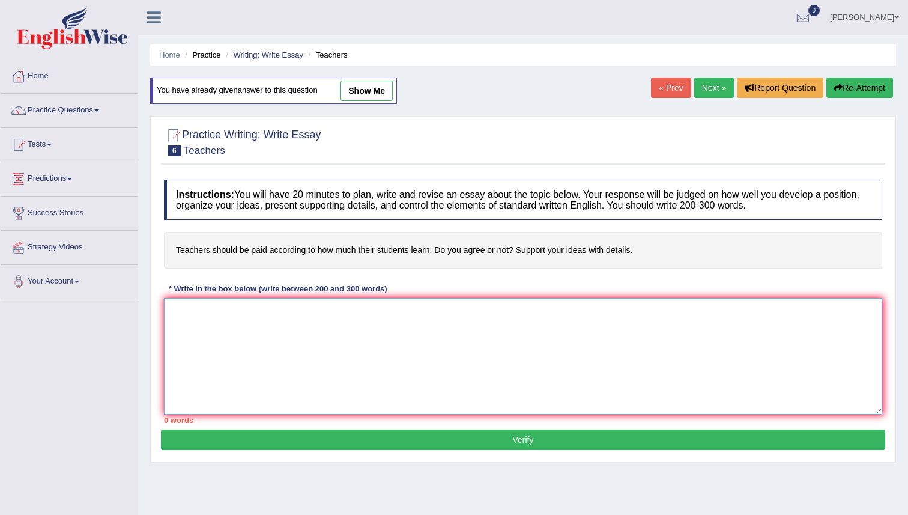
click at [431, 335] on textarea at bounding box center [523, 356] width 719 height 117
paste textarea "The increasing influence of Teachers on our lives has ignited numerous discussi…"
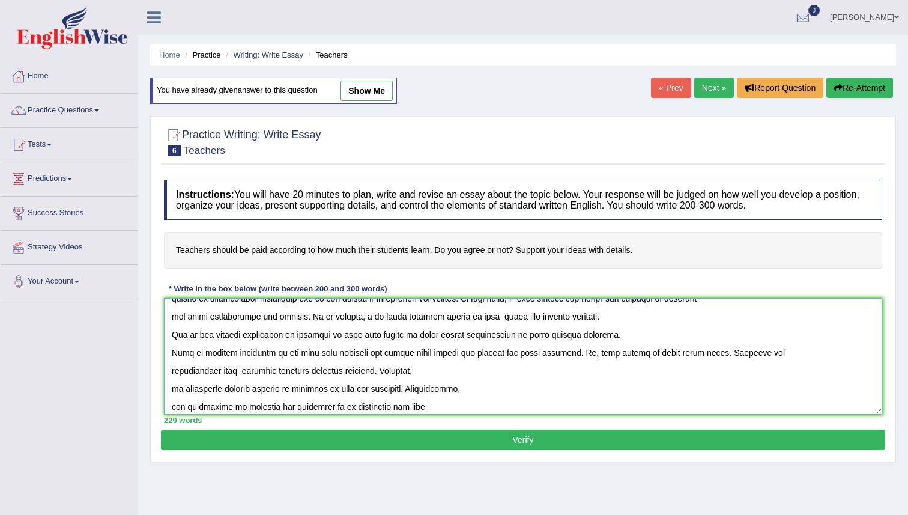
scroll to position [26, 0]
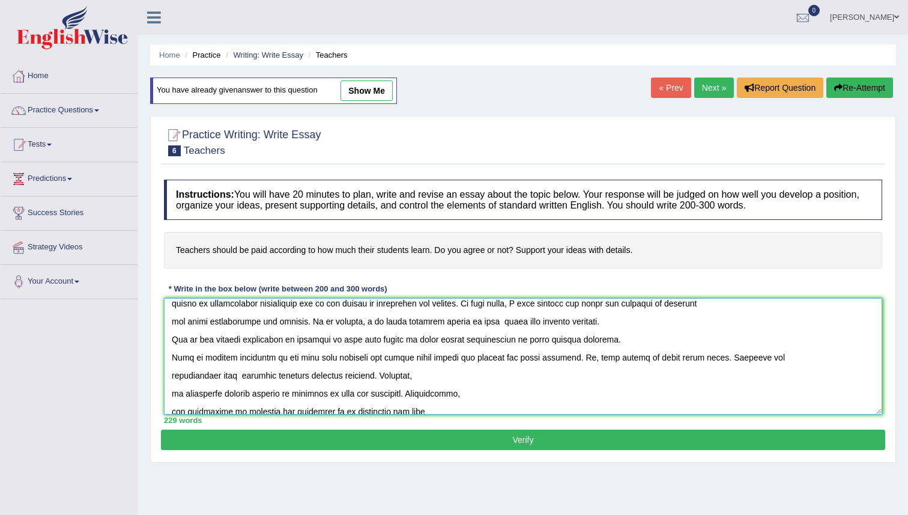
click at [356, 326] on textarea at bounding box center [523, 356] width 719 height 117
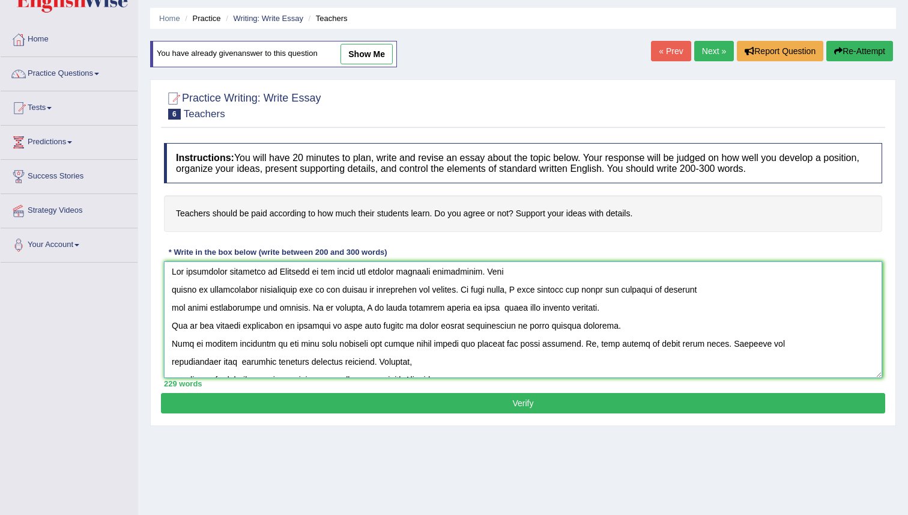
scroll to position [0, 0]
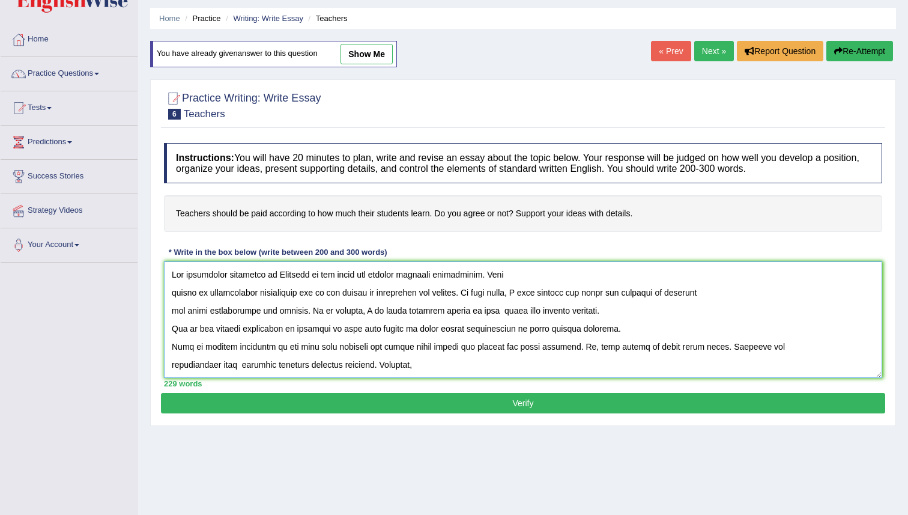
click at [569, 296] on textarea at bounding box center [523, 319] width 719 height 117
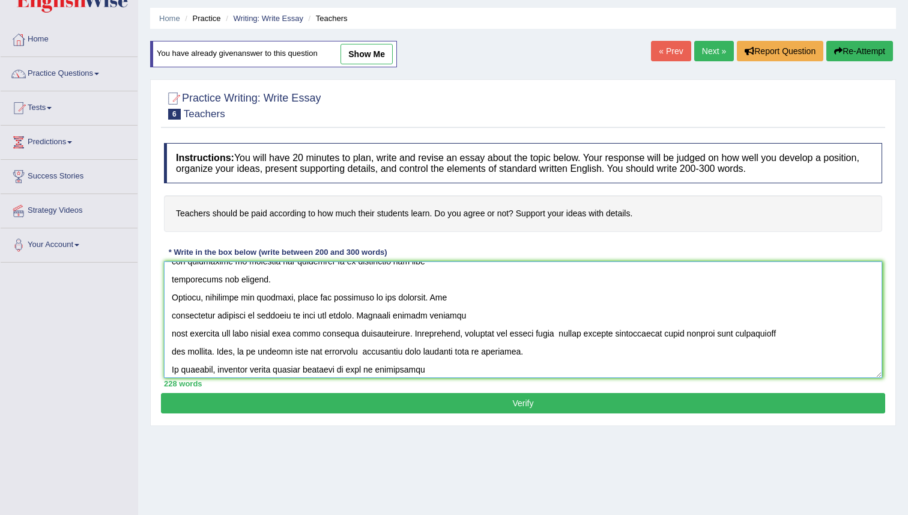
scroll to position [198, 0]
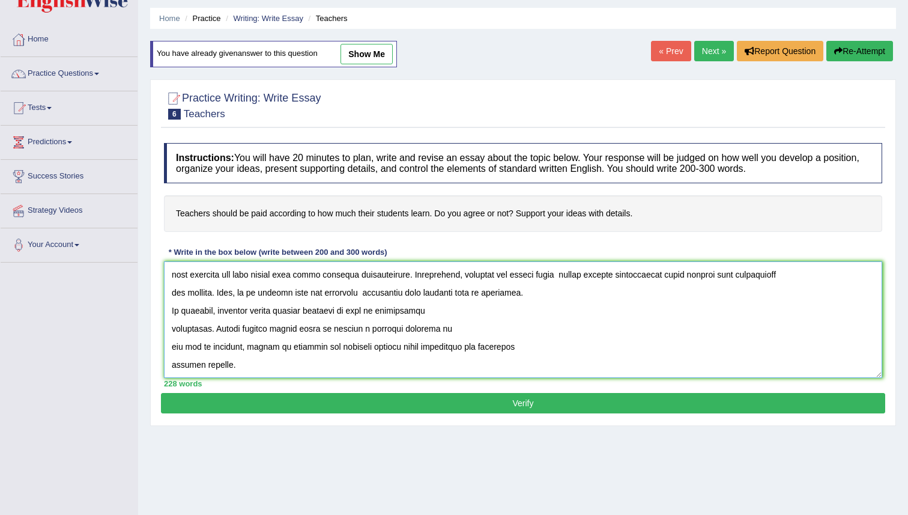
type textarea "The increasing influence of Teachers on our lives has ignited numerous discussi…"
click at [446, 405] on button "Verify" at bounding box center [523, 403] width 725 height 20
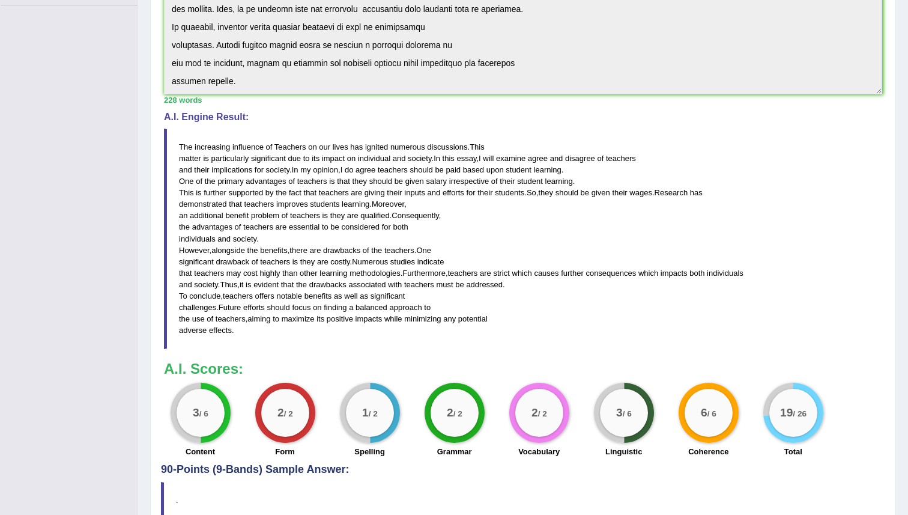
scroll to position [296, 0]
